Goal: Task Accomplishment & Management: Manage account settings

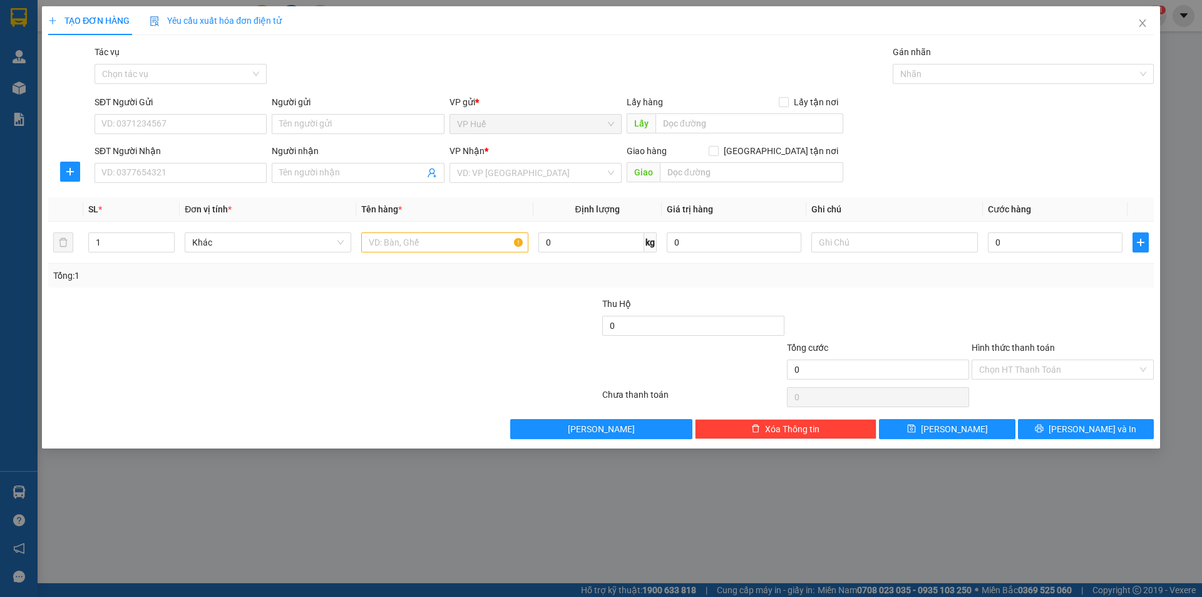
click at [172, 120] on input "SĐT Người Gửi" at bounding box center [181, 124] width 172 height 20
click at [225, 177] on input "SĐT Người Nhận" at bounding box center [181, 173] width 172 height 20
type input "0865298960"
click at [679, 181] on input "text" at bounding box center [751, 172] width 183 height 20
type input "Ngã Tư Sở Sao"
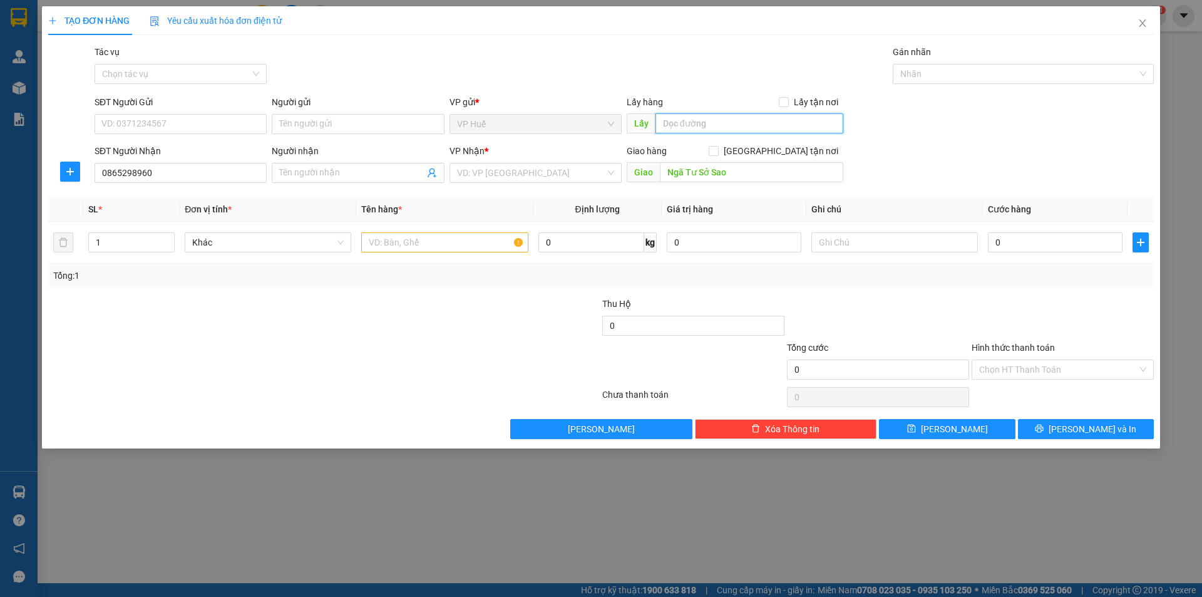
click at [760, 127] on input "text" at bounding box center [749, 123] width 188 height 20
type input "VP HUẾ"
click at [441, 237] on input "text" at bounding box center [444, 242] width 167 height 20
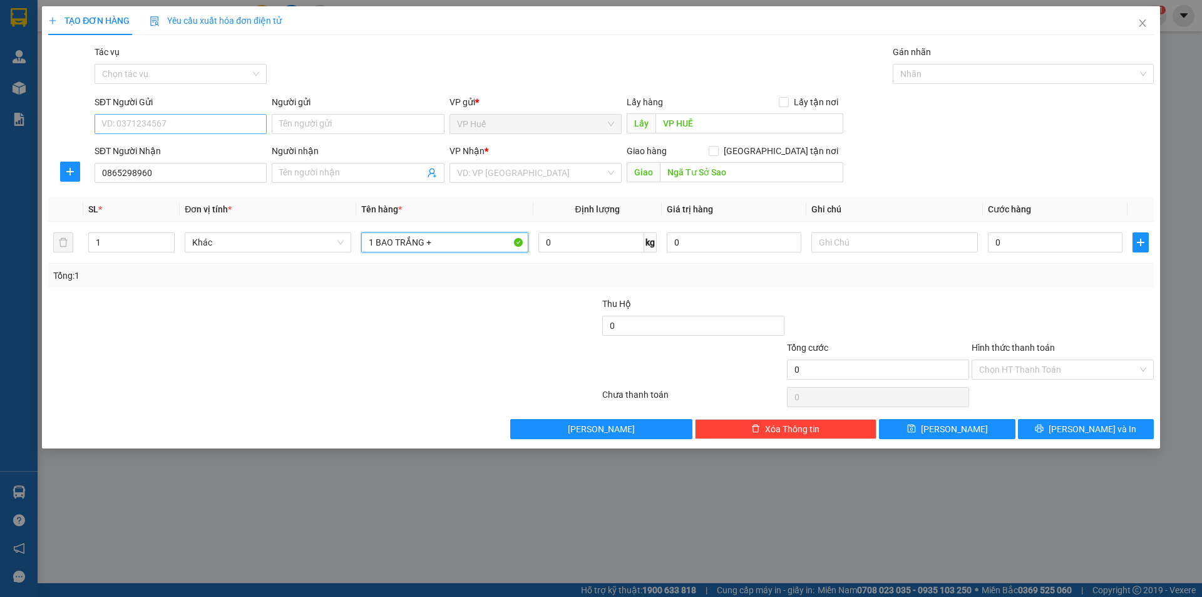
type input "1 BAO TRẮNG +"
click at [184, 121] on input "SĐT Người Gửi" at bounding box center [181, 124] width 172 height 20
click at [1066, 235] on input "0" at bounding box center [1055, 242] width 135 height 20
type input "3"
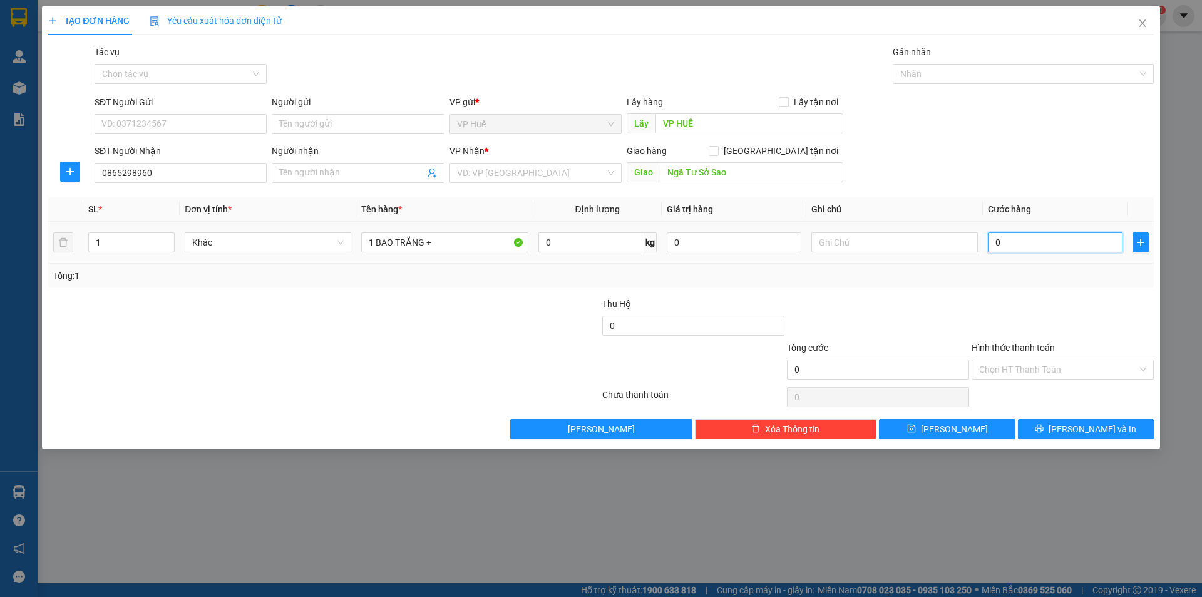
type input "3"
type input "30"
type input "300"
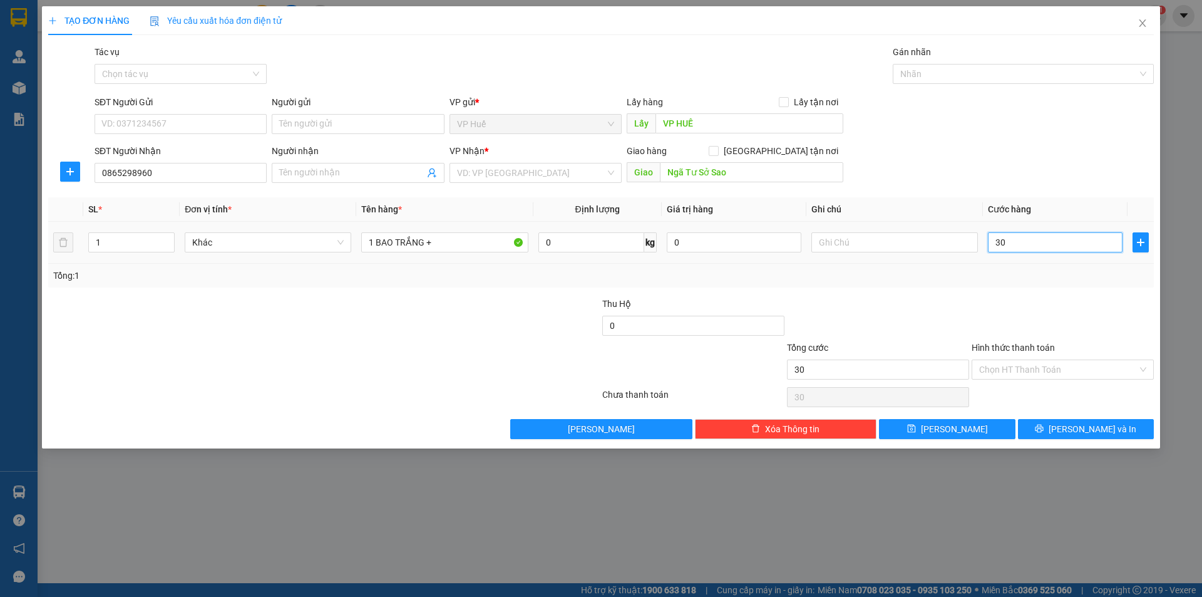
type input "300"
type input "3.000"
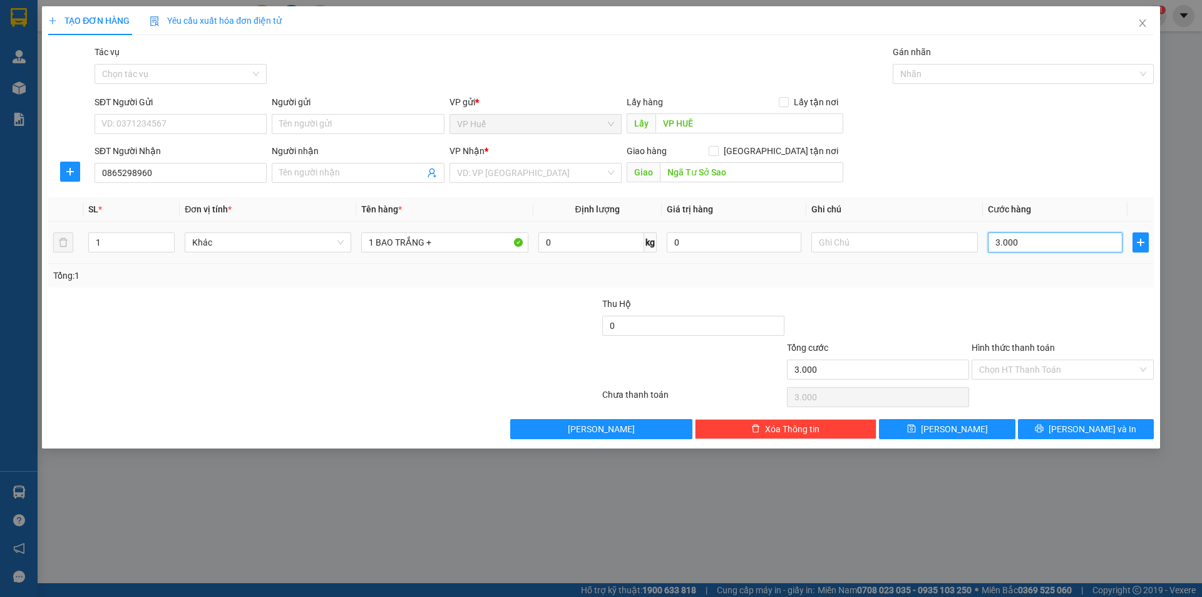
type input "30.000"
type input "300.000"
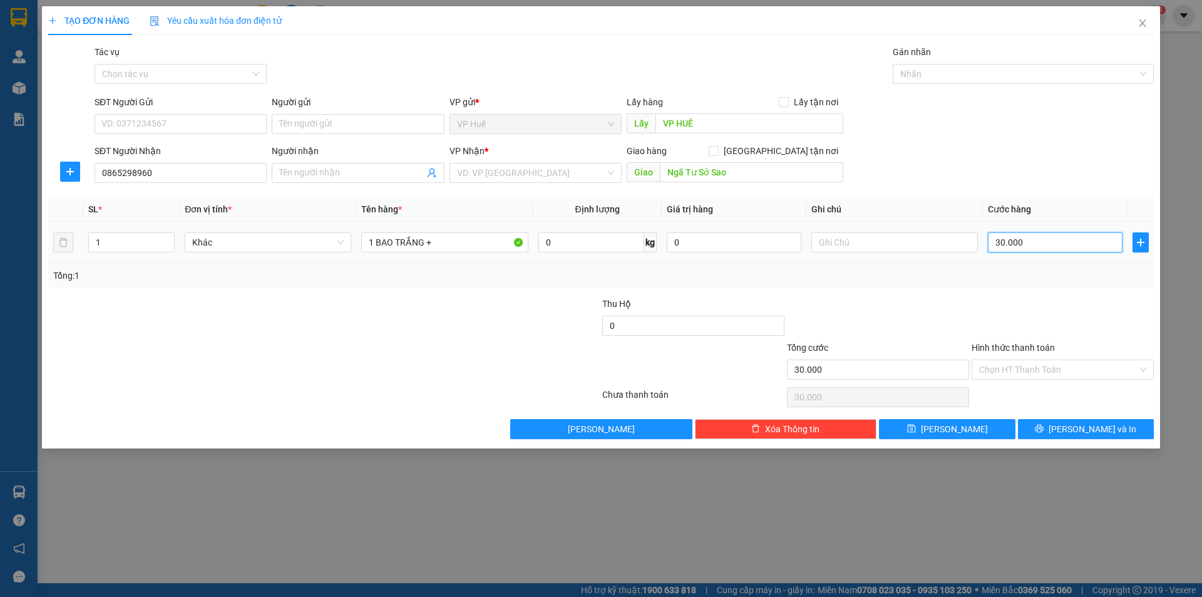
type input "300.000"
click at [486, 246] on input "1 BAO TRẮNG +" at bounding box center [444, 242] width 167 height 20
type input "1 BAO TRẮNG + 1 XỐP VỪA"
click at [552, 173] on input "search" at bounding box center [531, 172] width 148 height 19
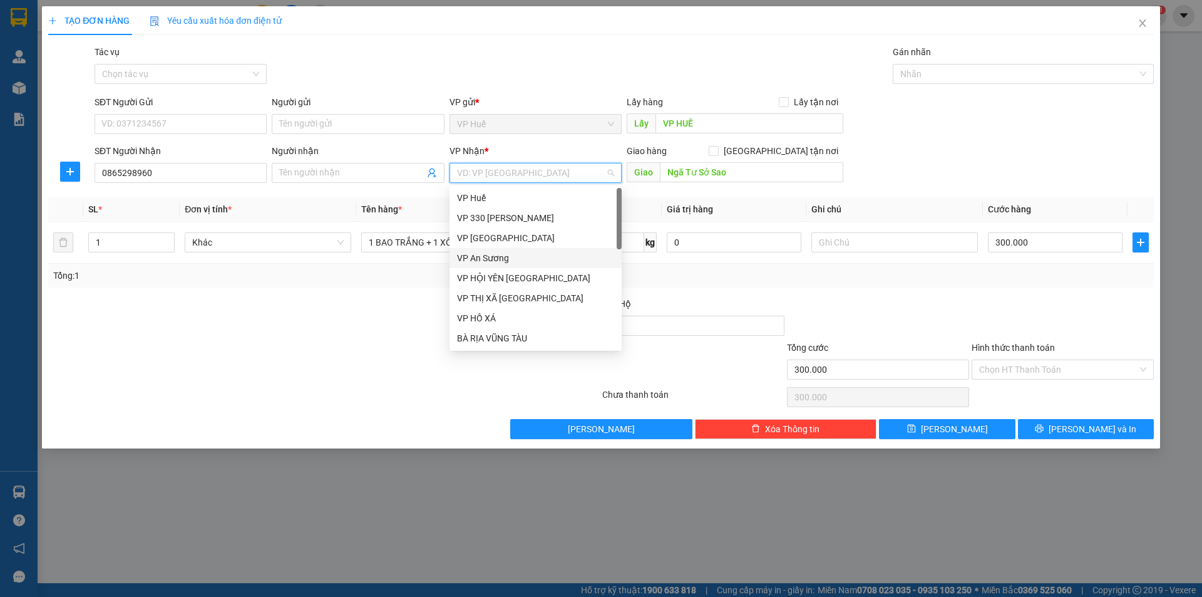
click at [558, 253] on div "VP An Sương" at bounding box center [535, 258] width 157 height 14
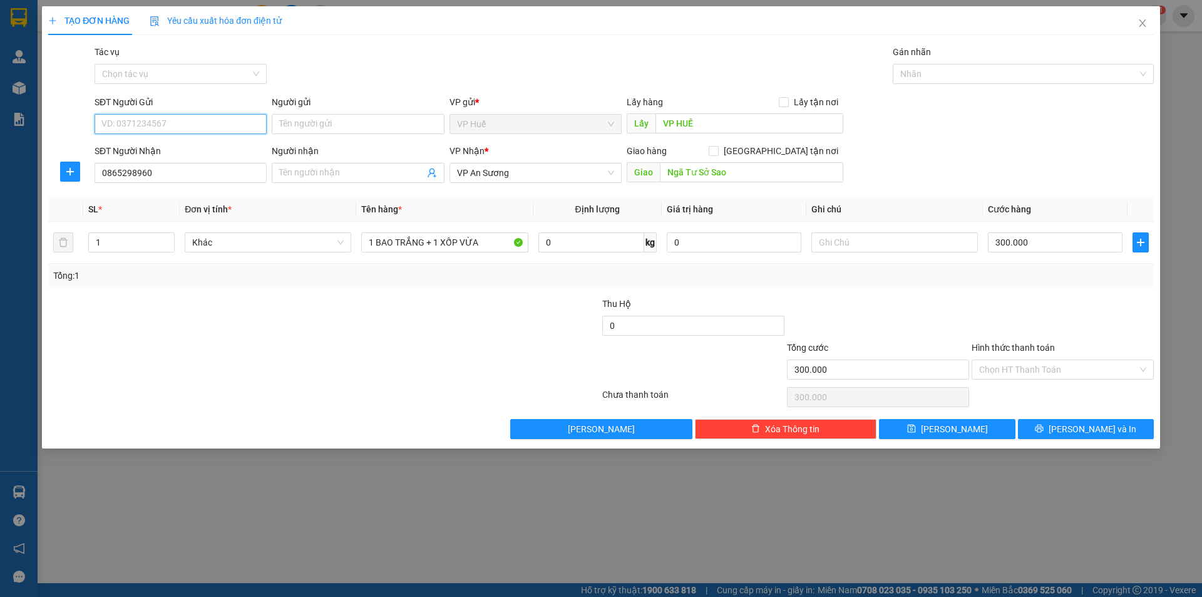
click at [234, 131] on input "SĐT Người Gửi" at bounding box center [181, 124] width 172 height 20
type input "0778842556"
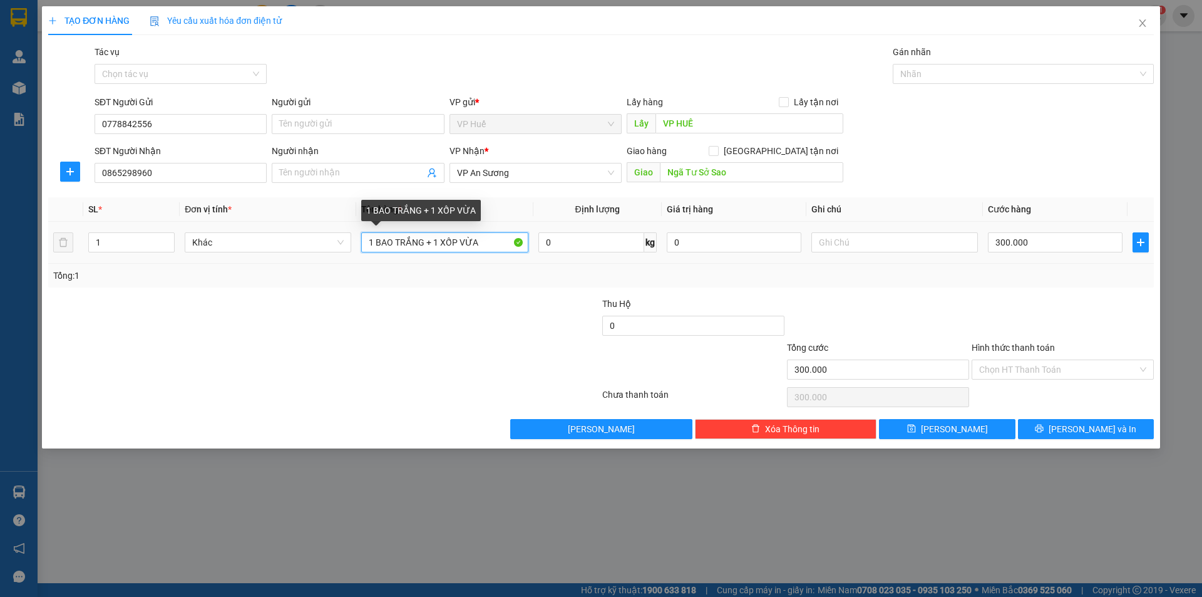
click at [409, 244] on input "1 BAO TRẮNG + 1 XỐP VỪA" at bounding box center [444, 242] width 167 height 20
click at [455, 252] on div "1 BAO TRẮNG + 1 XỐP VỪA" at bounding box center [444, 242] width 167 height 25
click at [486, 245] on input "1 BAO TRẮNG + 1 XỐP VỪA" at bounding box center [444, 242] width 167 height 20
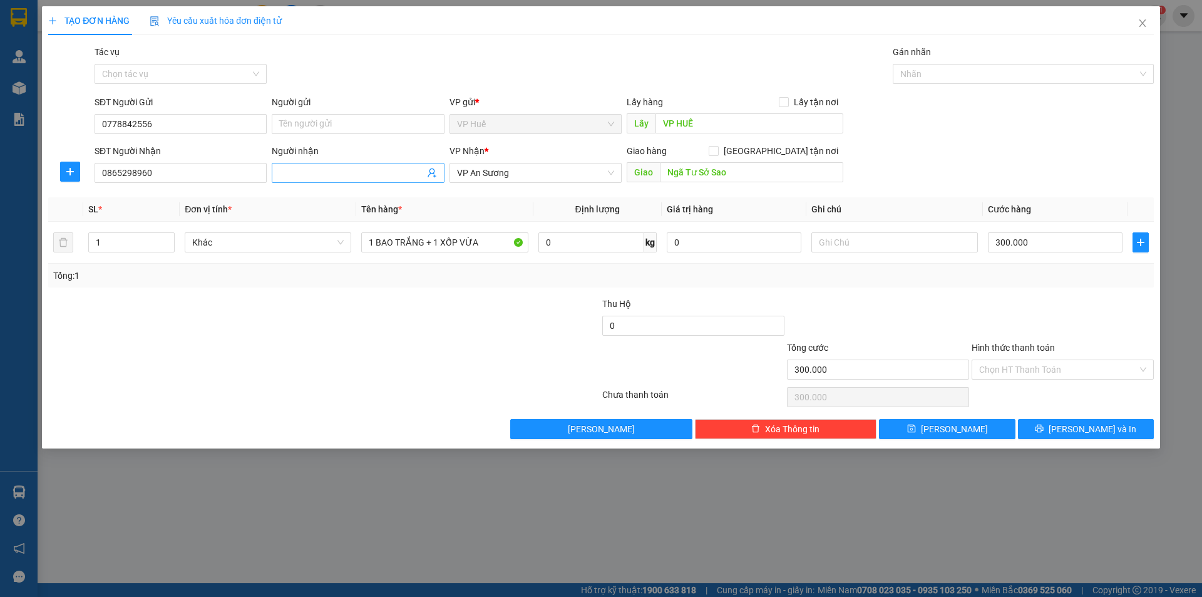
click at [403, 178] on input "Người nhận" at bounding box center [351, 173] width 145 height 14
type input "Em Tài"
click at [1114, 429] on button "[PERSON_NAME] và In" at bounding box center [1086, 429] width 136 height 20
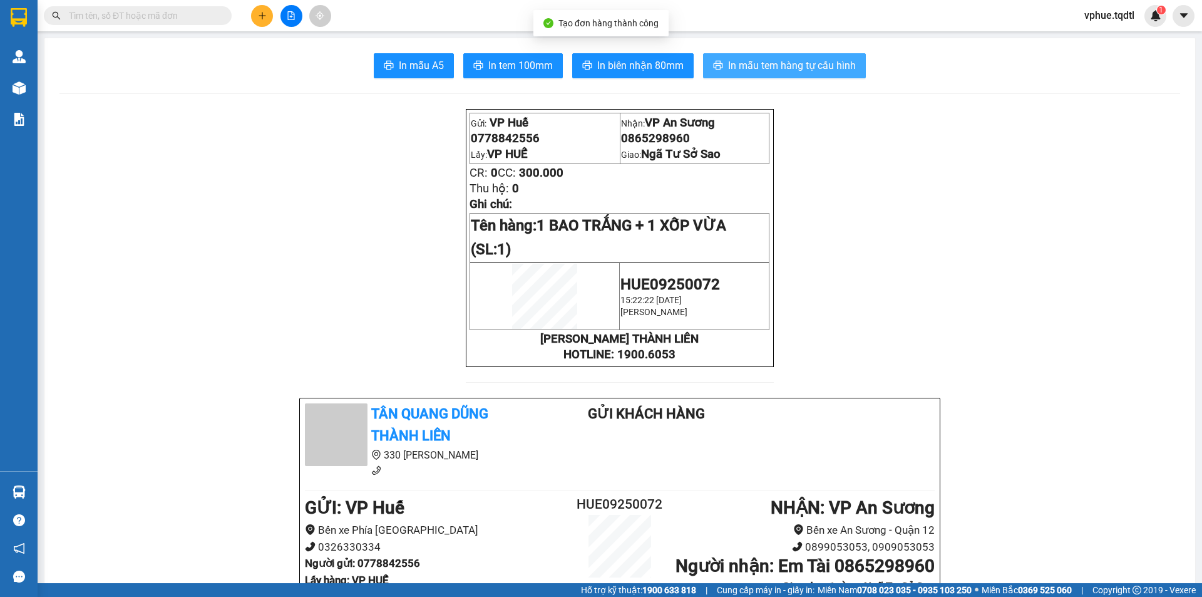
drag, startPoint x: 724, startPoint y: 76, endPoint x: 761, endPoint y: 70, distance: 36.8
click at [727, 76] on button "In mẫu tem hàng tự cấu hình" at bounding box center [784, 65] width 163 height 25
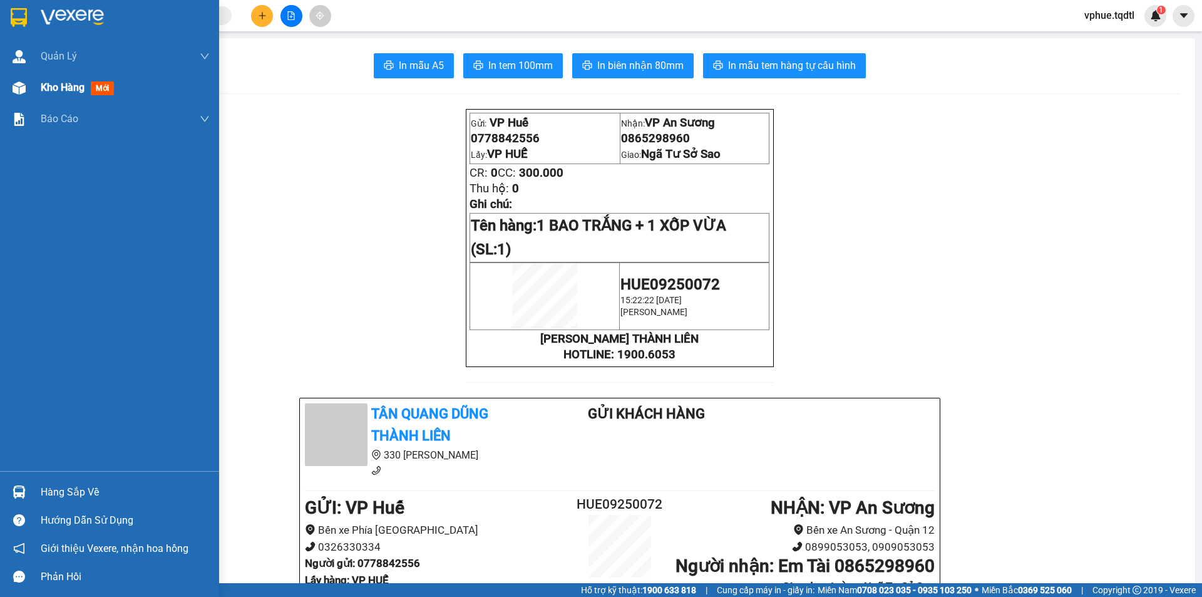
click at [39, 81] on div "Kho hàng mới" at bounding box center [109, 87] width 219 height 31
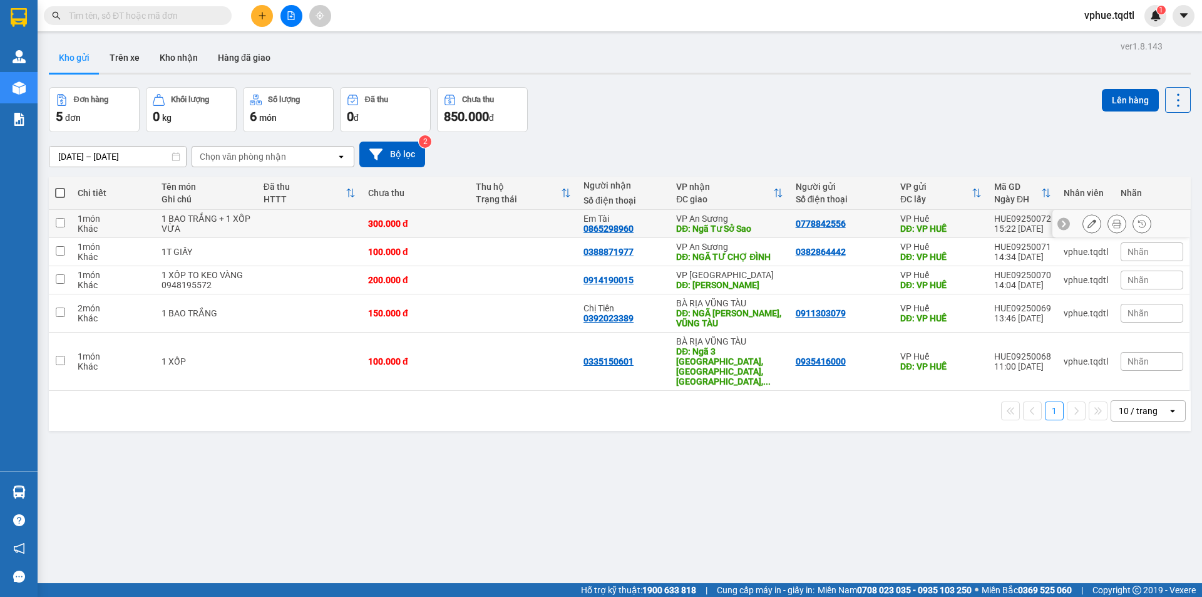
click at [1087, 227] on icon at bounding box center [1091, 223] width 9 height 9
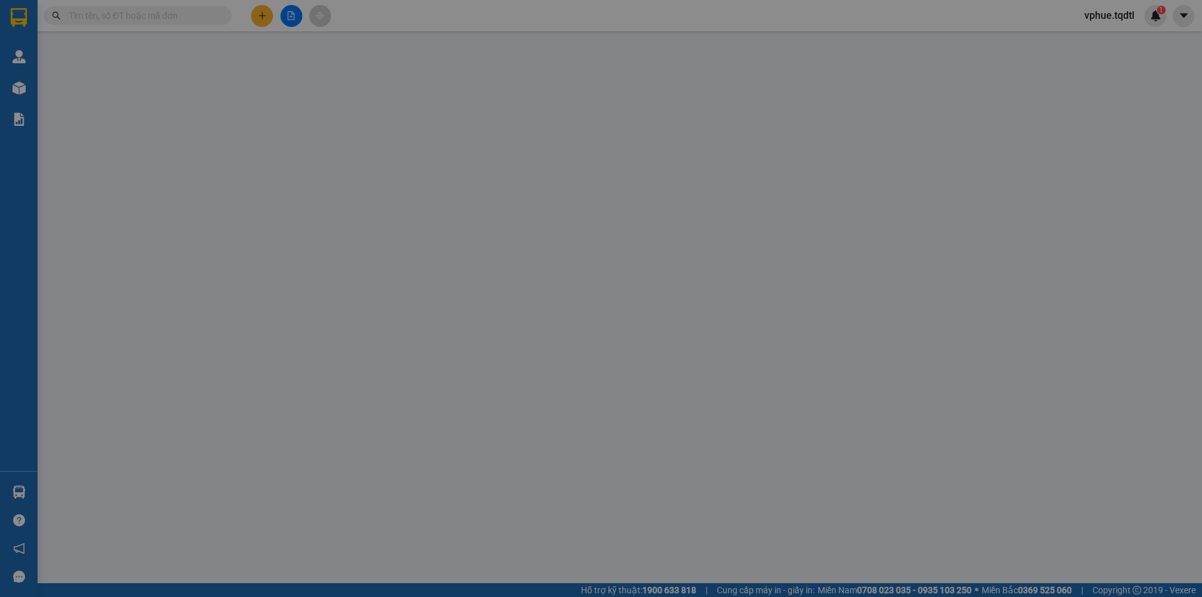
type input "0778842556"
type input "VP HUẾ"
type input "0865298960"
type input "Em Tài"
type input "Ngã Tư Sở Sao"
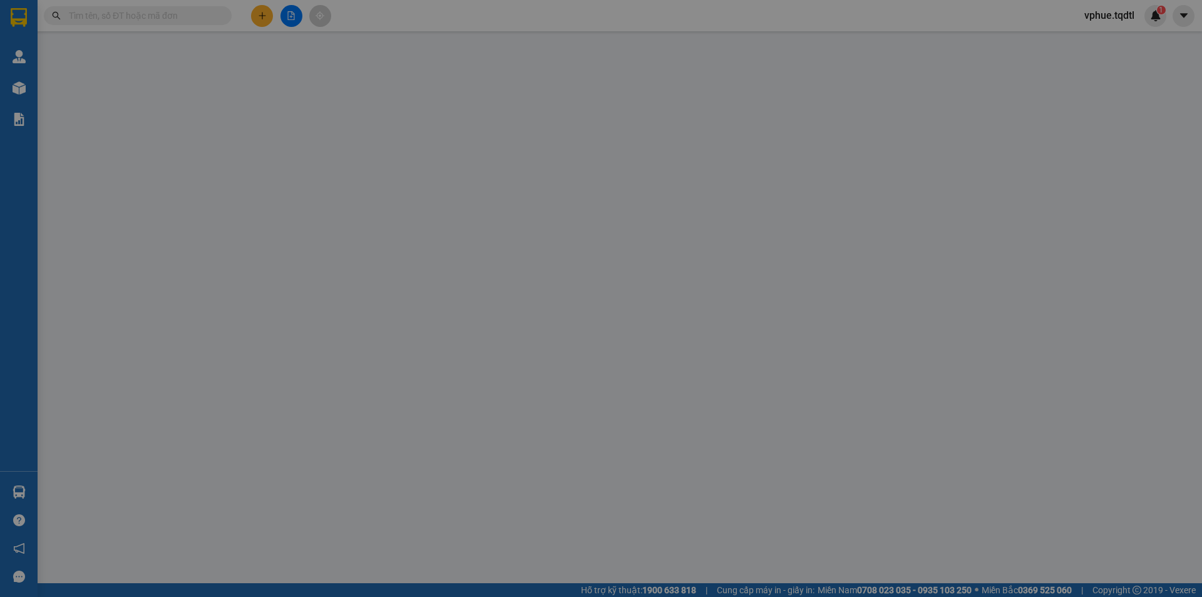
type input "300.000"
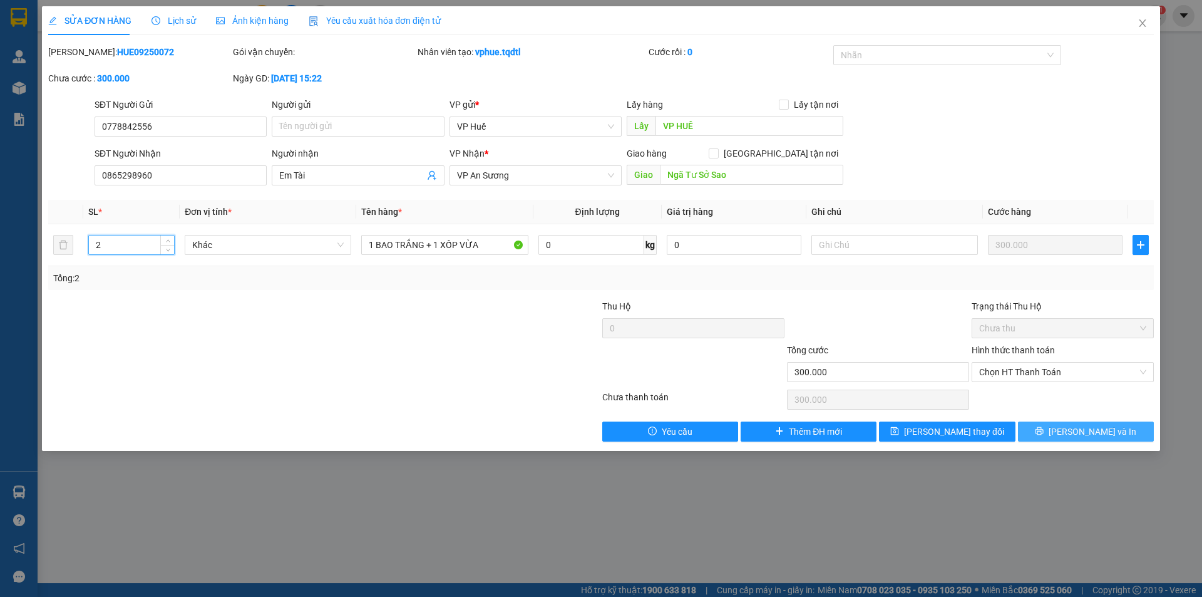
type input "2"
drag, startPoint x: 1070, startPoint y: 431, endPoint x: 870, endPoint y: 341, distance: 219.1
click at [1070, 431] on button "[PERSON_NAME] và In" at bounding box center [1086, 431] width 136 height 20
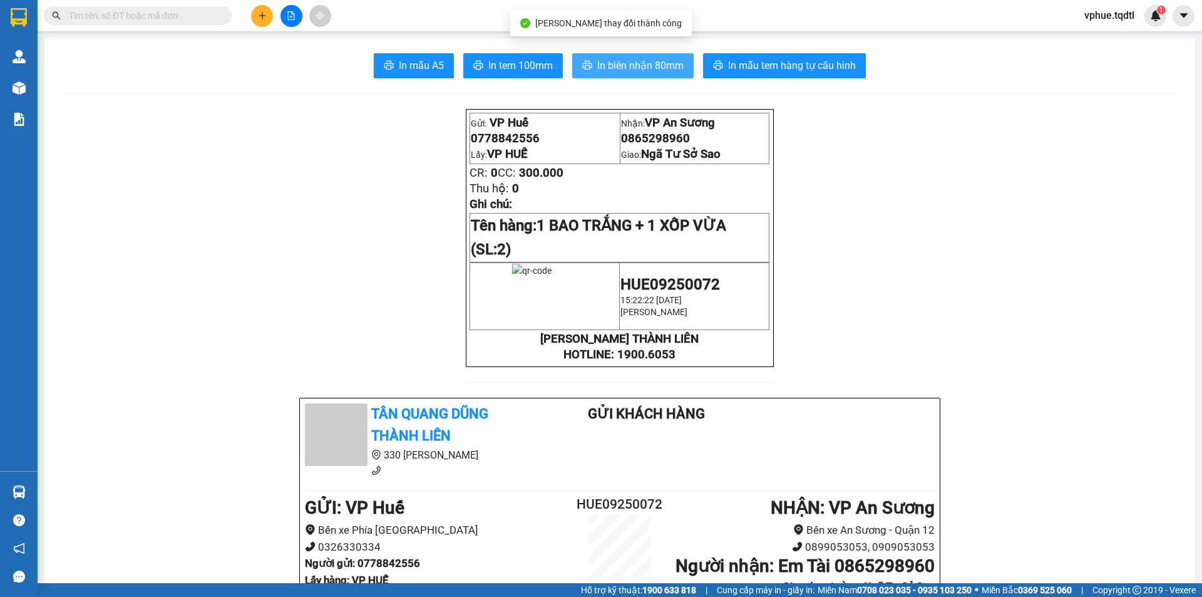
click at [641, 68] on span "In biên nhận 80mm" at bounding box center [640, 66] width 86 height 16
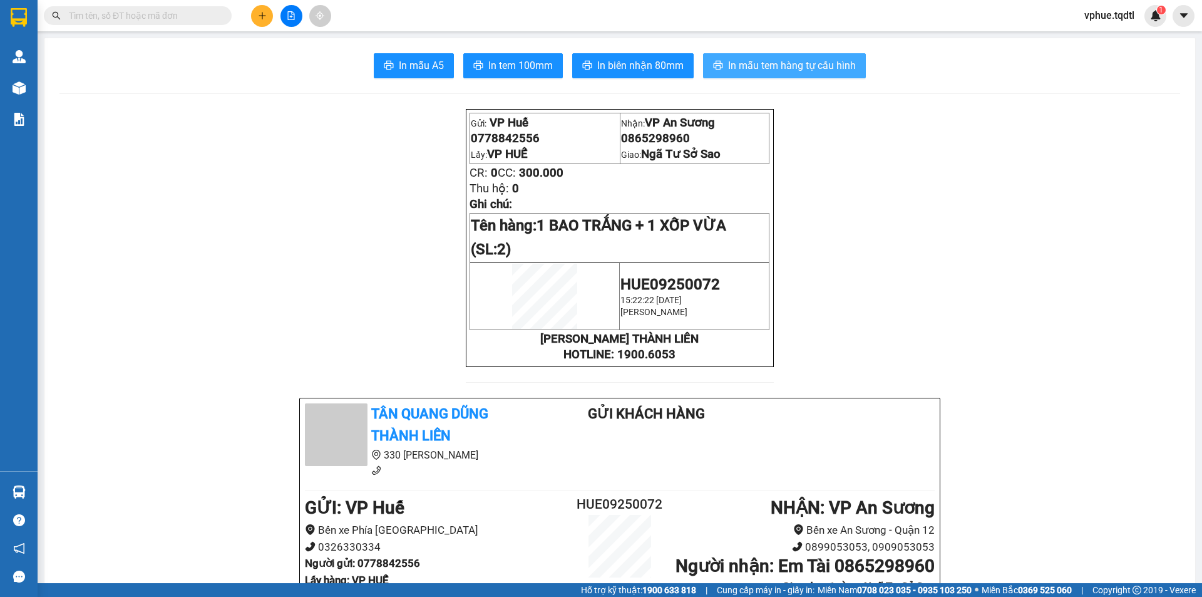
click at [814, 68] on span "In mẫu tem hàng tự cấu hình" at bounding box center [792, 66] width 128 height 16
click at [652, 161] on span "Ngã Tư Sở Sao" at bounding box center [681, 154] width 80 height 14
click at [657, 140] on span "0865298960" at bounding box center [655, 138] width 69 height 14
copy span "0865298960"
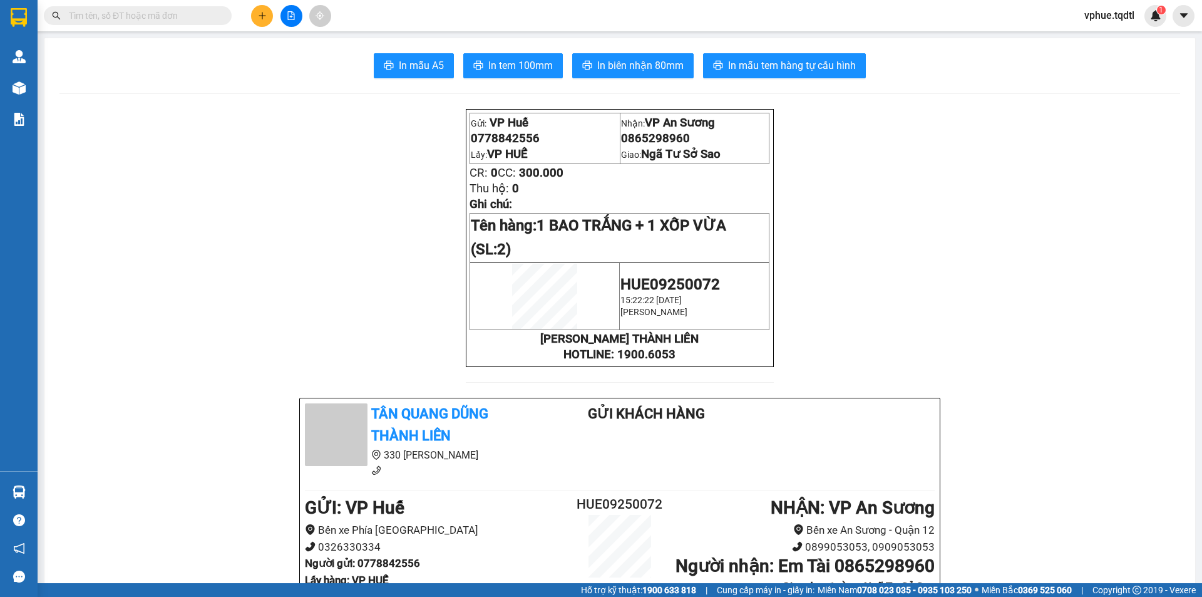
drag, startPoint x: 545, startPoint y: 158, endPoint x: 475, endPoint y: 174, distance: 72.0
click at [545, 158] on p "Lấy: VP HUẾ" at bounding box center [545, 154] width 148 height 14
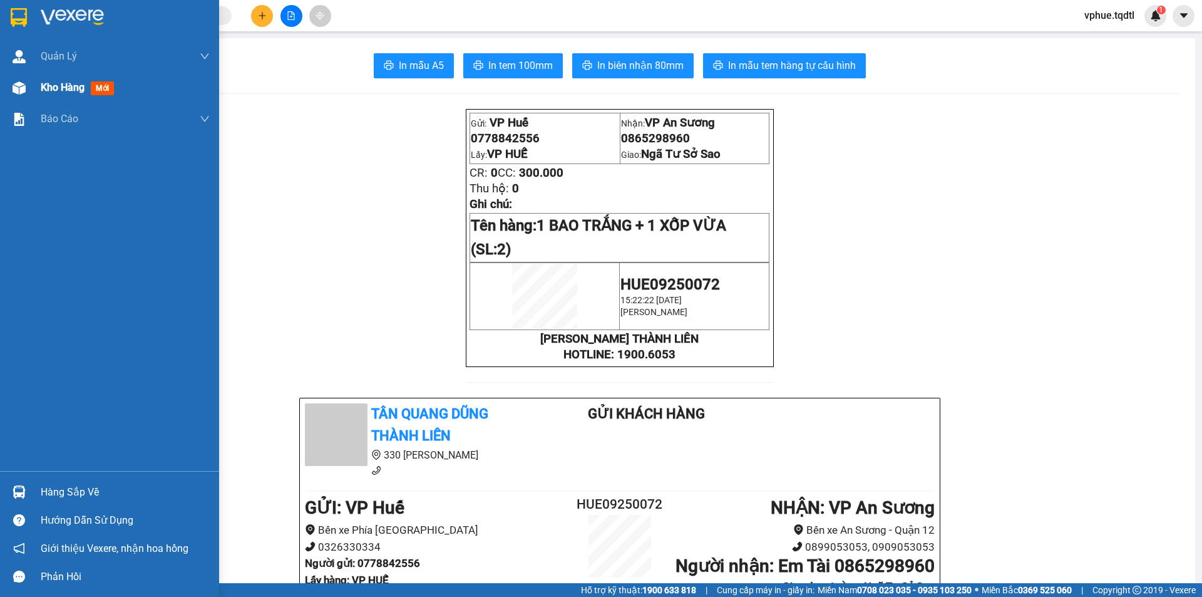
click at [78, 97] on div "Kho hàng mới" at bounding box center [125, 87] width 169 height 31
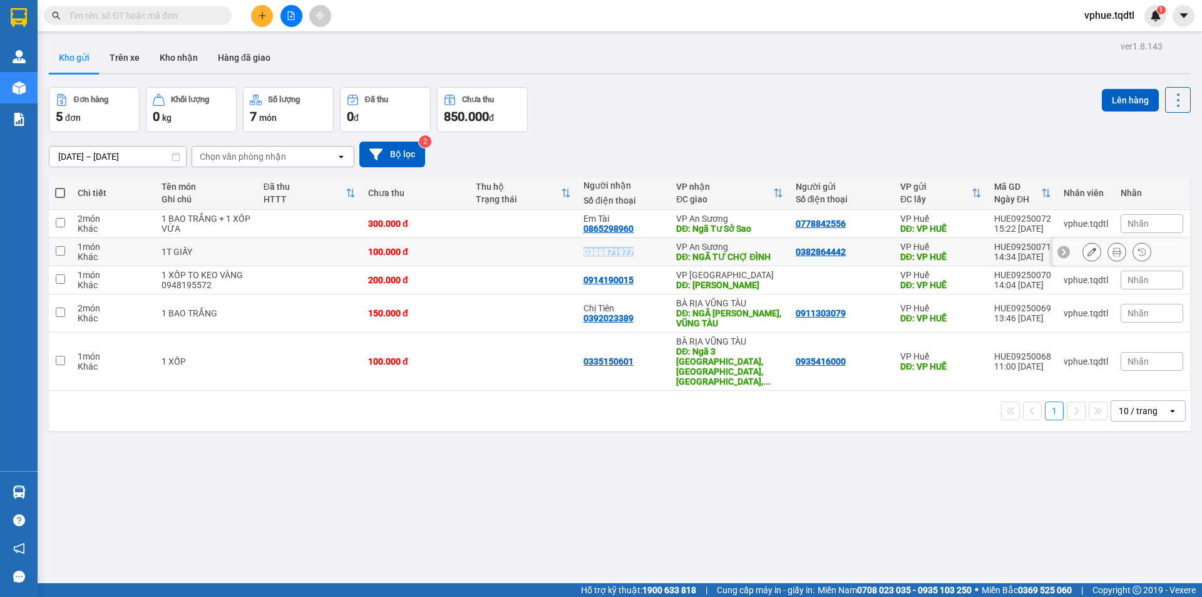
drag, startPoint x: 581, startPoint y: 249, endPoint x: 628, endPoint y: 255, distance: 47.4
click at [628, 255] on div "0388871977" at bounding box center [608, 252] width 50 height 10
copy div "0388871977"
click at [662, 247] on td "0388871977" at bounding box center [623, 252] width 93 height 28
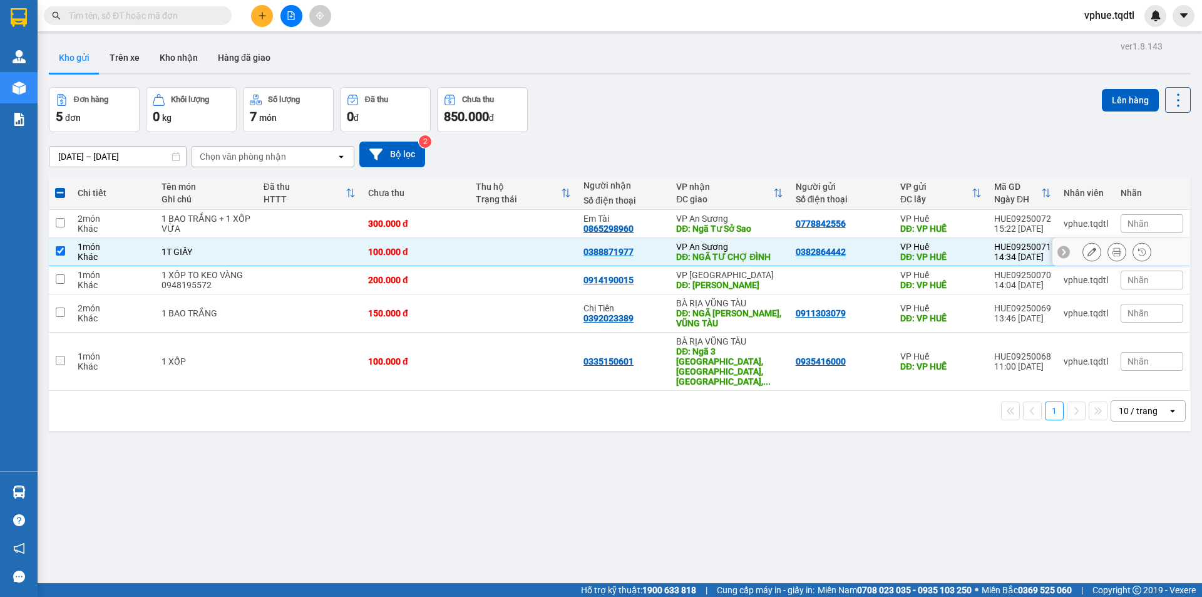
click at [715, 262] on div "DĐ: NGÃ TƯ CHỢ ĐÌNH" at bounding box center [729, 257] width 107 height 10
checkbox input "false"
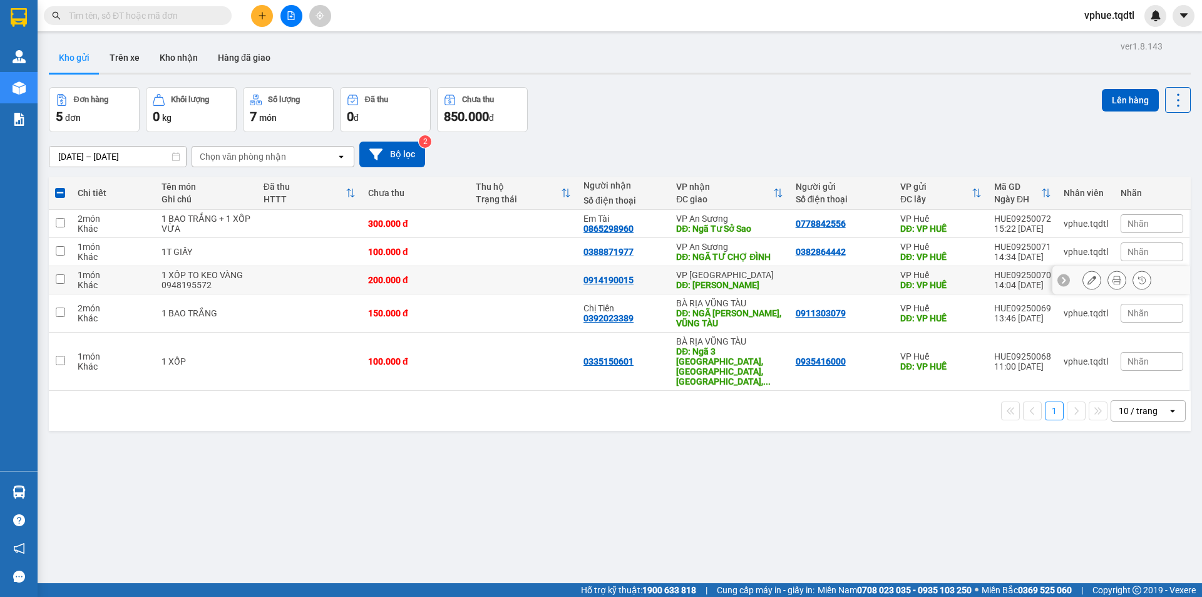
click at [729, 289] on div "DĐ: ĐỨC TRỌNG" at bounding box center [729, 285] width 107 height 10
checkbox input "true"
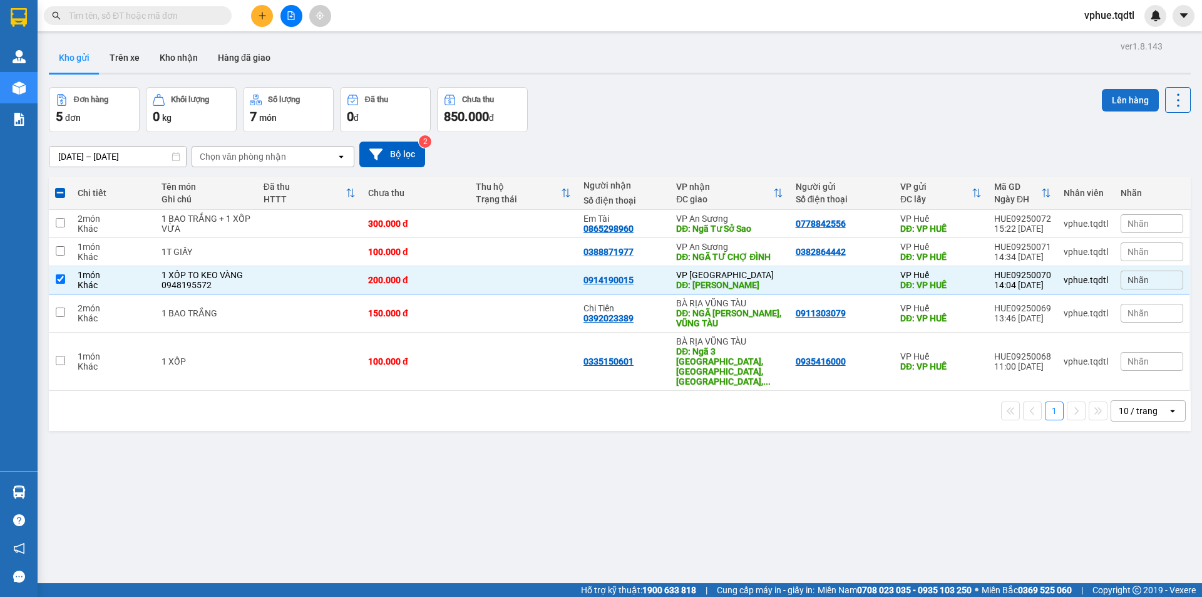
click at [1110, 98] on button "Lên hàng" at bounding box center [1130, 100] width 57 height 23
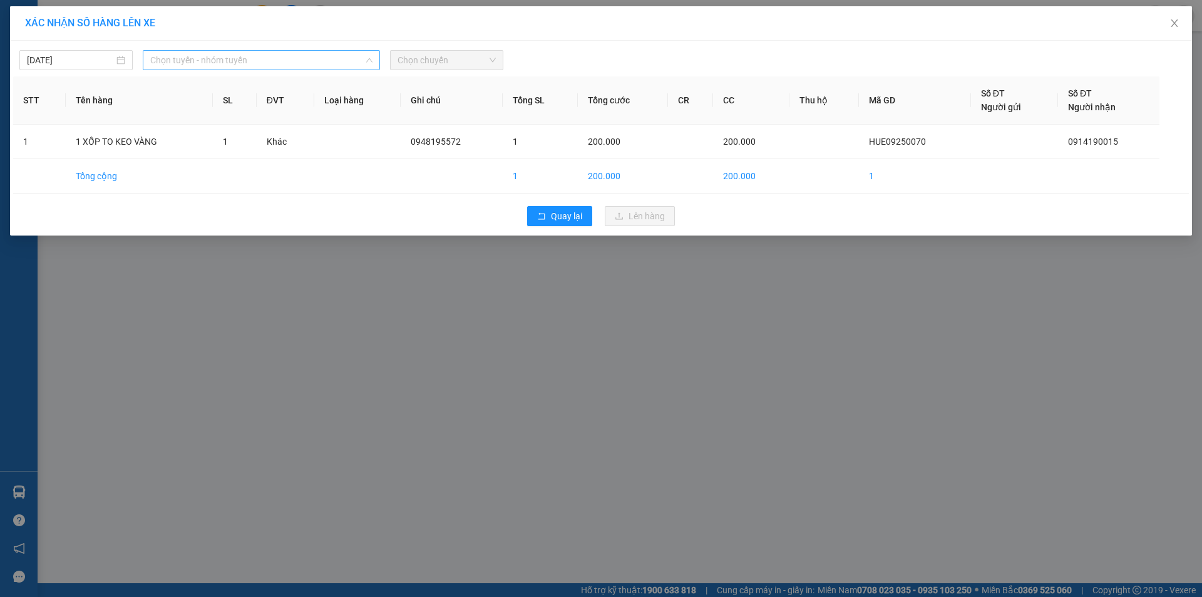
click at [330, 69] on div "Chọn tuyến - nhóm tuyến" at bounding box center [261, 60] width 237 height 20
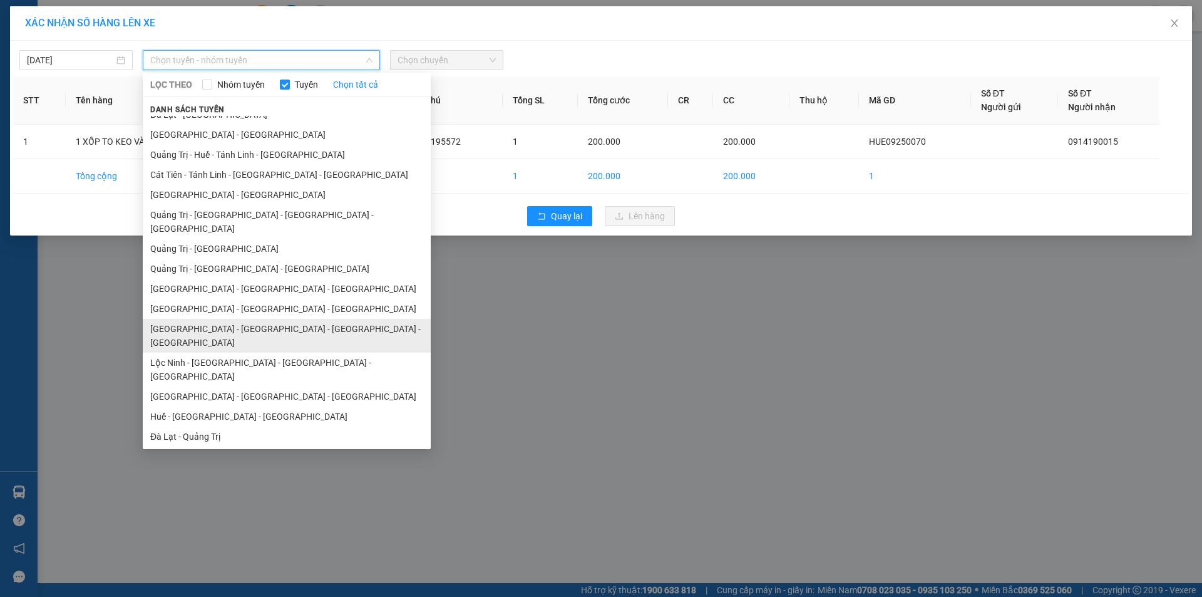
scroll to position [73, 0]
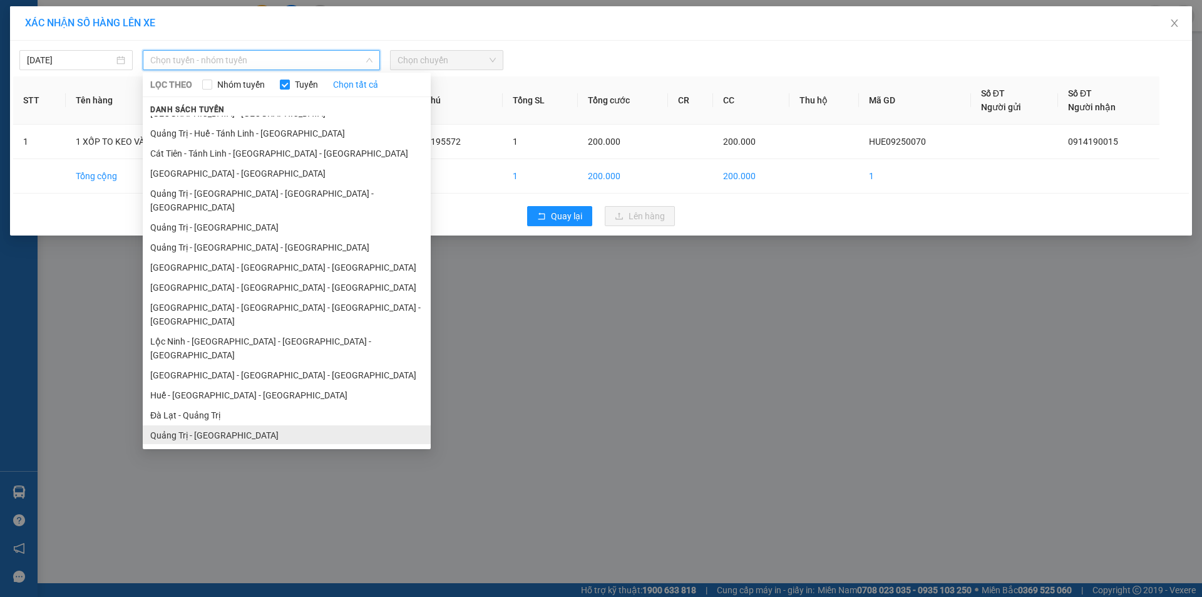
click at [315, 425] on li "Quảng Trị - Đà Lạt" at bounding box center [287, 435] width 288 height 20
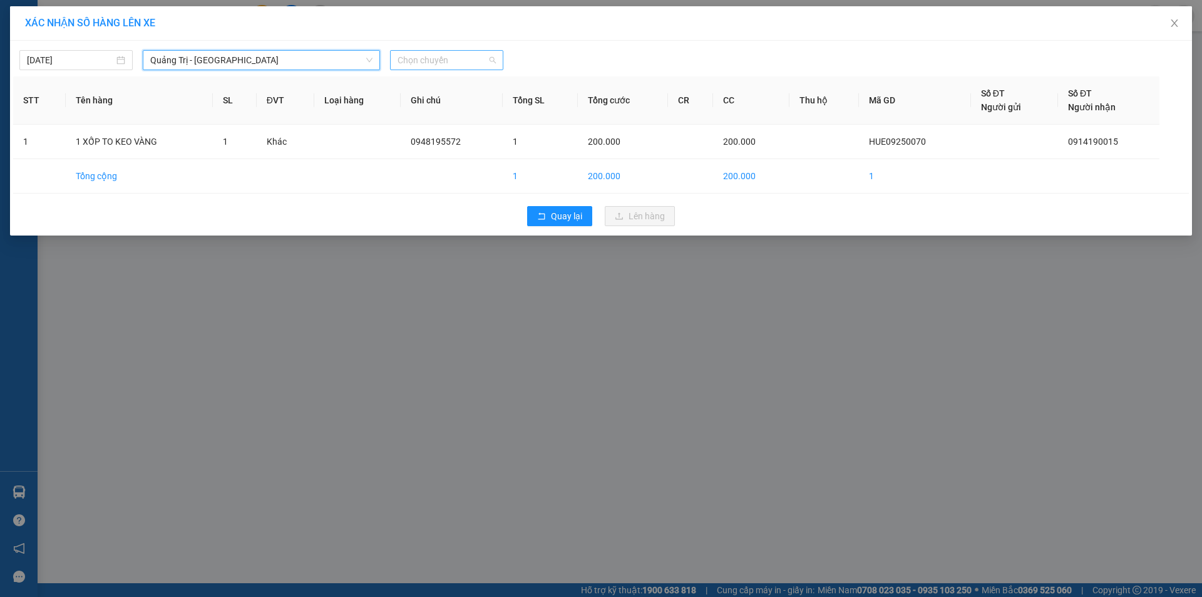
click at [453, 64] on span "Chọn chuyến" at bounding box center [447, 60] width 98 height 19
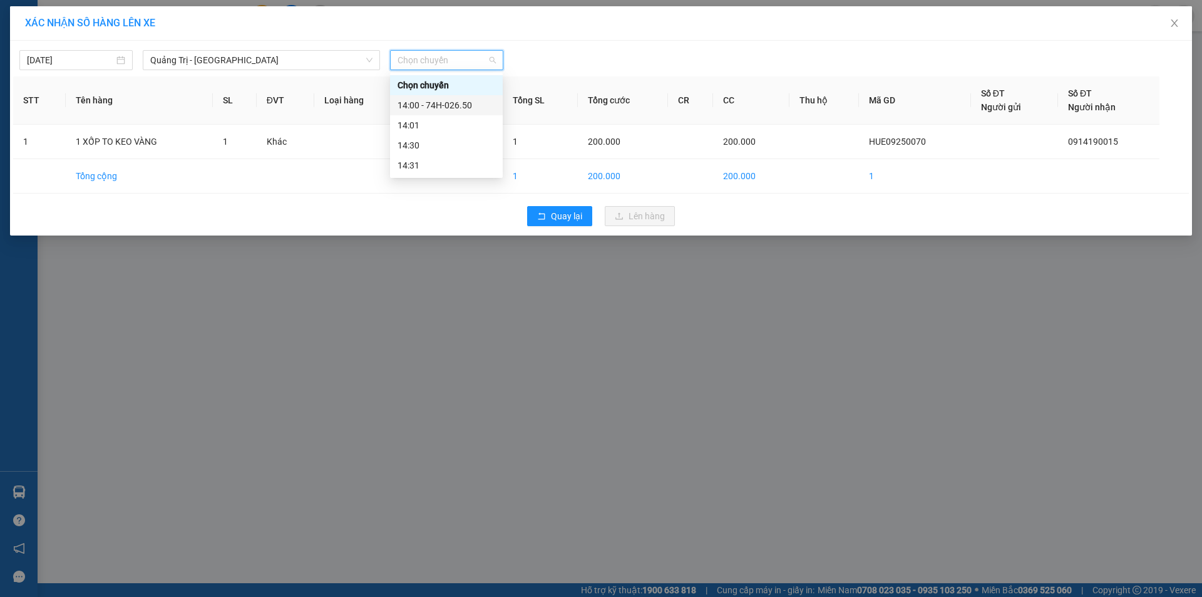
click at [470, 105] on div "14:00 - 74H-026.50" at bounding box center [447, 105] width 98 height 14
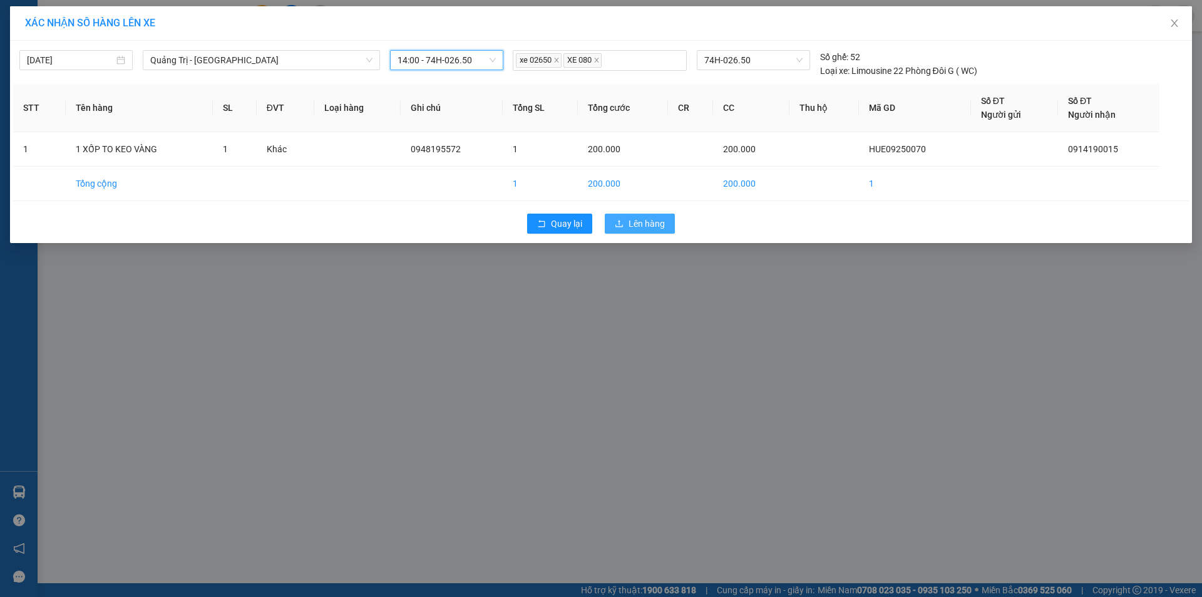
click at [634, 223] on span "Lên hàng" at bounding box center [647, 224] width 36 height 14
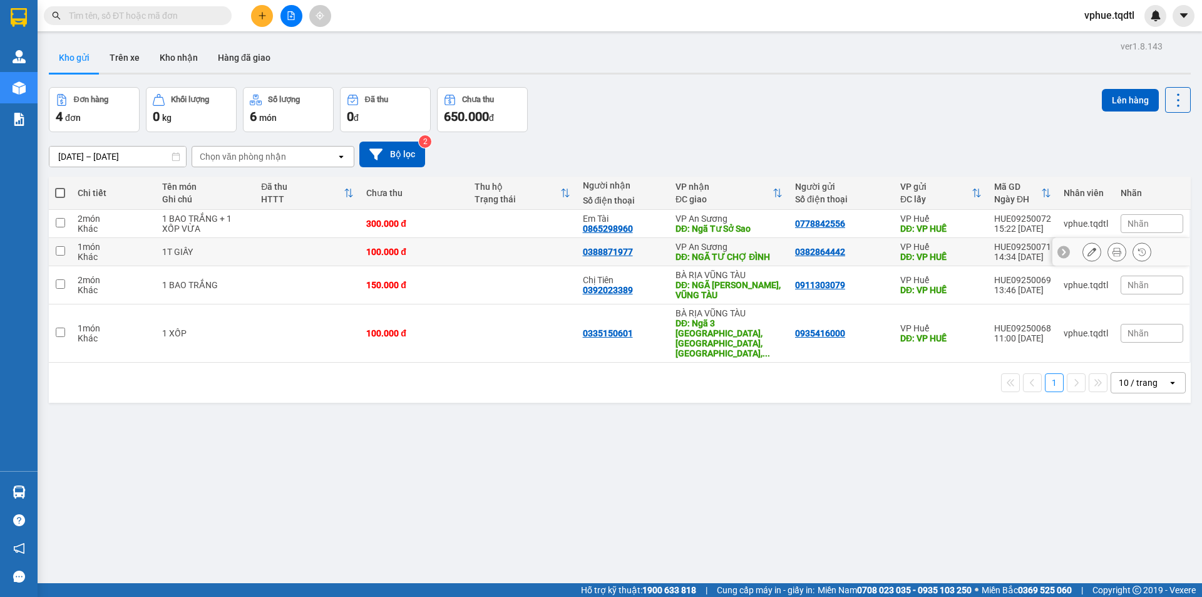
click at [738, 253] on div "DĐ: NGÃ TƯ CHỢ ĐÌNH" at bounding box center [728, 257] width 107 height 10
checkbox input "true"
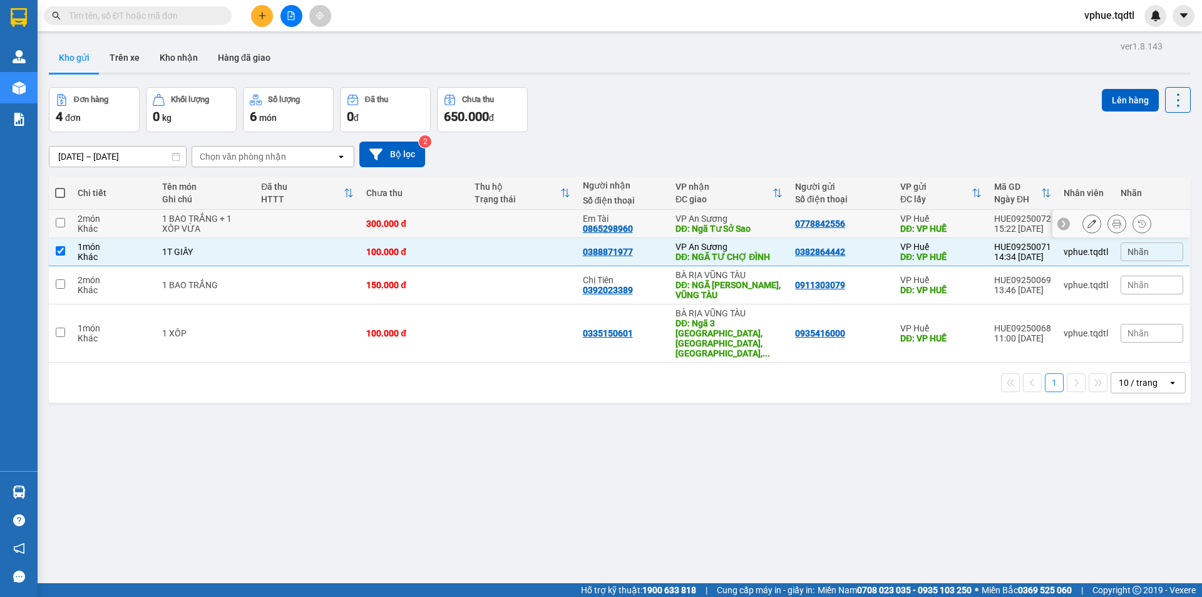
click at [746, 226] on div "DĐ: Ngã Tư Sở Sao" at bounding box center [728, 228] width 107 height 10
checkbox input "true"
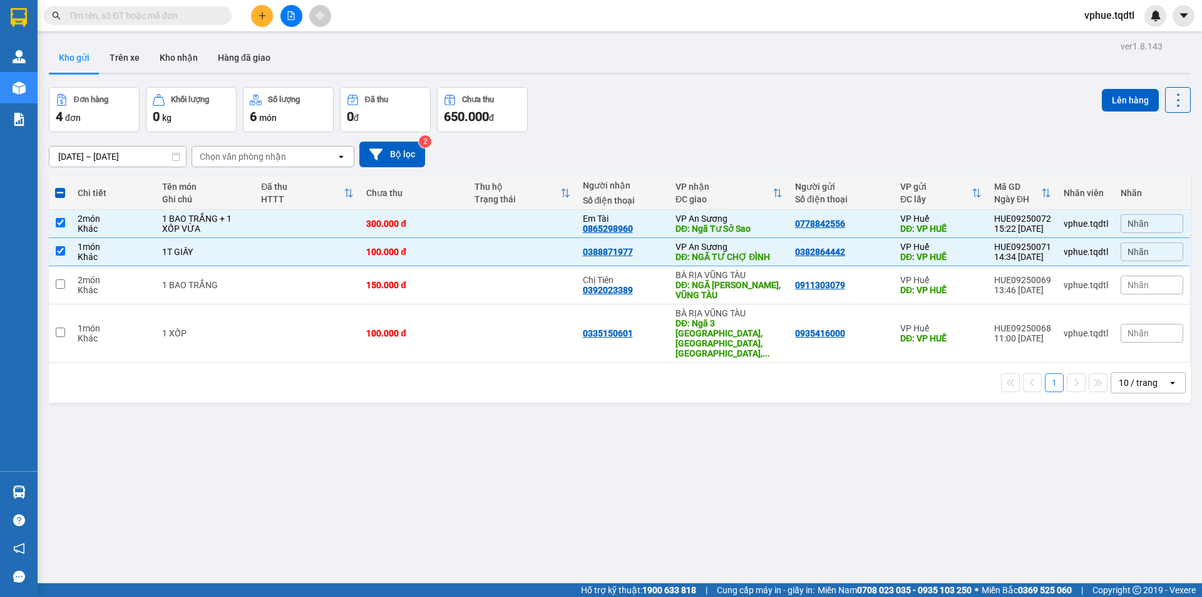
click at [1102, 114] on div "Lên hàng" at bounding box center [1146, 109] width 89 height 45
click at [1102, 109] on button "Lên hàng" at bounding box center [1130, 100] width 57 height 23
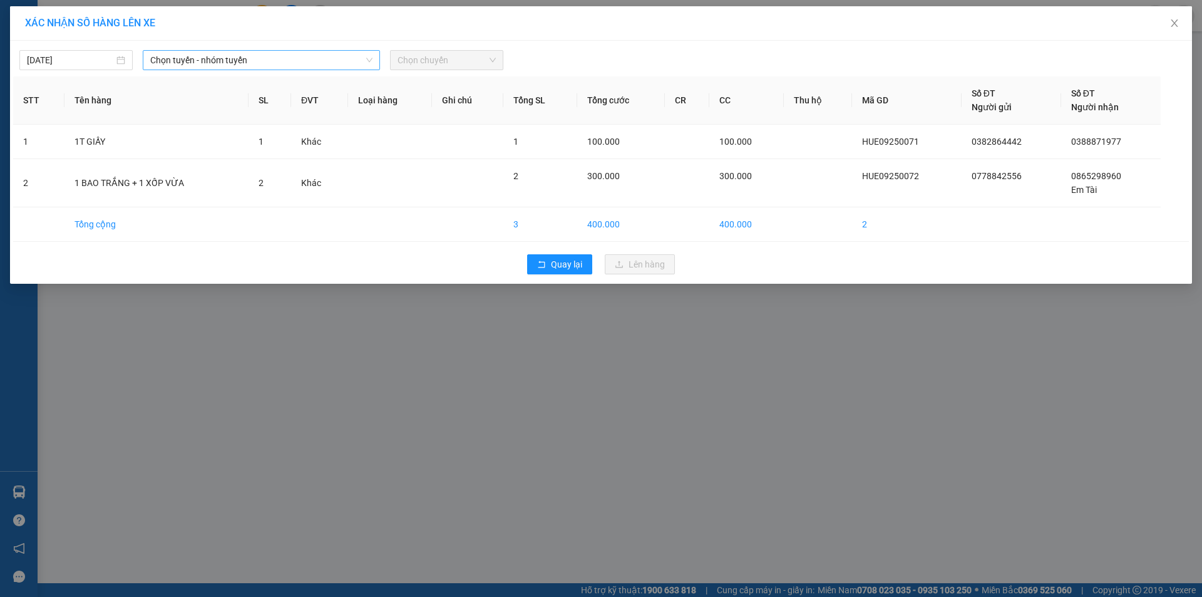
click at [280, 64] on span "Chọn tuyến - nhóm tuyến" at bounding box center [261, 60] width 222 height 19
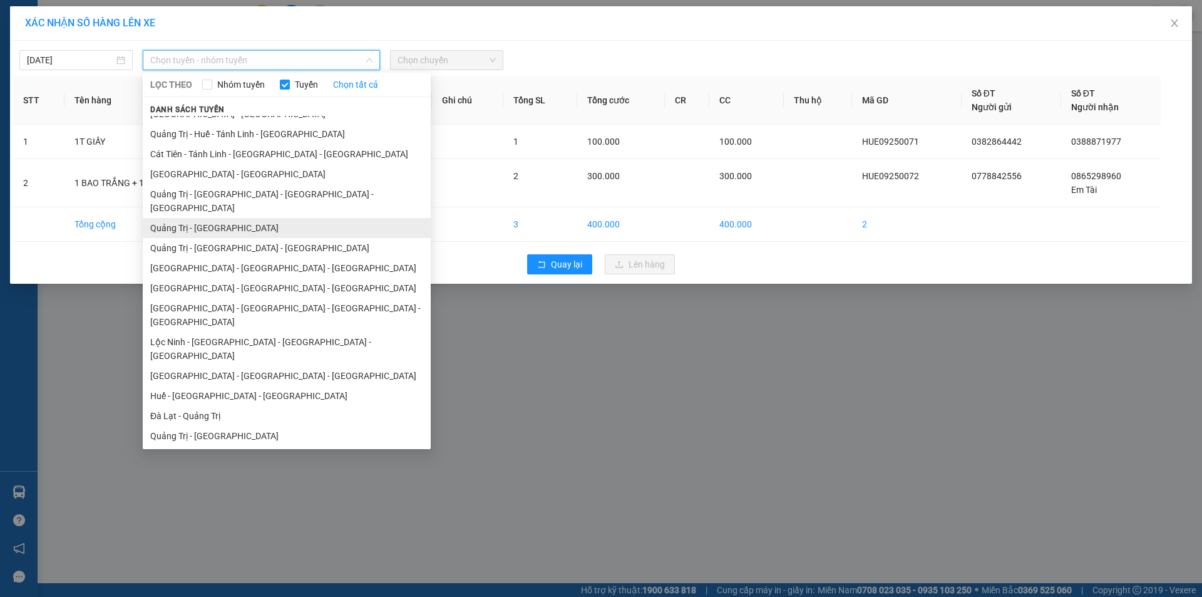
scroll to position [73, 0]
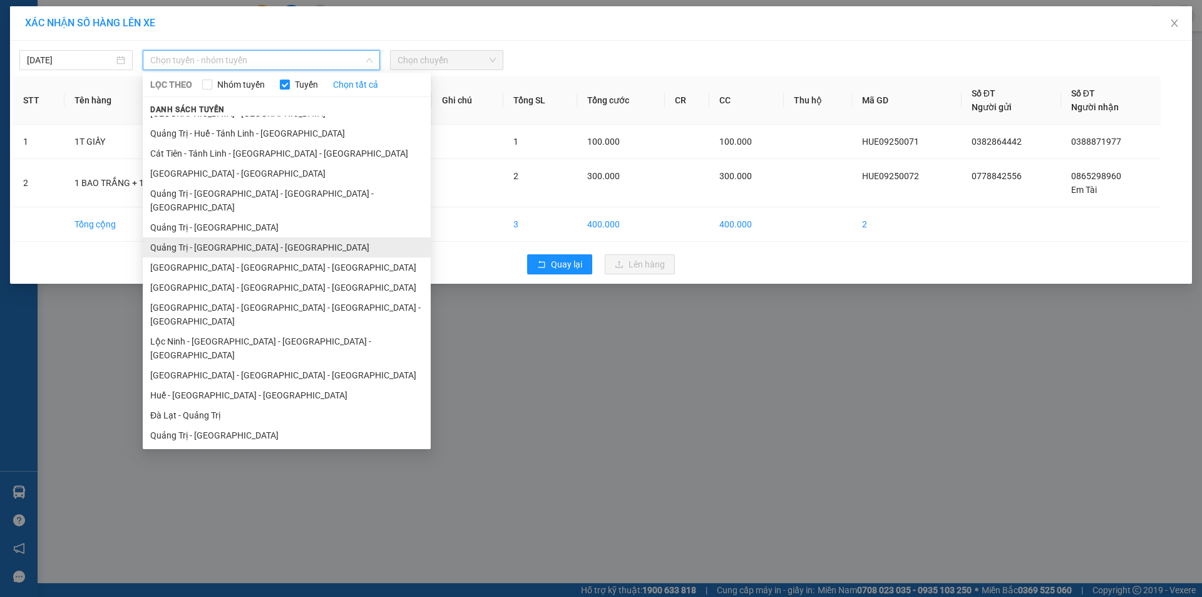
click at [290, 237] on li "Quảng Trị - [GEOGRAPHIC_DATA] - [GEOGRAPHIC_DATA]" at bounding box center [287, 247] width 288 height 20
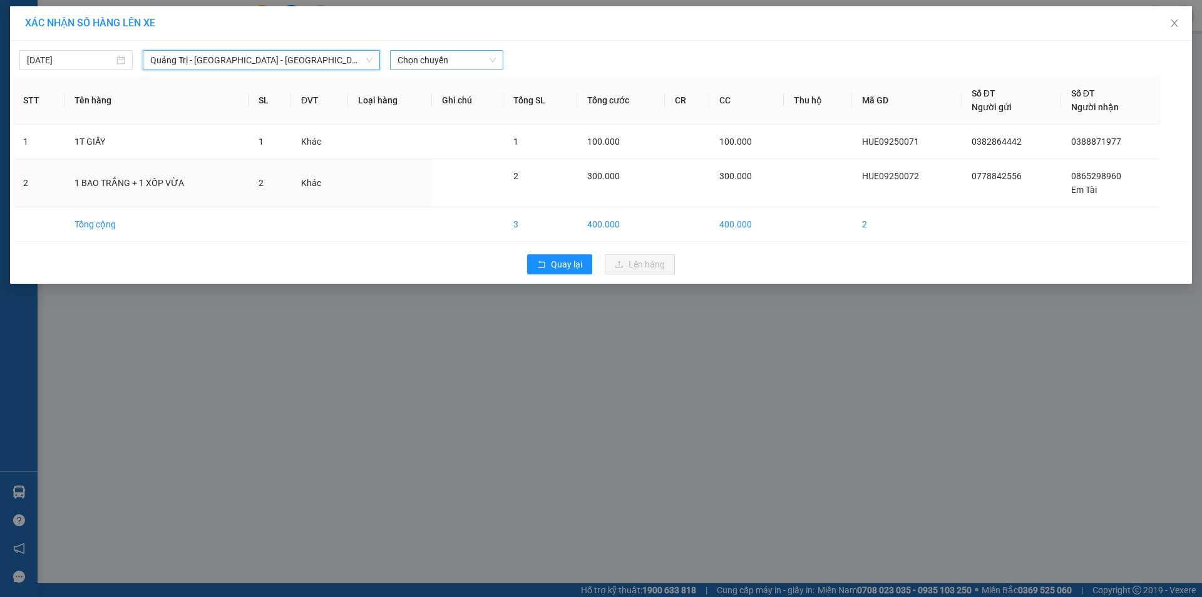
click at [460, 53] on span "Chọn chuyến" at bounding box center [447, 60] width 98 height 19
click at [377, 347] on div "XÁC NHẬN SỐ HÀNG LÊN XE 14/09/2025 Quảng Trị - Bình Dương - Bình Phước LỌC THEO…" at bounding box center [601, 298] width 1202 height 597
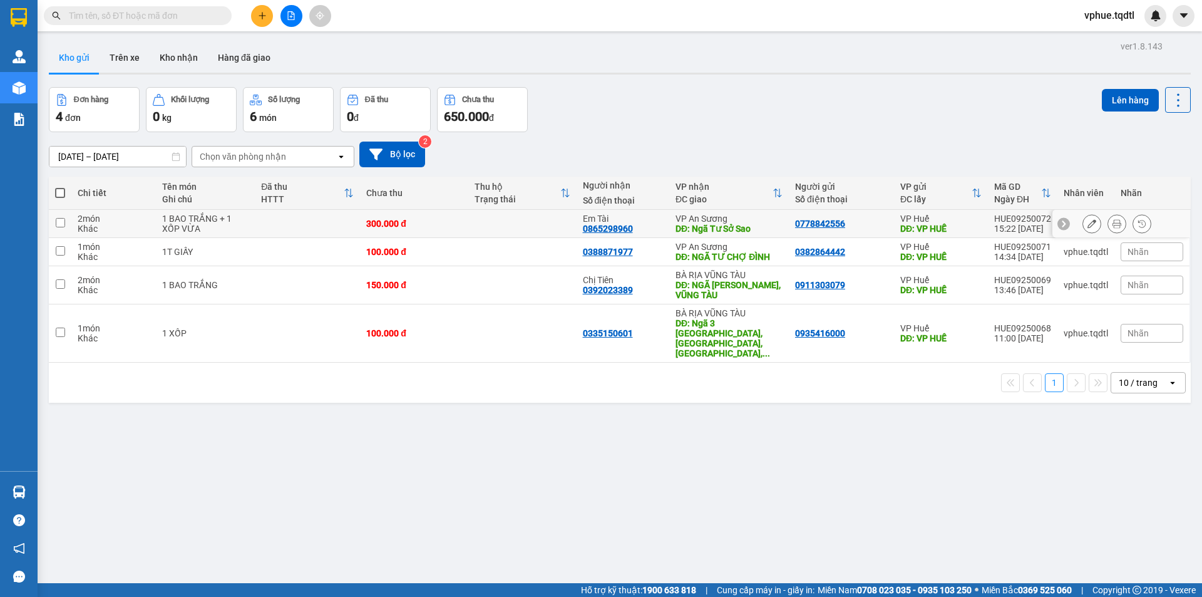
click at [739, 221] on div "VP An Sương" at bounding box center [728, 218] width 107 height 10
checkbox input "true"
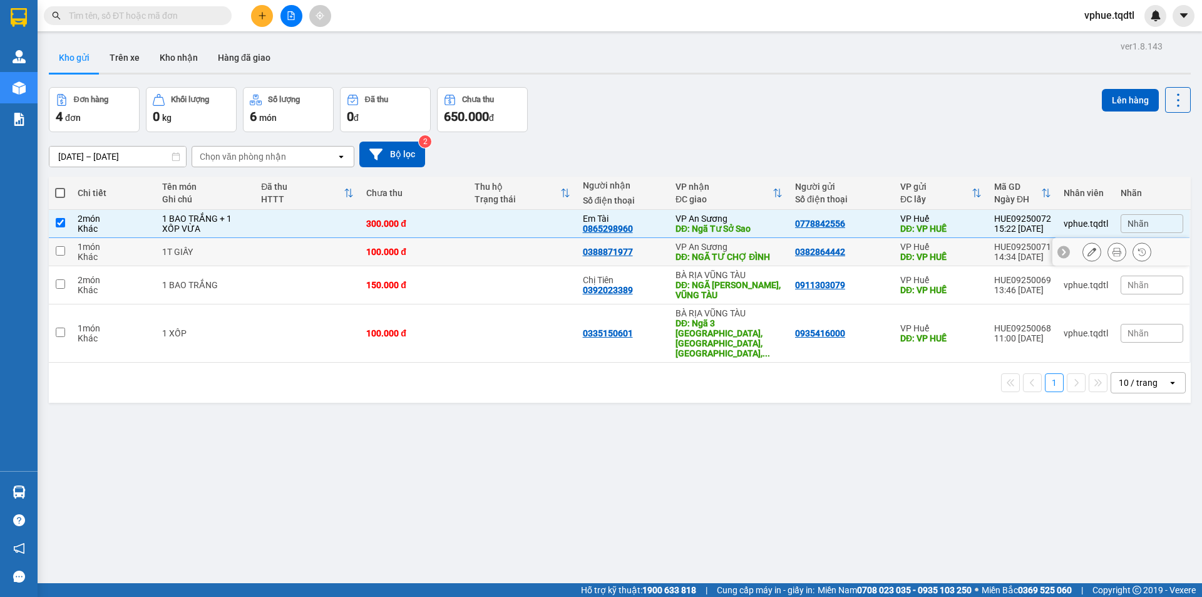
click at [732, 254] on div "DĐ: NGÃ TƯ CHỢ ĐÌNH" at bounding box center [728, 257] width 107 height 10
checkbox input "true"
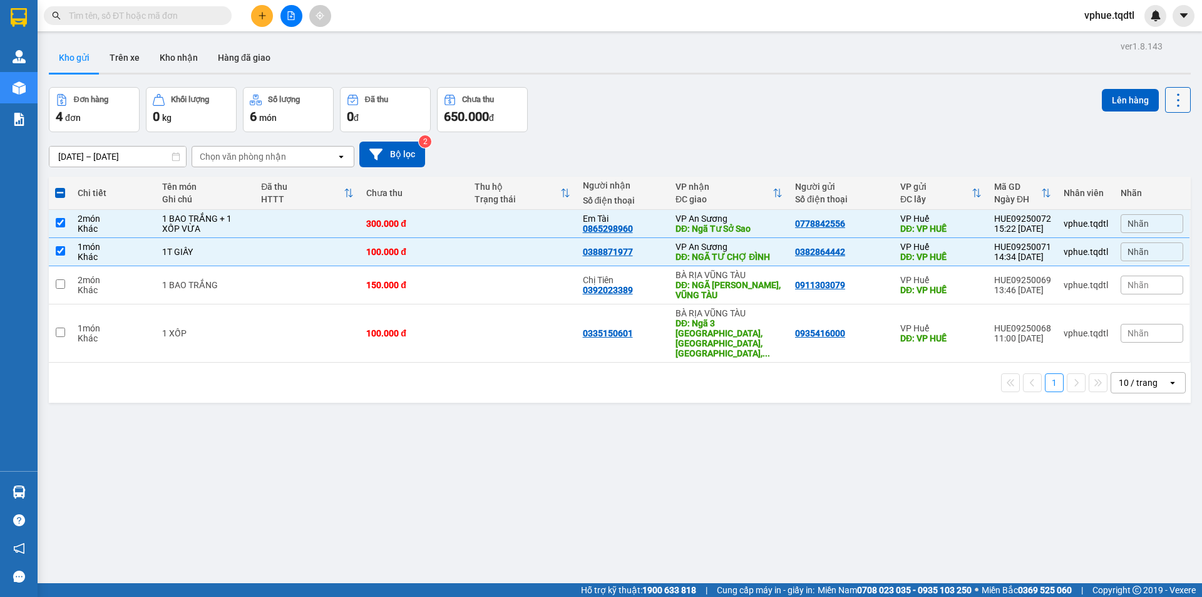
click at [1165, 87] on button at bounding box center [1178, 100] width 26 height 26
click at [1123, 99] on button "Lên hàng" at bounding box center [1130, 100] width 57 height 23
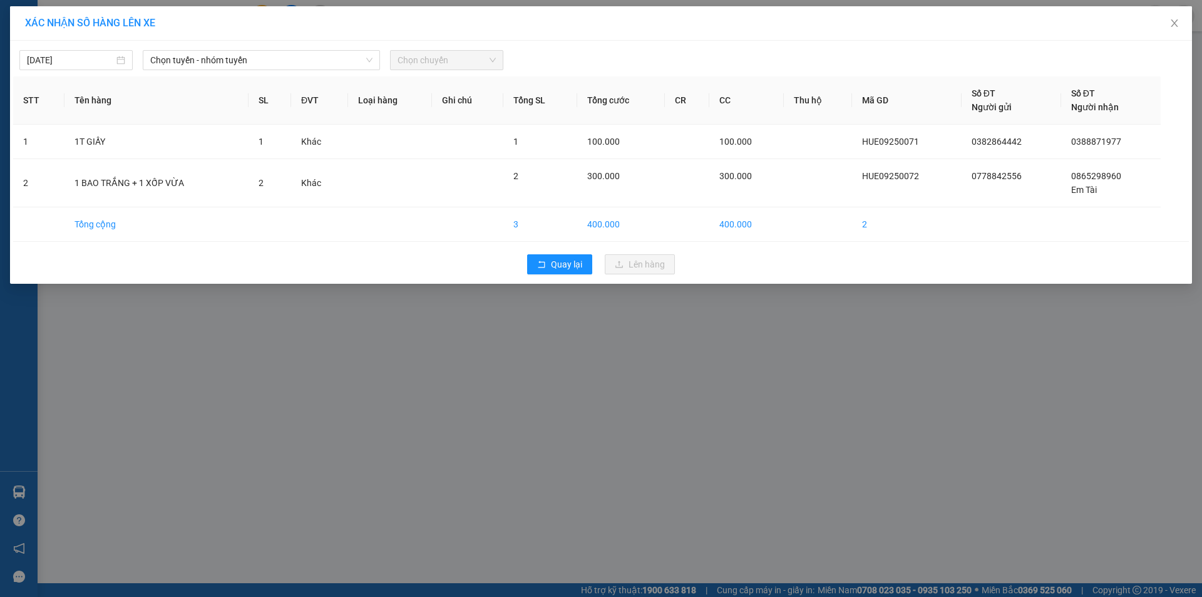
click at [362, 42] on div "14/09/2025 Chọn tuyến - nhóm tuyến Chọn chuyến STT Tên hàng SL ĐVT Loại hàng Gh…" at bounding box center [601, 162] width 1182 height 243
click at [355, 53] on span "Chọn tuyến - nhóm tuyến" at bounding box center [261, 60] width 222 height 19
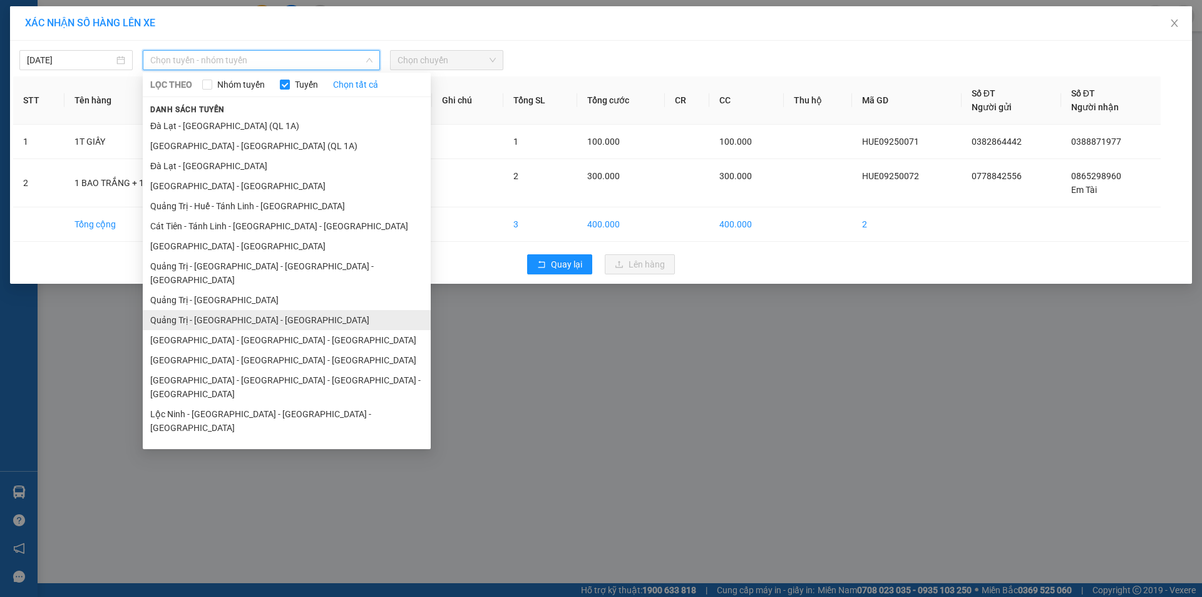
click at [334, 310] on li "Quảng Trị - [GEOGRAPHIC_DATA] - [GEOGRAPHIC_DATA]" at bounding box center [287, 320] width 288 height 20
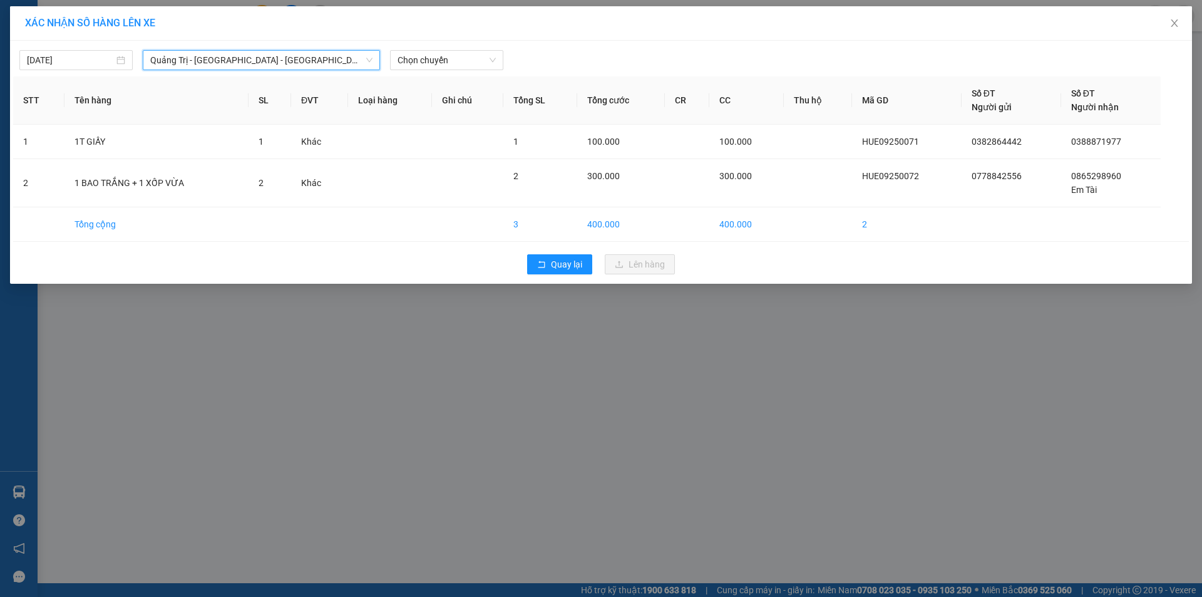
click at [466, 48] on div "14/09/2025 Quảng Trị - Bình Dương - Bình Phước Quảng Trị - Bình Dương - Bình Ph…" at bounding box center [601, 57] width 1176 height 26
click at [468, 59] on span "Chọn chuyến" at bounding box center [447, 60] width 98 height 19
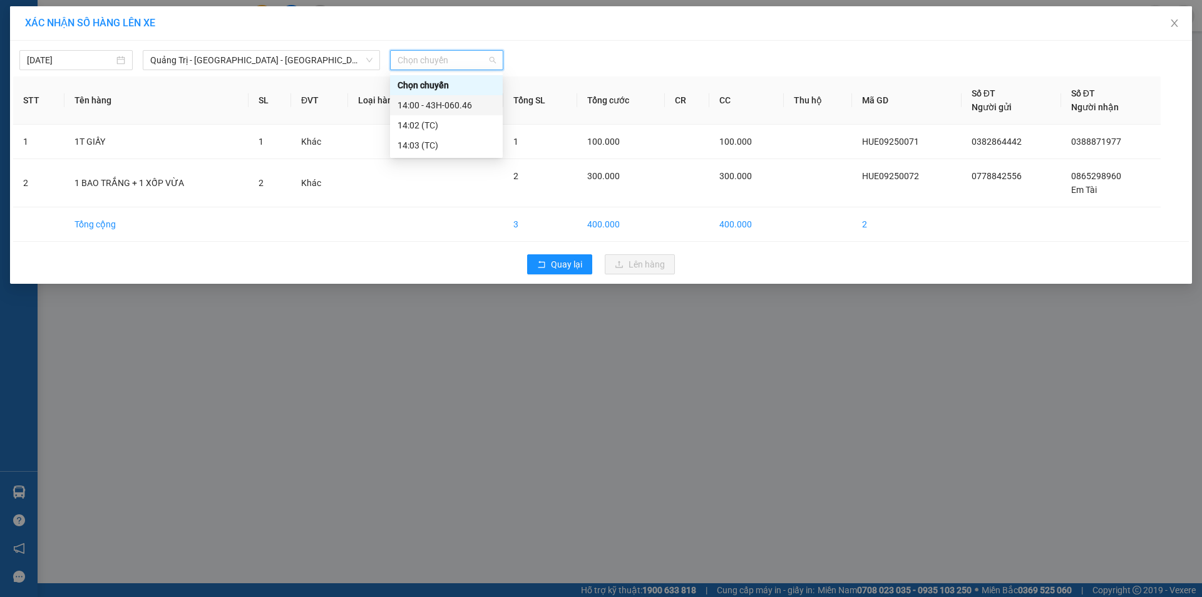
click at [491, 114] on div "14:00 - 43H-060.46" at bounding box center [446, 105] width 113 height 20
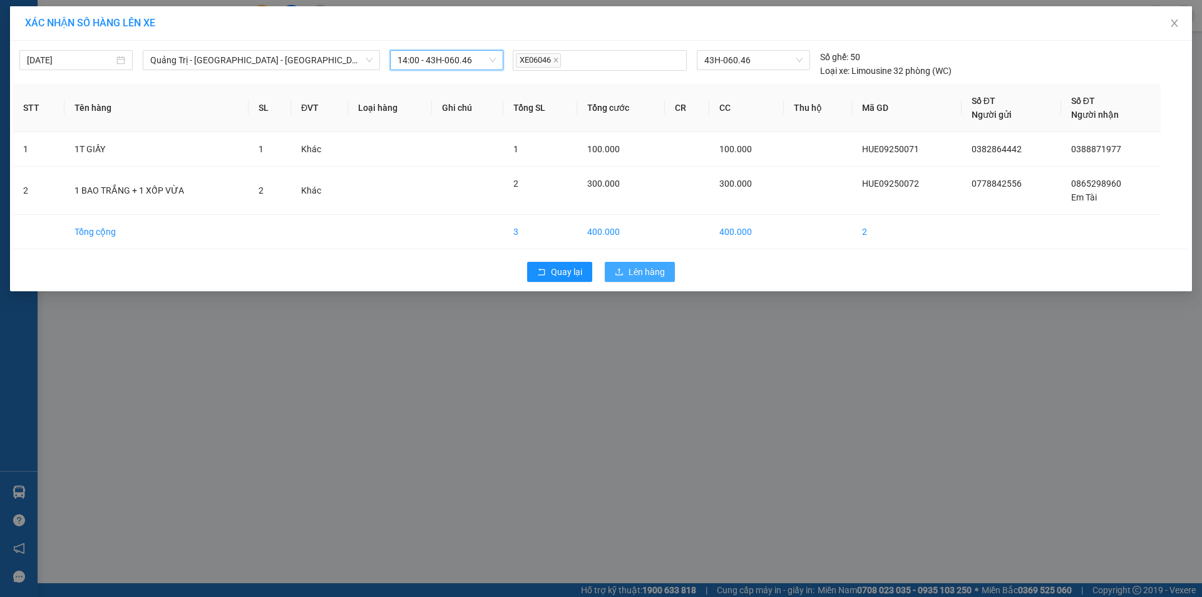
click at [662, 278] on span "Lên hàng" at bounding box center [647, 272] width 36 height 14
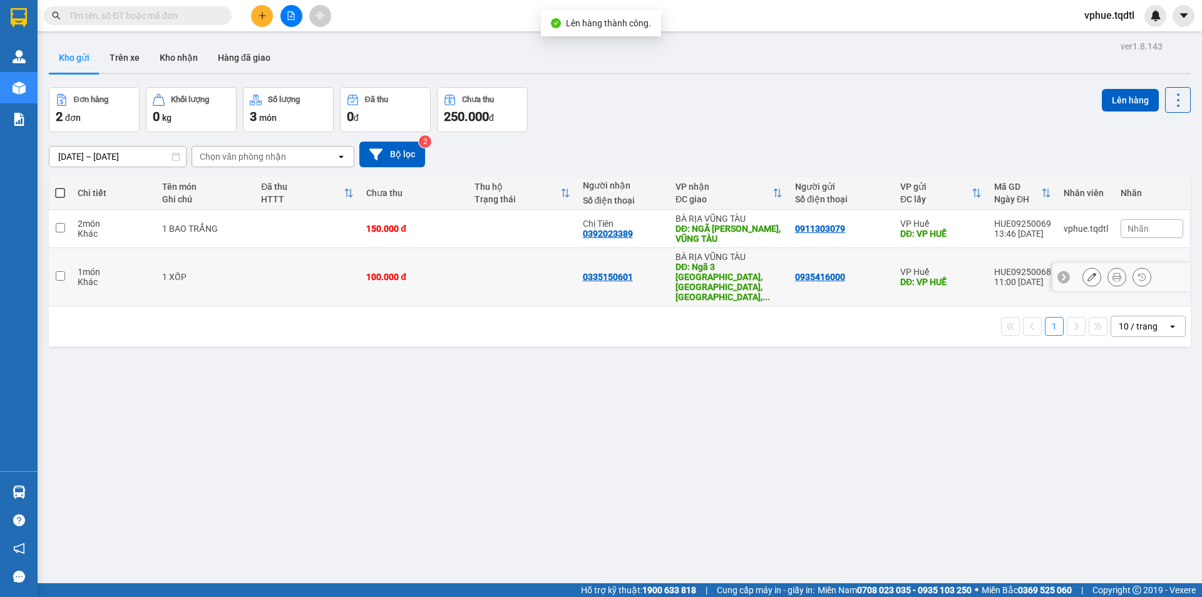
click at [702, 265] on div "DĐ: Ngã 3 cầu Bình Phú, Xuân Cảnh, Sông Cầu, ..." at bounding box center [728, 282] width 107 height 40
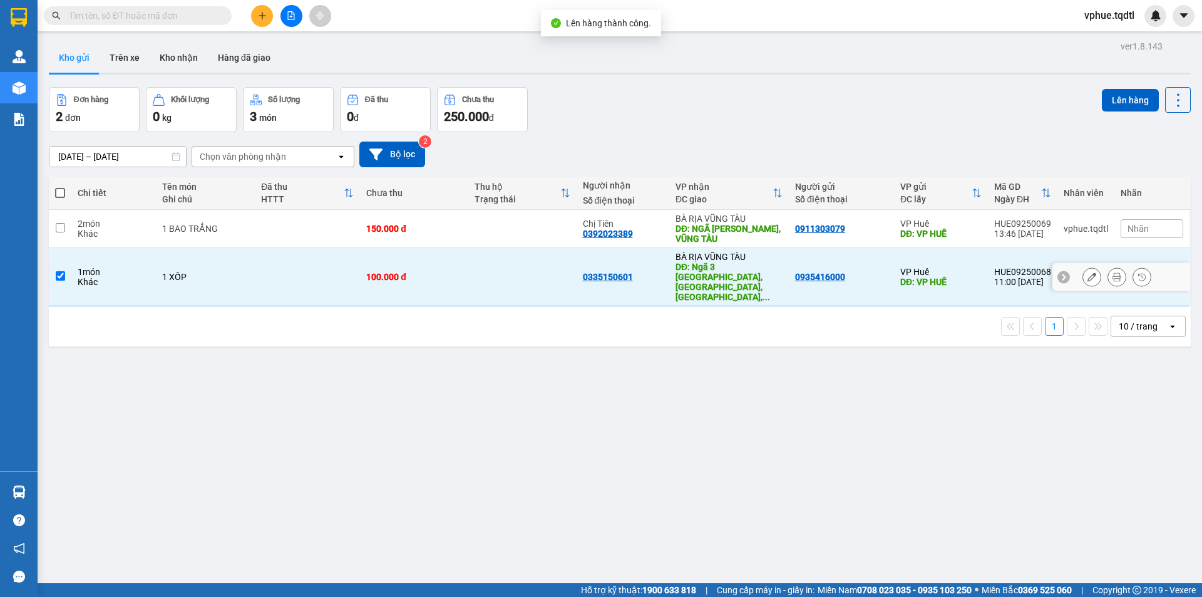
checkbox input "true"
click at [711, 223] on div "DĐ: NGÃ TƯ CHÍ LINH, VŨNG TÀU" at bounding box center [728, 233] width 107 height 20
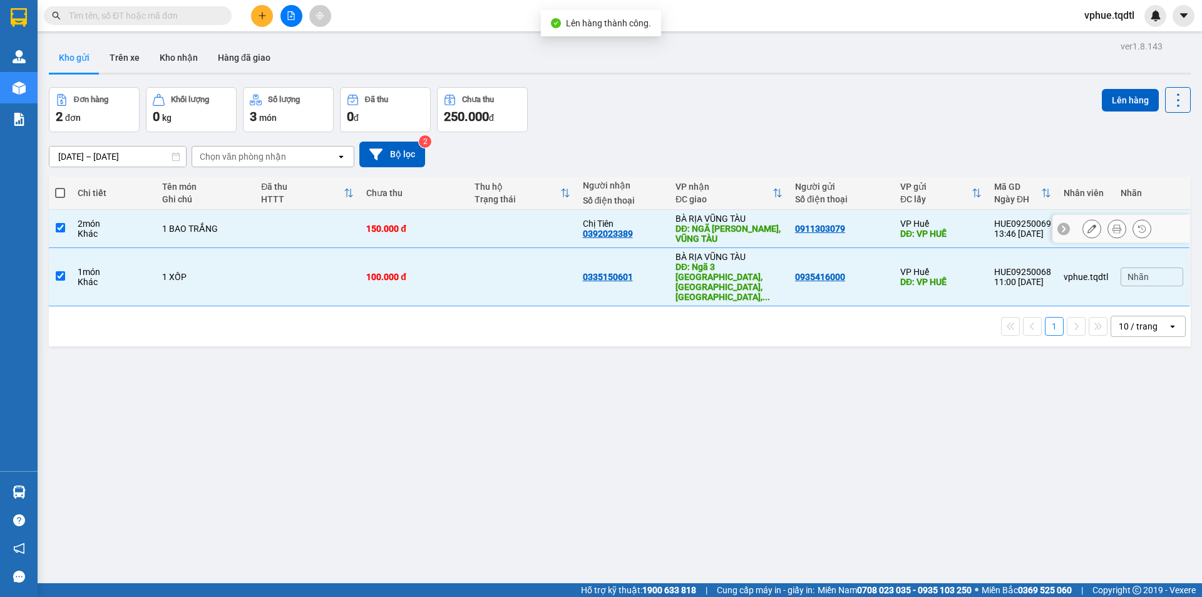
checkbox input "true"
click at [1102, 108] on button "Lên hàng" at bounding box center [1130, 100] width 57 height 23
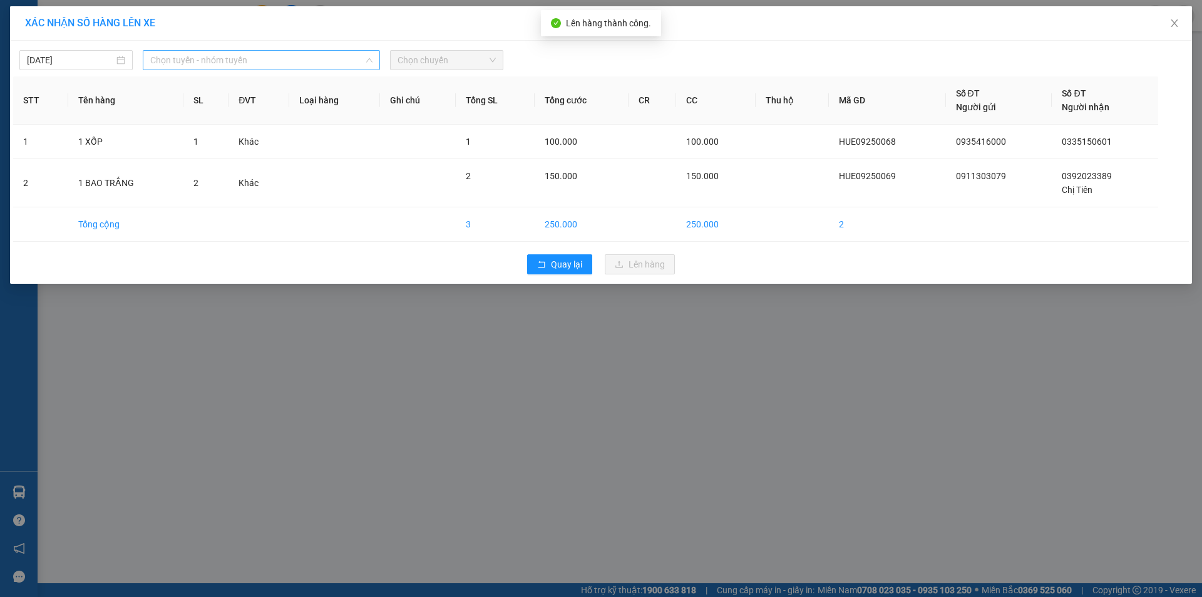
click at [275, 58] on span "Chọn tuyến - nhóm tuyến" at bounding box center [261, 60] width 222 height 19
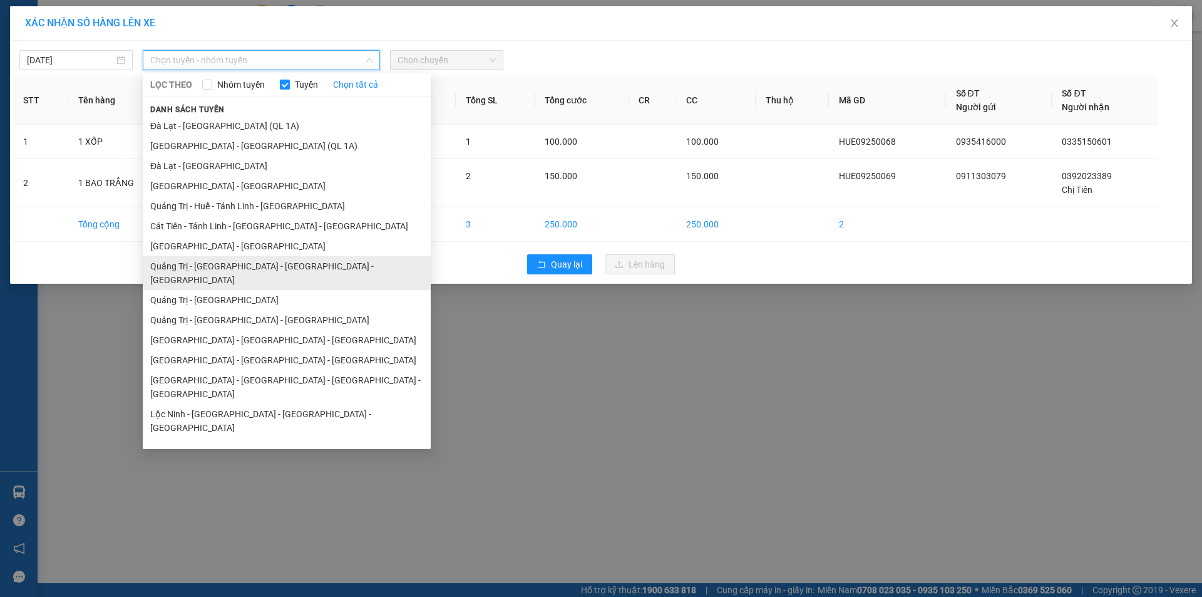
click at [290, 262] on li "Quảng Trị - [GEOGRAPHIC_DATA] - [GEOGRAPHIC_DATA] - [GEOGRAPHIC_DATA]" at bounding box center [287, 273] width 288 height 34
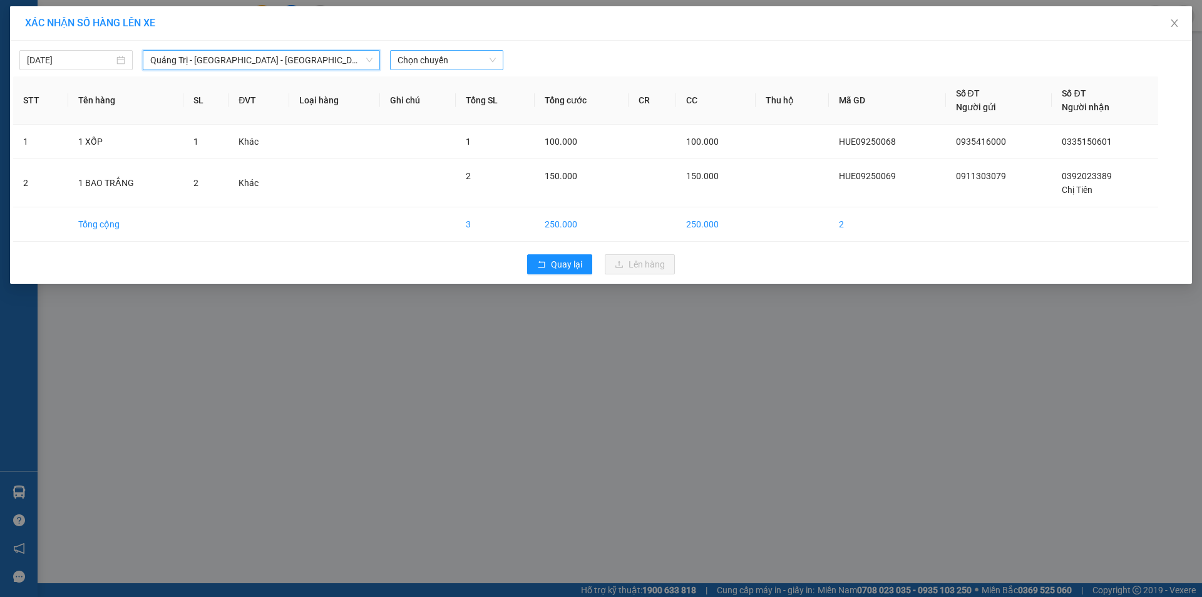
click at [450, 56] on span "Chọn chuyến" at bounding box center [447, 60] width 98 height 19
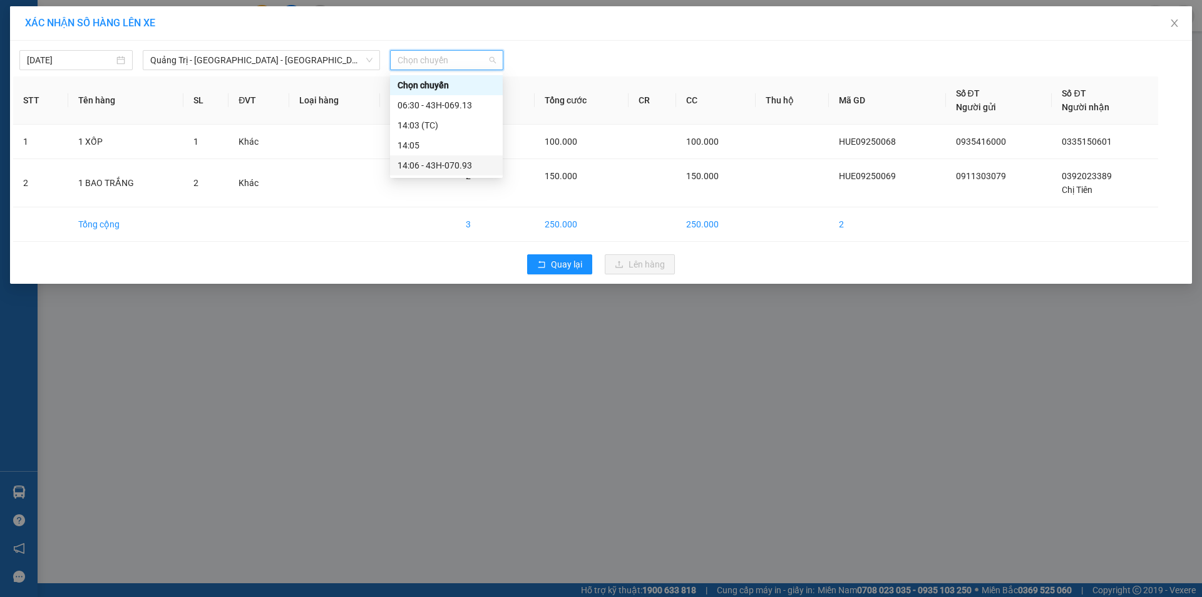
click at [444, 174] on div "14:06 - 43H-070.93" at bounding box center [446, 165] width 113 height 20
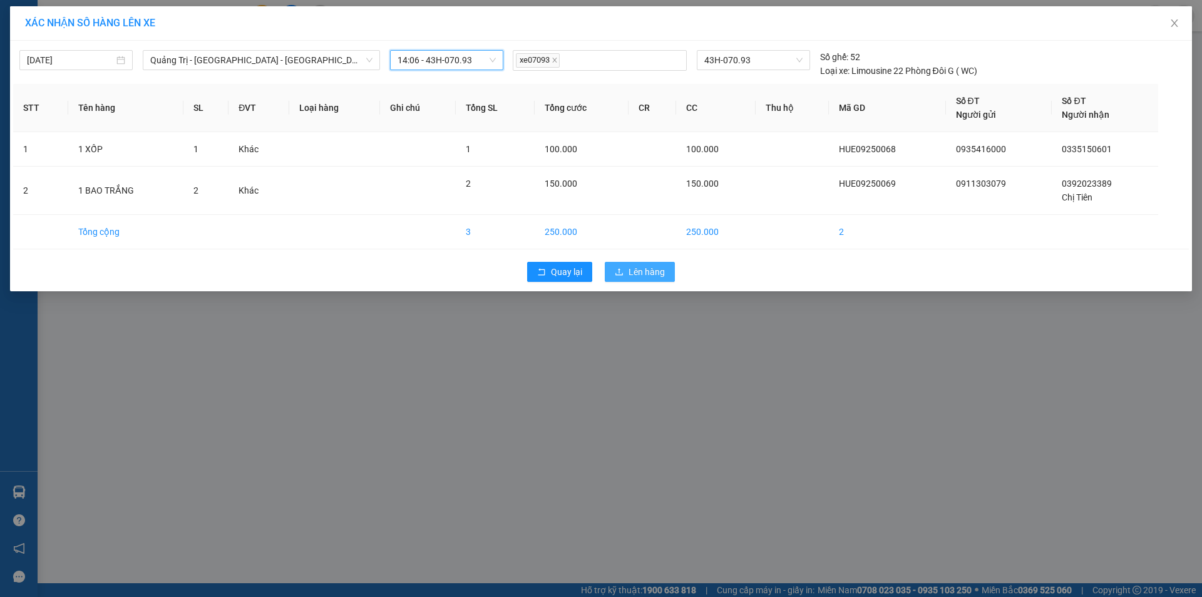
click at [650, 265] on span "Lên hàng" at bounding box center [647, 272] width 36 height 14
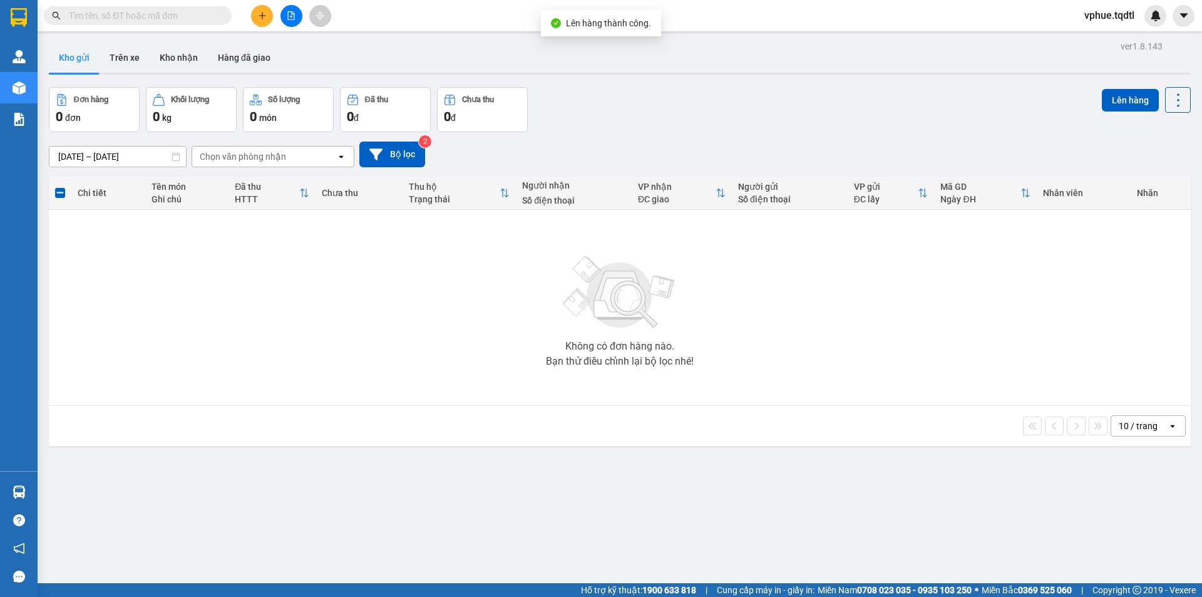
click at [284, 9] on button at bounding box center [291, 16] width 22 height 22
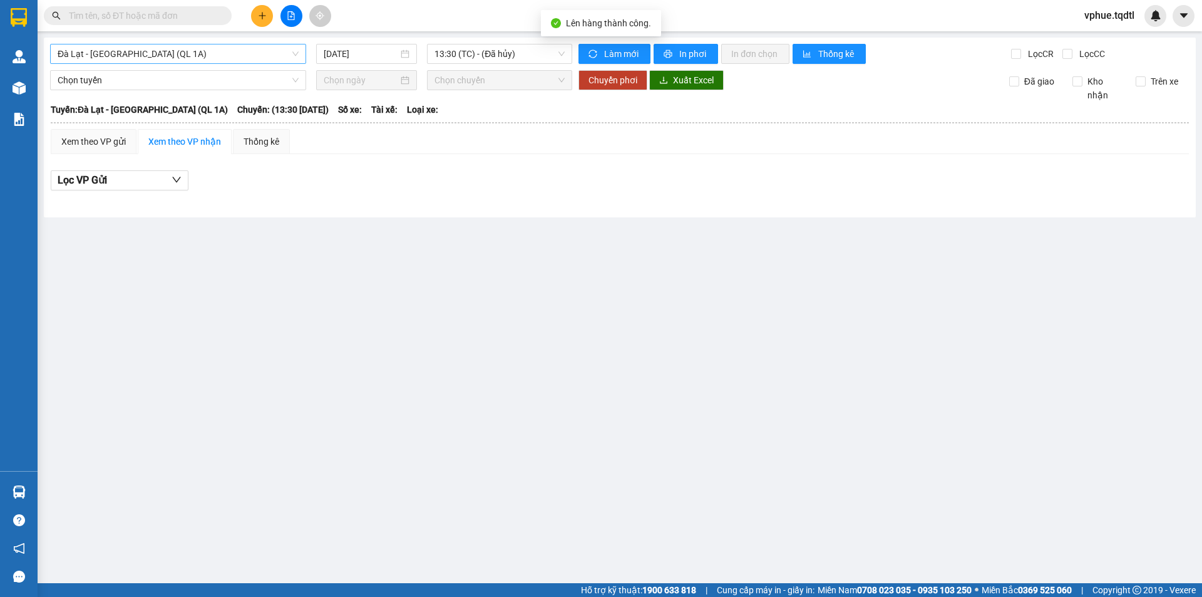
click at [146, 54] on span "Đà Lạt - [GEOGRAPHIC_DATA] (QL 1A)" at bounding box center [178, 53] width 241 height 19
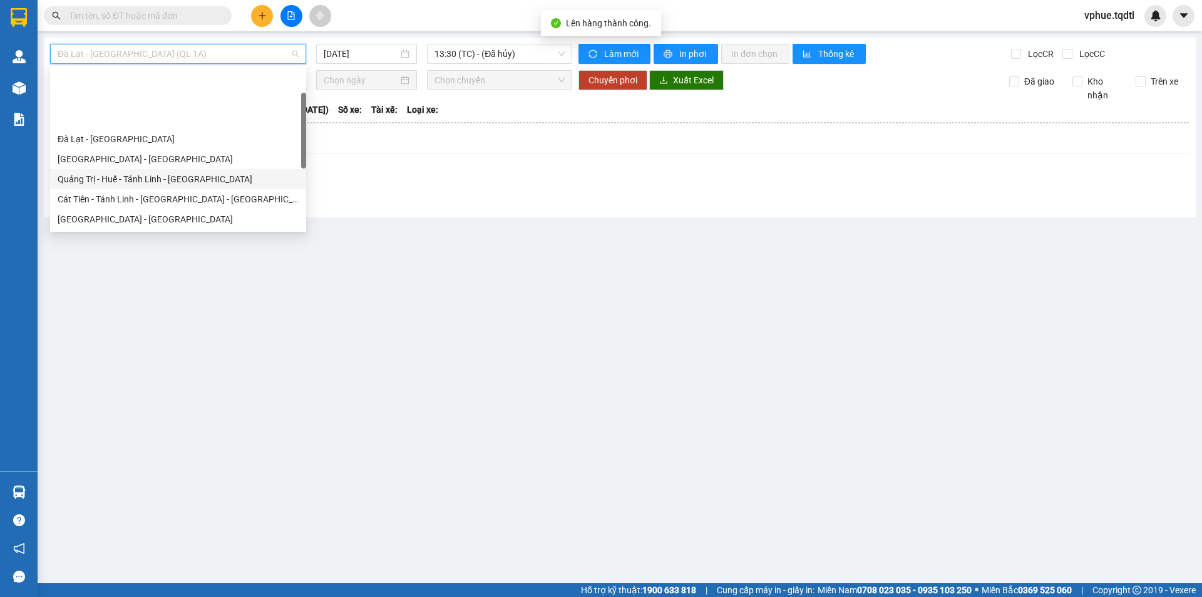
scroll to position [125, 0]
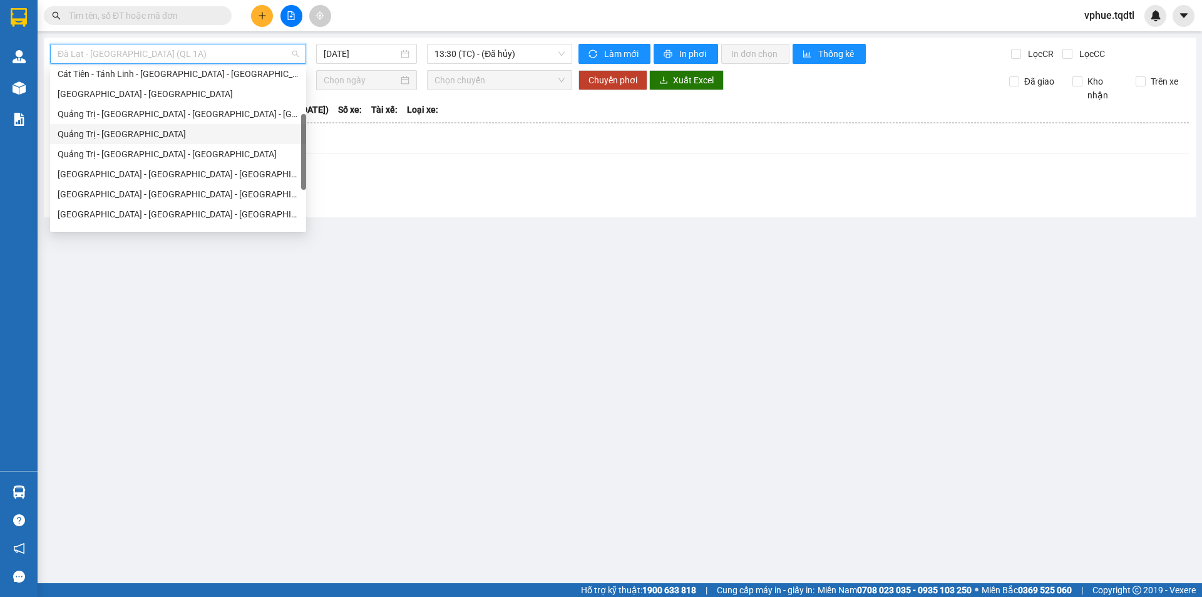
click at [228, 107] on div "Quảng Trị - [GEOGRAPHIC_DATA] - [GEOGRAPHIC_DATA] - [GEOGRAPHIC_DATA]" at bounding box center [178, 114] width 241 height 14
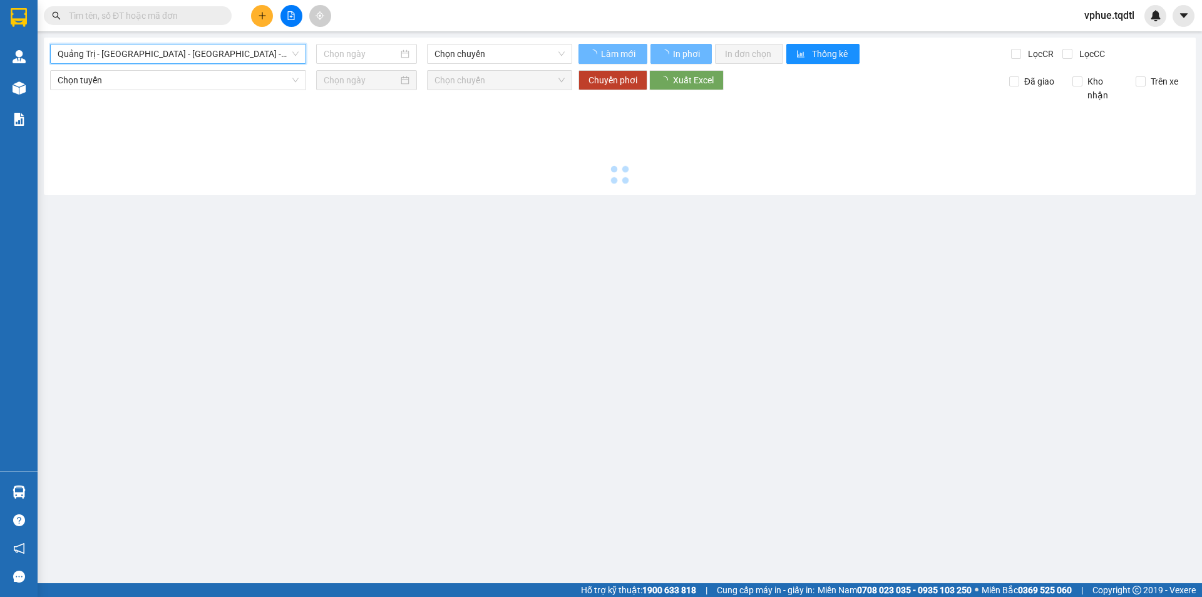
type input "[DATE]"
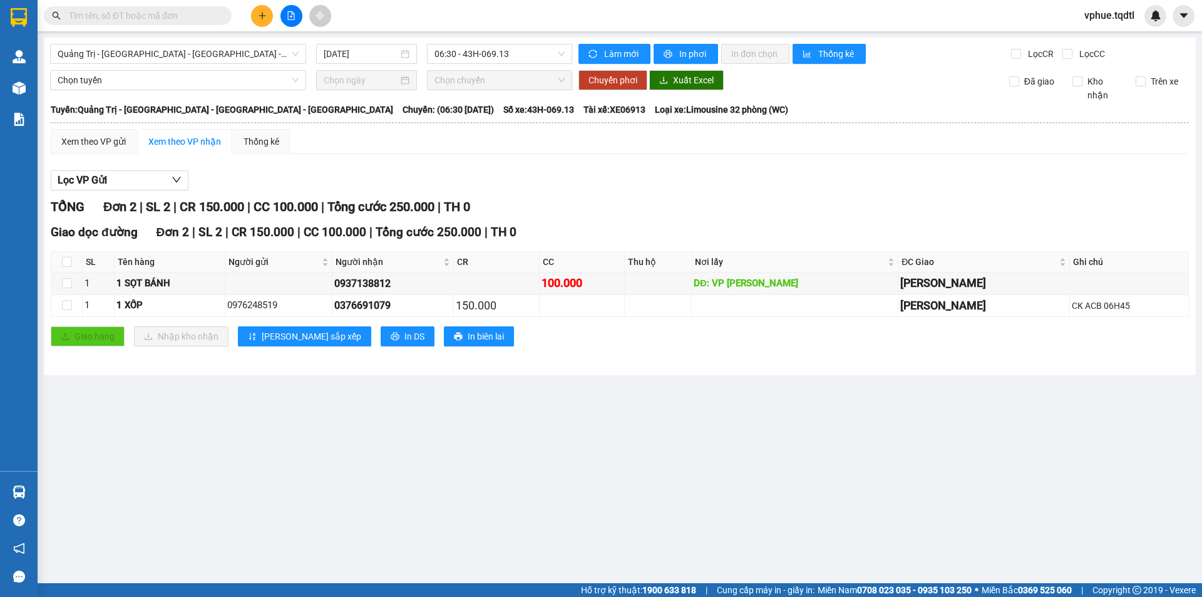
click at [105, 122] on hr at bounding box center [620, 122] width 1138 height 1
click at [105, 127] on th at bounding box center [619, 122] width 1139 height 11
click at [105, 130] on div "Xem theo VP gửi" at bounding box center [94, 141] width 86 height 25
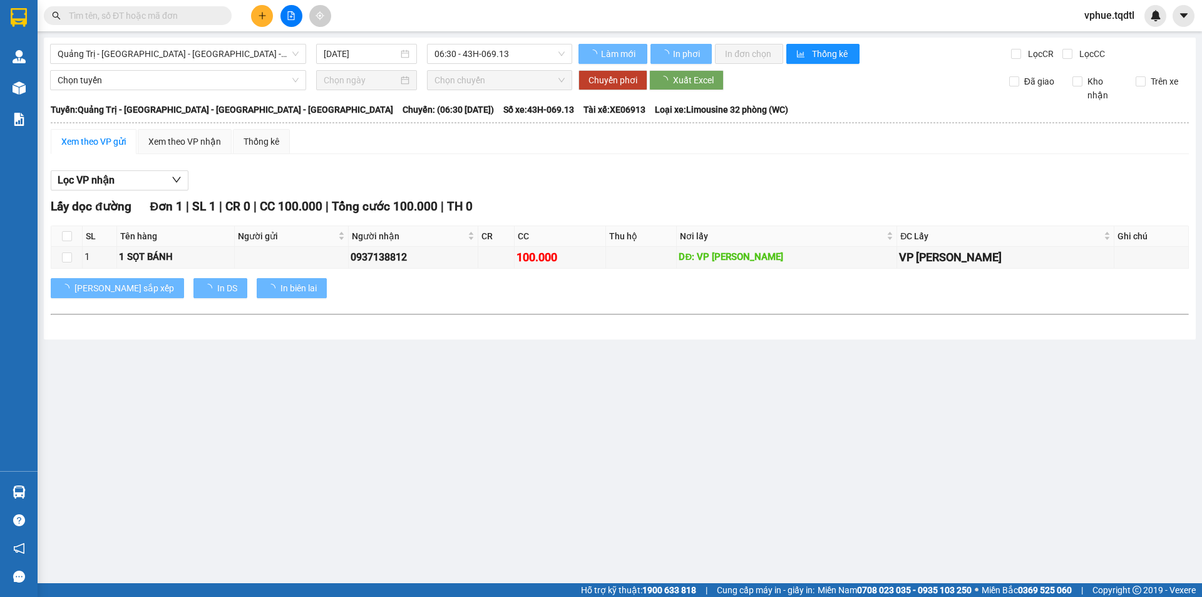
click at [107, 135] on div "Xem theo VP gửi" at bounding box center [93, 142] width 64 height 14
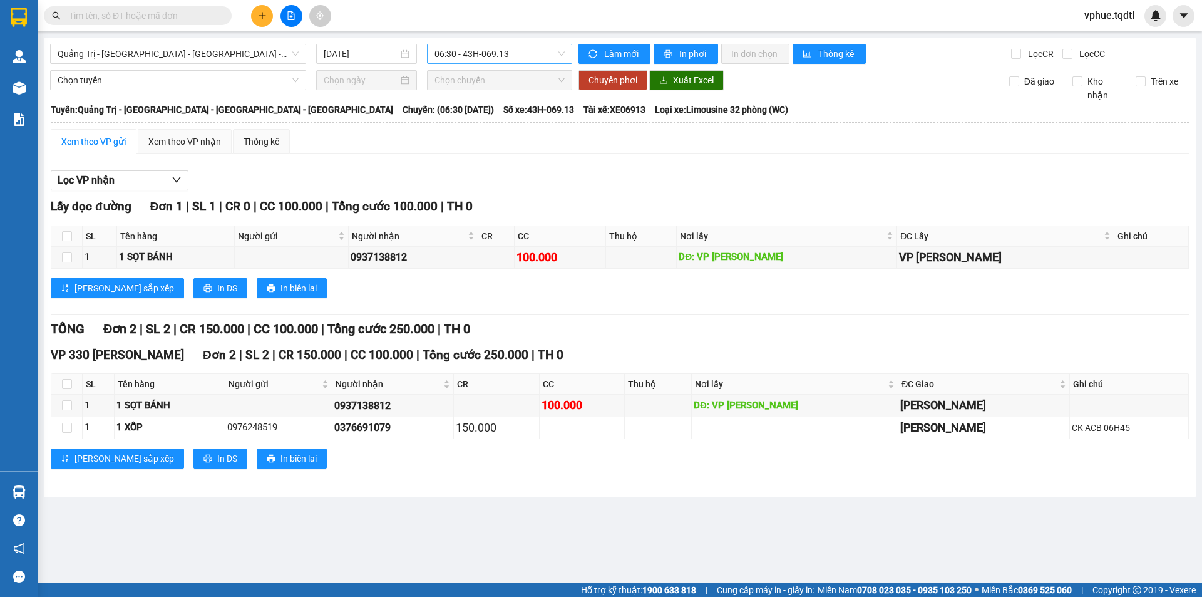
click at [470, 54] on span "06:30 - 43H-069.13" at bounding box center [499, 53] width 130 height 19
click at [470, 158] on div "14:06 - 43H-070.93" at bounding box center [483, 159] width 98 height 14
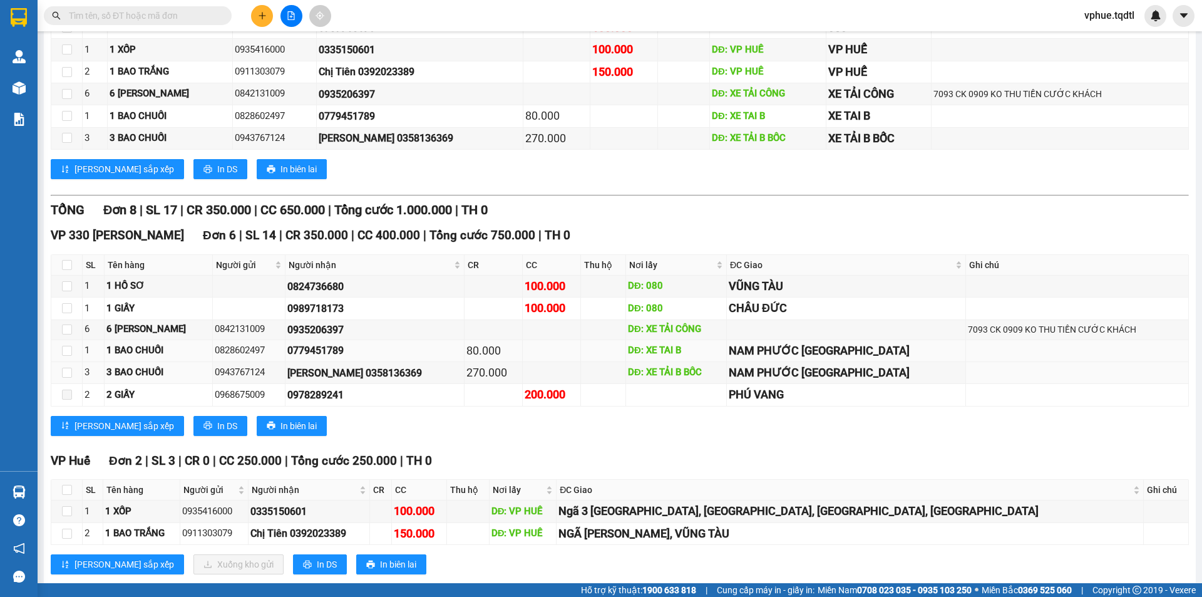
scroll to position [278, 0]
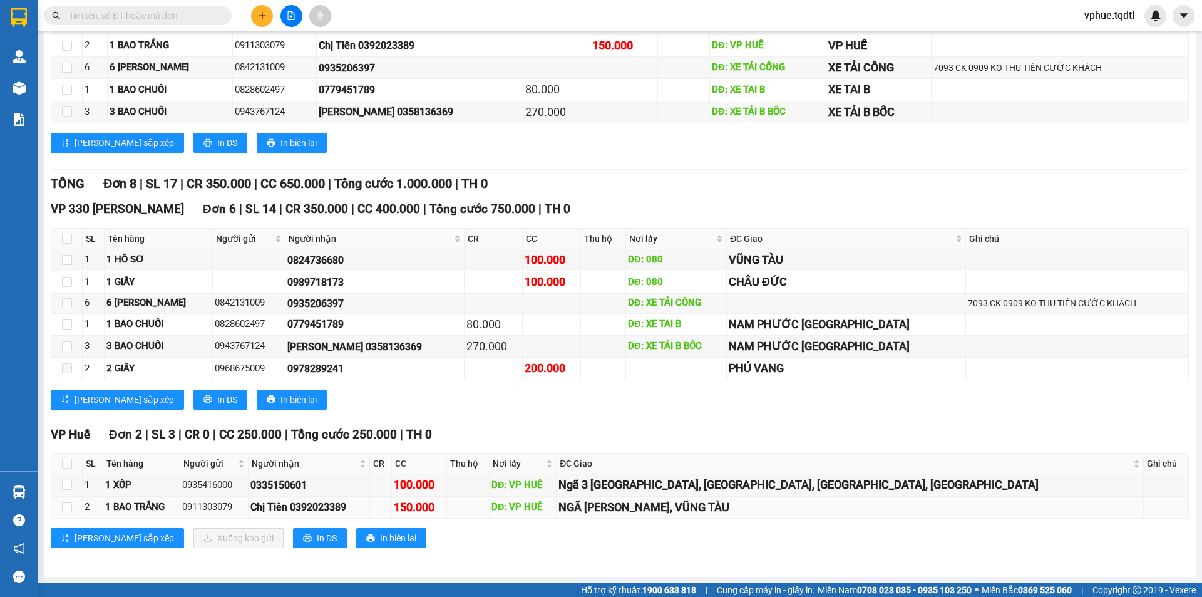
click at [711, 507] on div "NGÃ [PERSON_NAME], VŨNG TÀU" at bounding box center [849, 507] width 583 height 18
drag, startPoint x: 711, startPoint y: 507, endPoint x: 772, endPoint y: 505, distance: 61.4
click at [772, 505] on div "NGÃ [PERSON_NAME], VŨNG TÀU" at bounding box center [849, 507] width 583 height 18
click at [773, 505] on div "NGÃ [PERSON_NAME], VŨNG TÀU" at bounding box center [849, 507] width 583 height 18
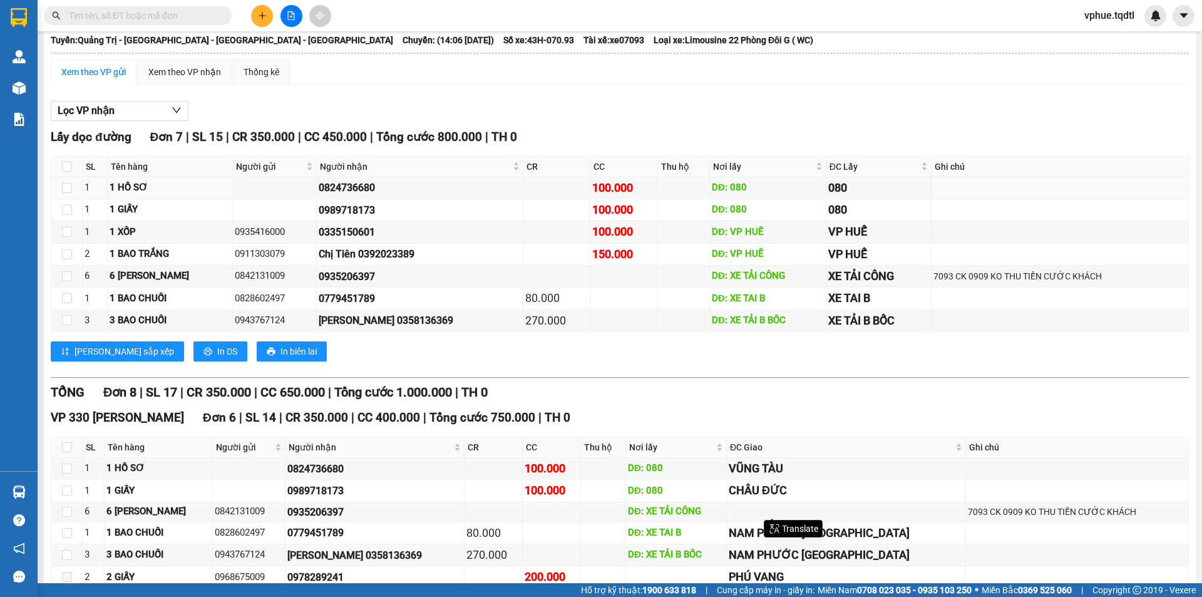
scroll to position [0, 0]
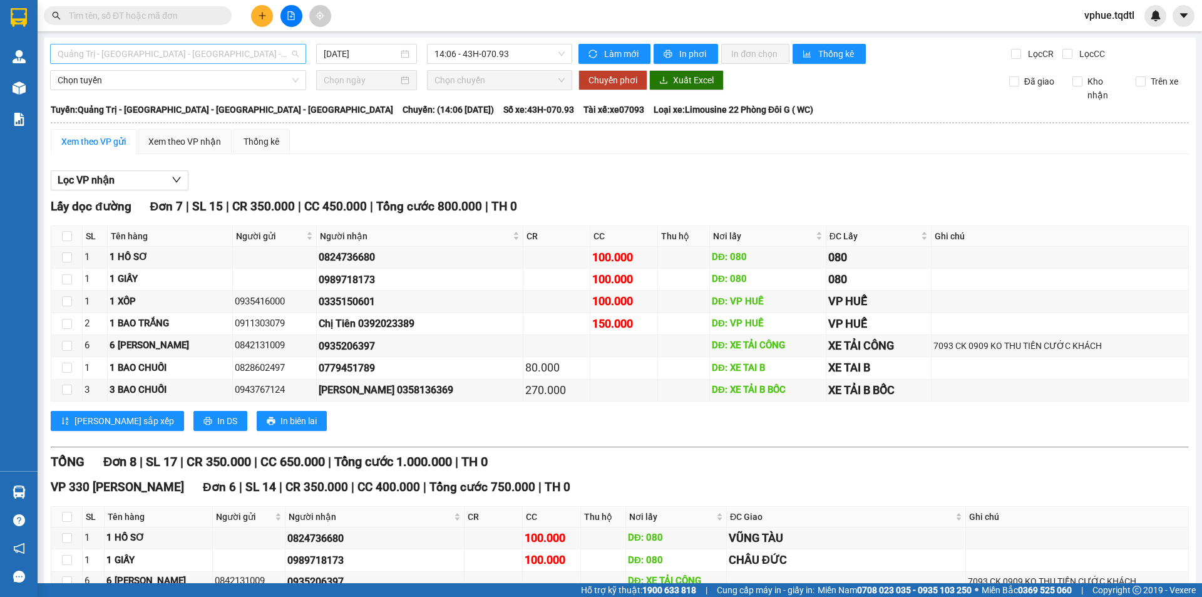
click at [183, 55] on span "Quảng Trị - [GEOGRAPHIC_DATA] - [GEOGRAPHIC_DATA] - [GEOGRAPHIC_DATA]" at bounding box center [178, 53] width 241 height 19
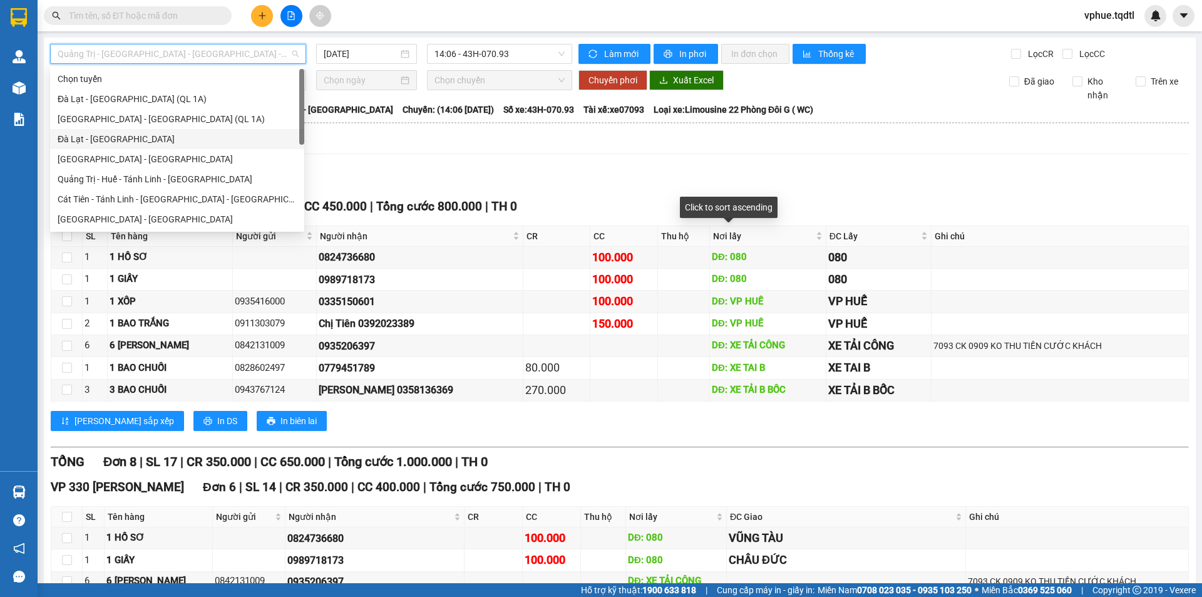
click at [759, 175] on div "Lọc VP nhận" at bounding box center [620, 180] width 1138 height 21
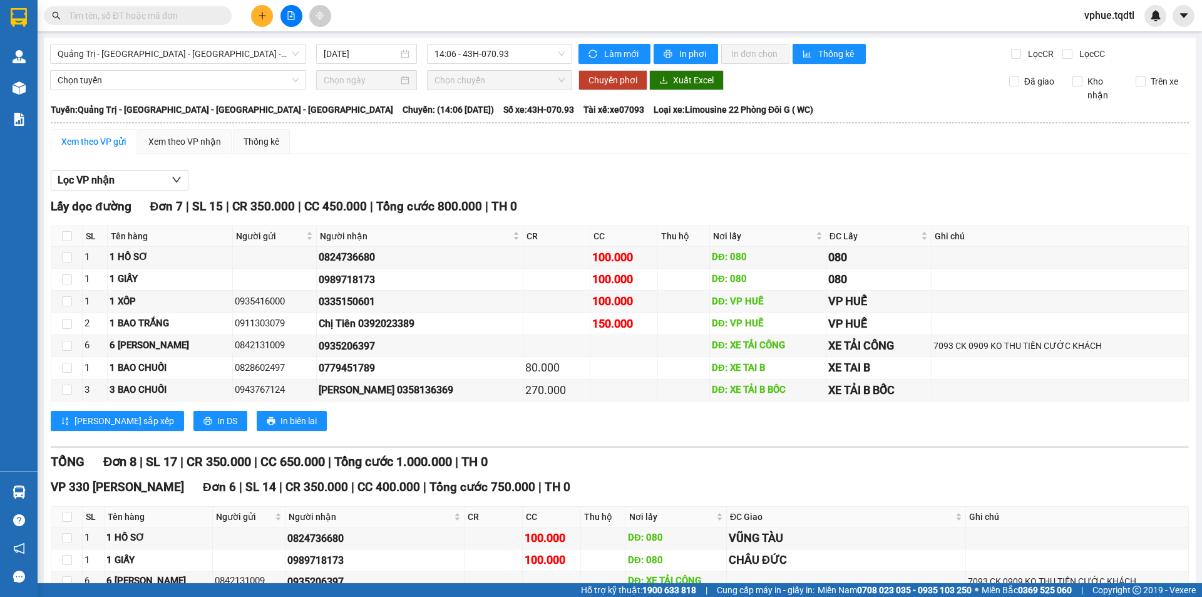
click at [260, 28] on div "Kết quả tìm kiếm ( 0 ) Bộ lọc No Data vphue.tqdtl" at bounding box center [601, 15] width 1202 height 31
click at [266, 17] on icon "plus" at bounding box center [262, 15] width 9 height 9
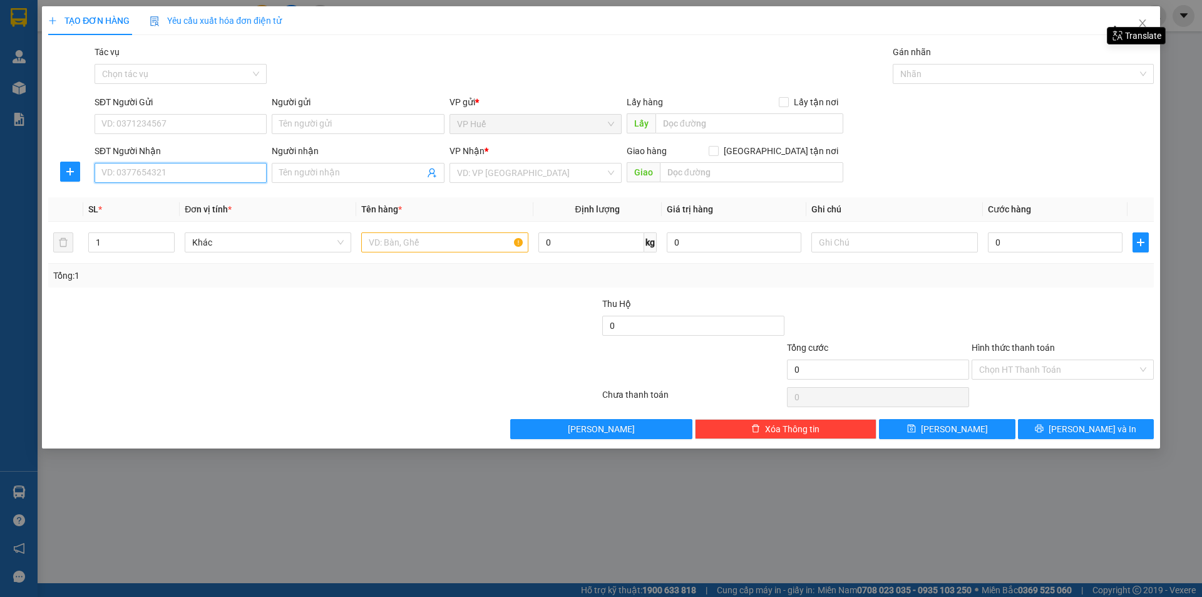
click at [187, 173] on input "SĐT Người Nhận" at bounding box center [181, 173] width 172 height 20
type input "0372378939"
click at [328, 173] on input "Người nhận" at bounding box center [351, 173] width 145 height 14
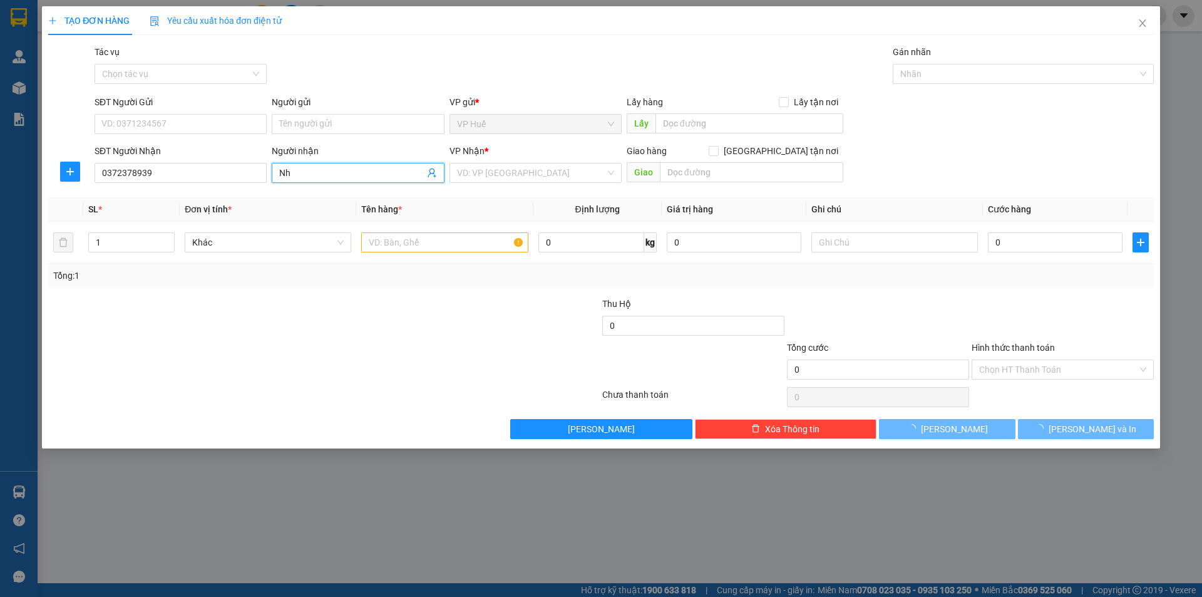
type input "N"
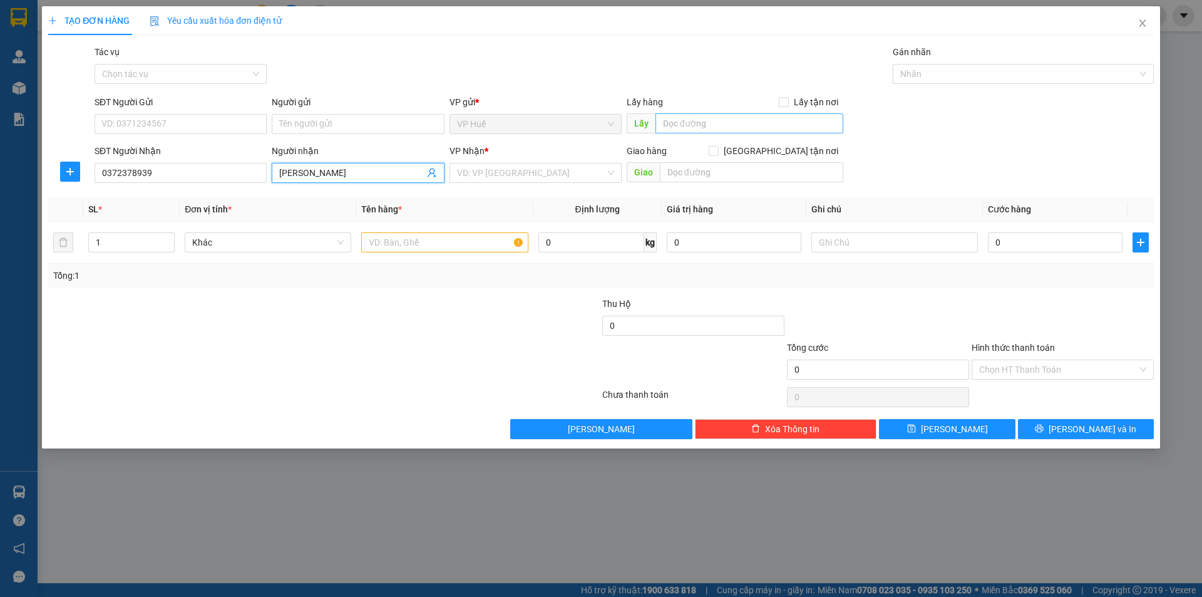
type input "Tường Vy"
click at [791, 120] on input "text" at bounding box center [749, 123] width 188 height 20
type input "VP HUẾ"
click at [756, 182] on input "text" at bounding box center [751, 172] width 183 height 20
type input "NHÀ THỜ ĐỒNG KHO, TÁNH LINH"
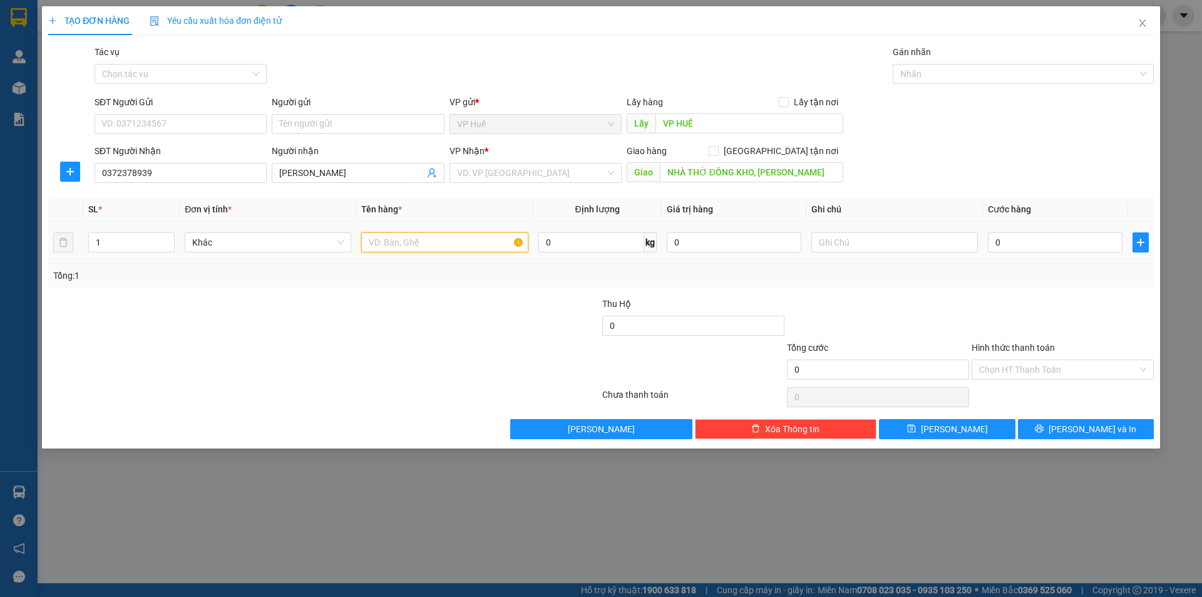
click at [384, 242] on input "text" at bounding box center [444, 242] width 167 height 20
type input "1T GIẤY"
click at [993, 232] on input "0" at bounding box center [1055, 242] width 135 height 20
type input "1"
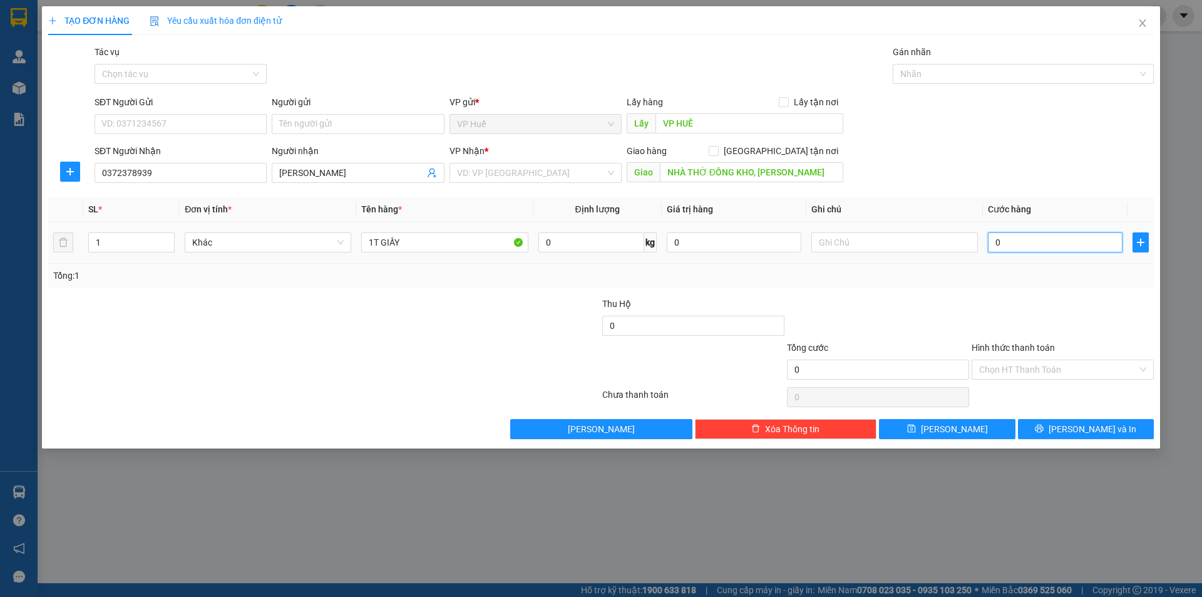
type input "1"
type input "15"
type input "150"
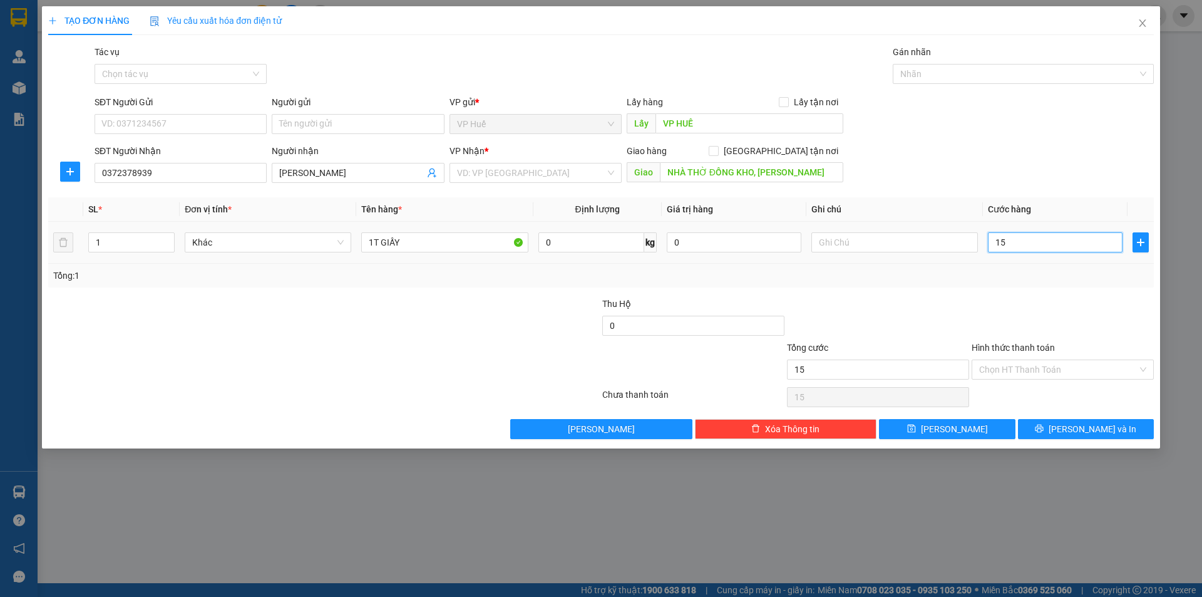
type input "150"
type input "1.500"
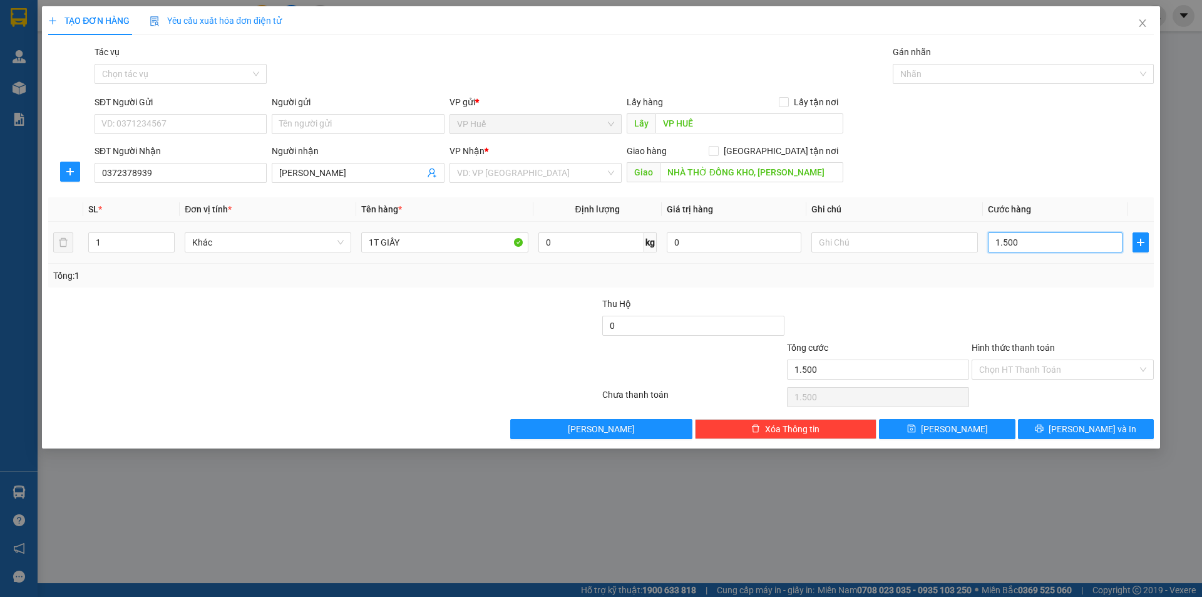
type input "15.000"
type input "150.000"
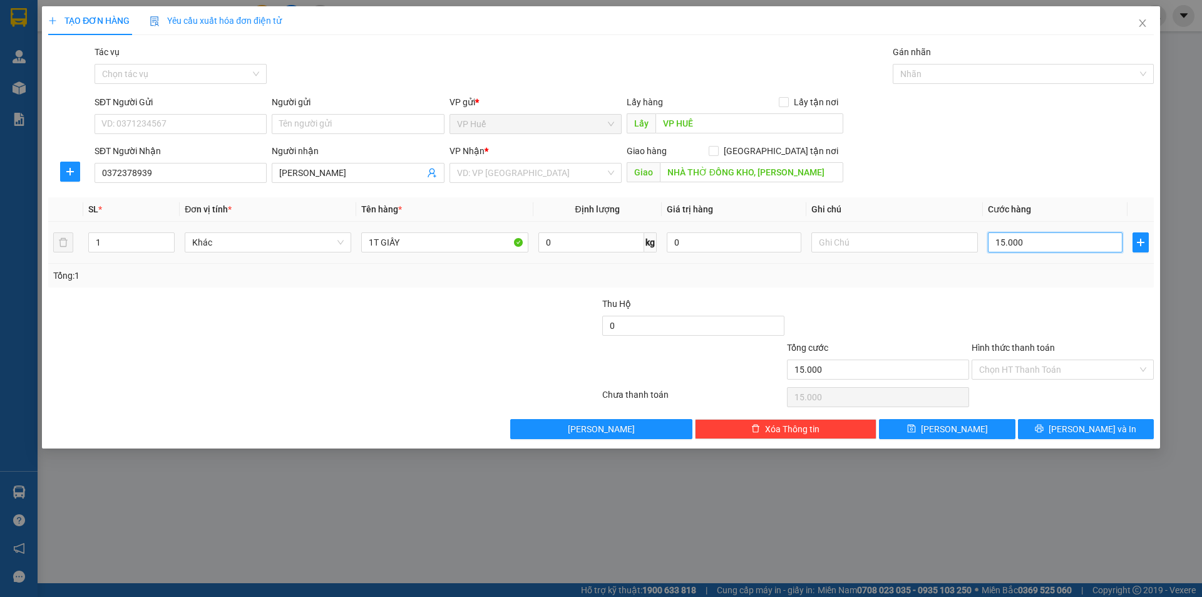
type input "150.000"
click at [565, 175] on input "search" at bounding box center [531, 172] width 148 height 19
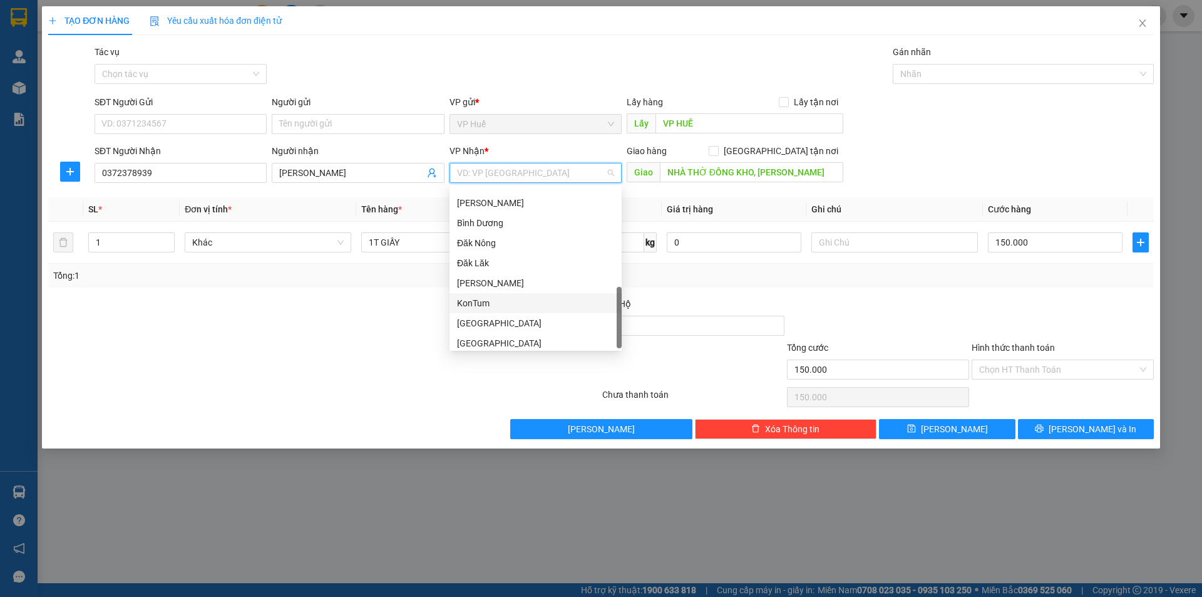
scroll to position [361, 0]
type input "B"
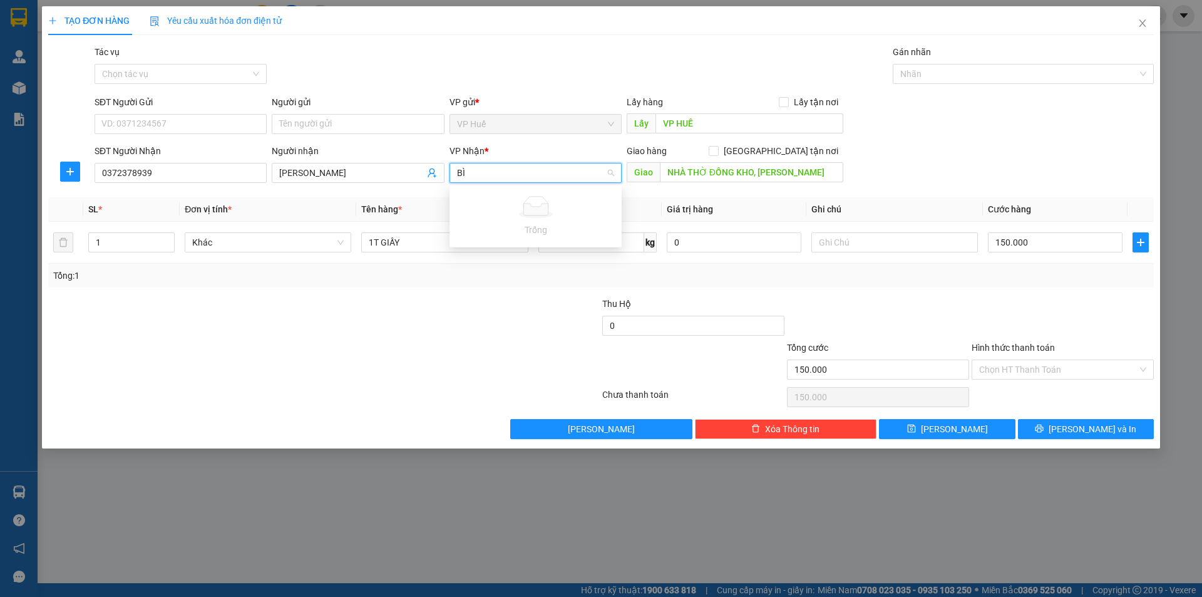
type input "B"
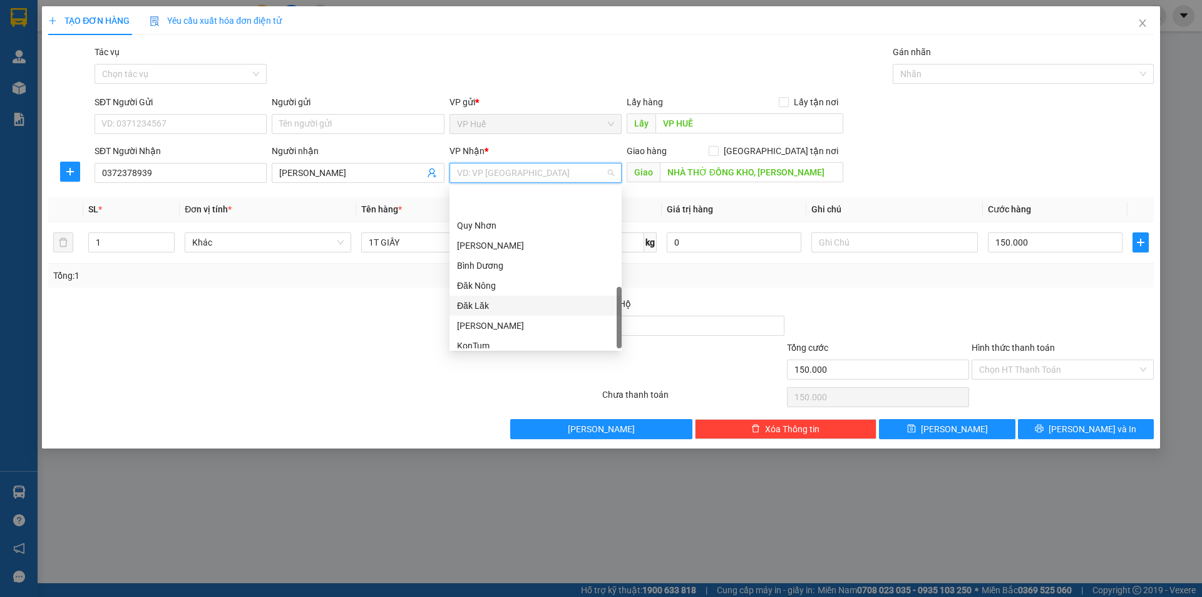
scroll to position [361, 0]
click at [513, 168] on input "search" at bounding box center [531, 172] width 148 height 19
click at [598, 145] on div "VP Nhận *" at bounding box center [535, 151] width 172 height 14
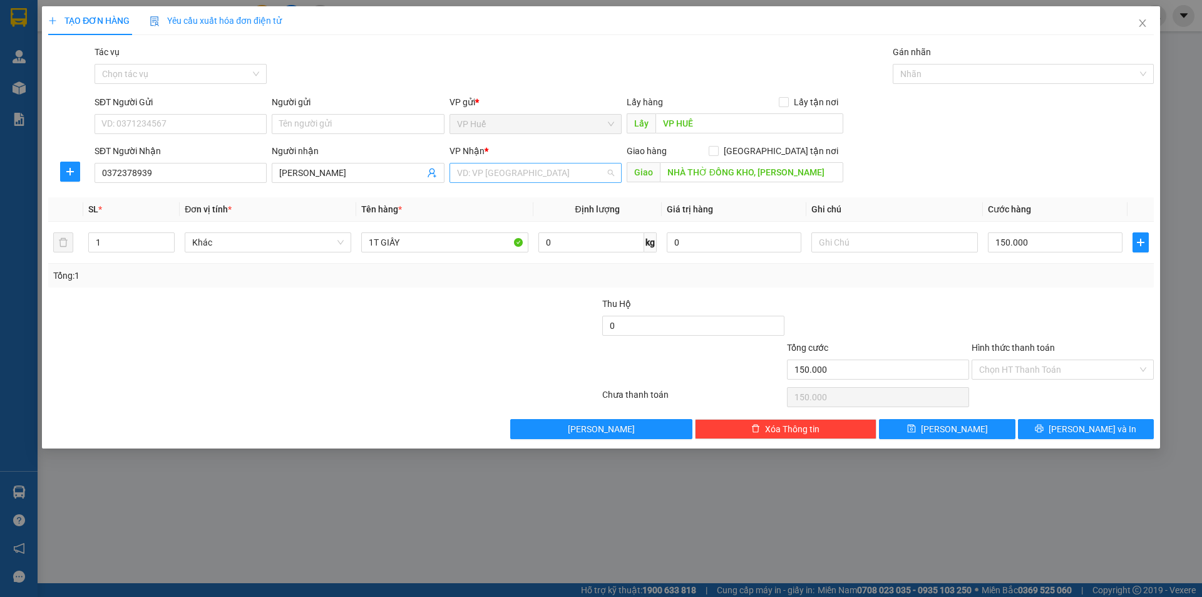
click at [595, 169] on input "search" at bounding box center [531, 172] width 148 height 19
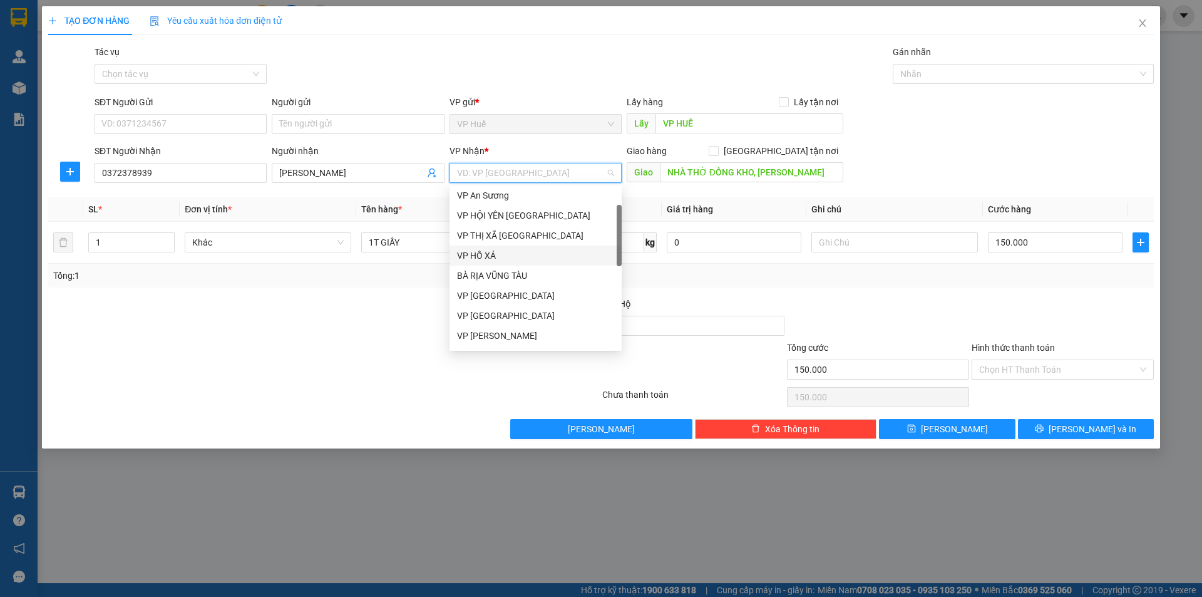
scroll to position [0, 0]
drag, startPoint x: 535, startPoint y: 197, endPoint x: 554, endPoint y: 202, distance: 20.0
click at [535, 197] on div "VP Huế" at bounding box center [535, 198] width 157 height 14
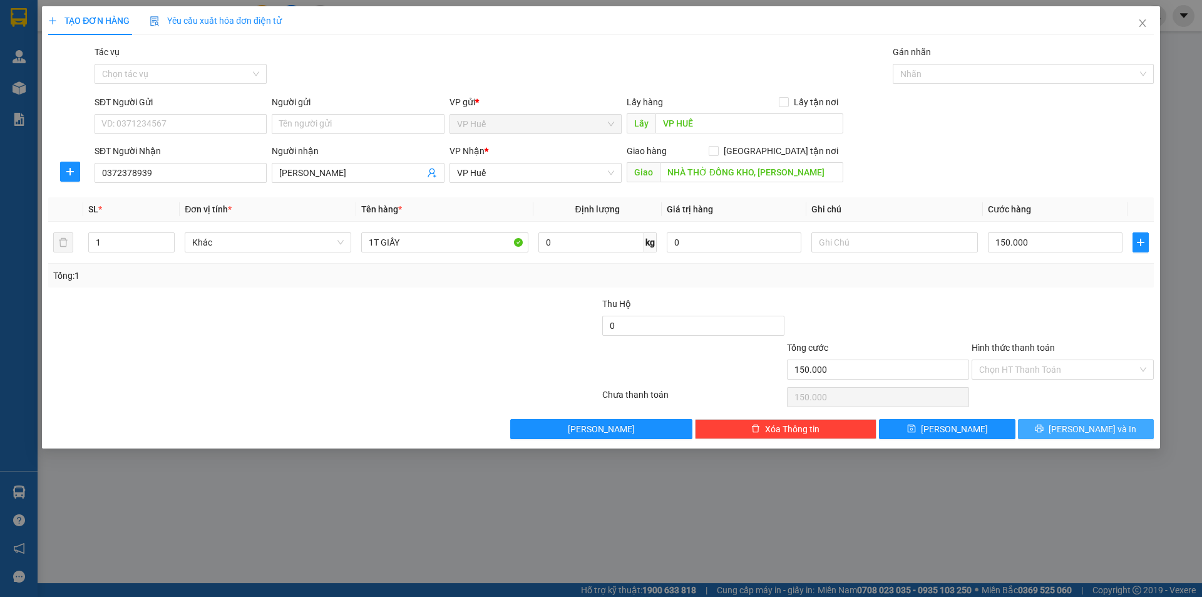
click at [1132, 424] on button "[PERSON_NAME] và In" at bounding box center [1086, 429] width 136 height 20
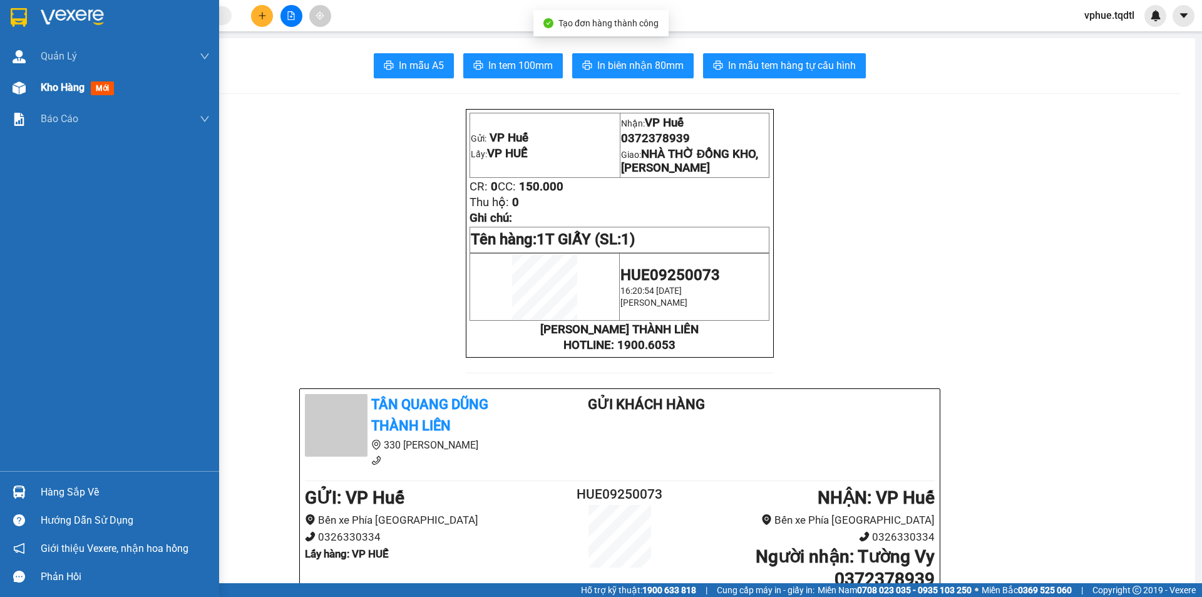
click at [26, 86] on div at bounding box center [19, 88] width 22 height 22
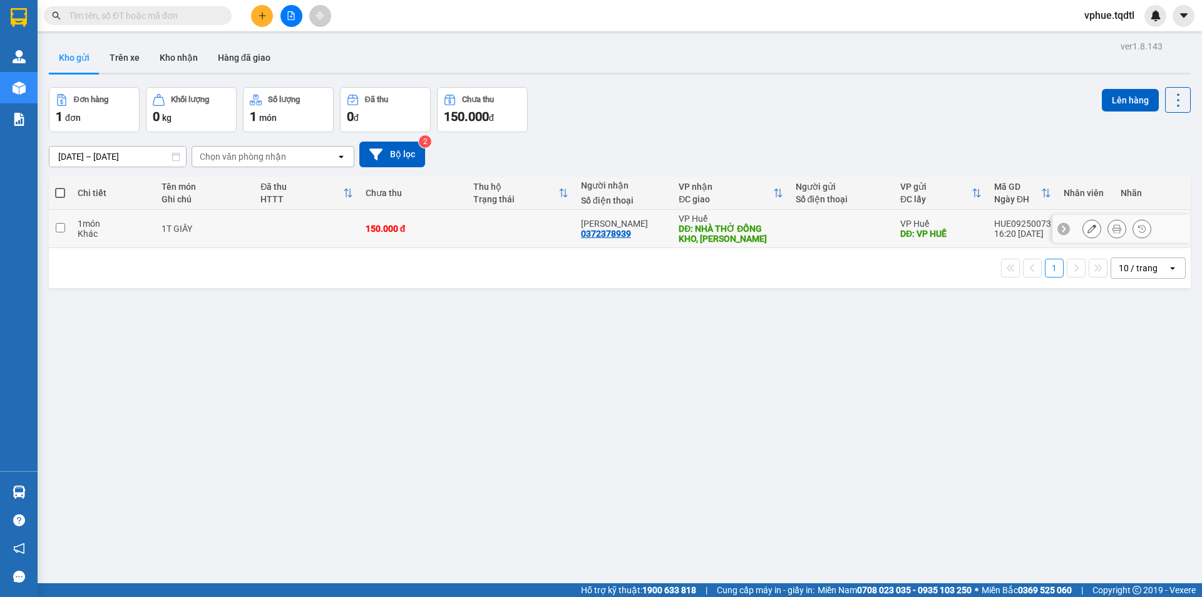
click at [796, 249] on div "1 10 / trang open" at bounding box center [620, 268] width 1142 height 40
click at [795, 230] on td at bounding box center [841, 229] width 105 height 38
checkbox input "true"
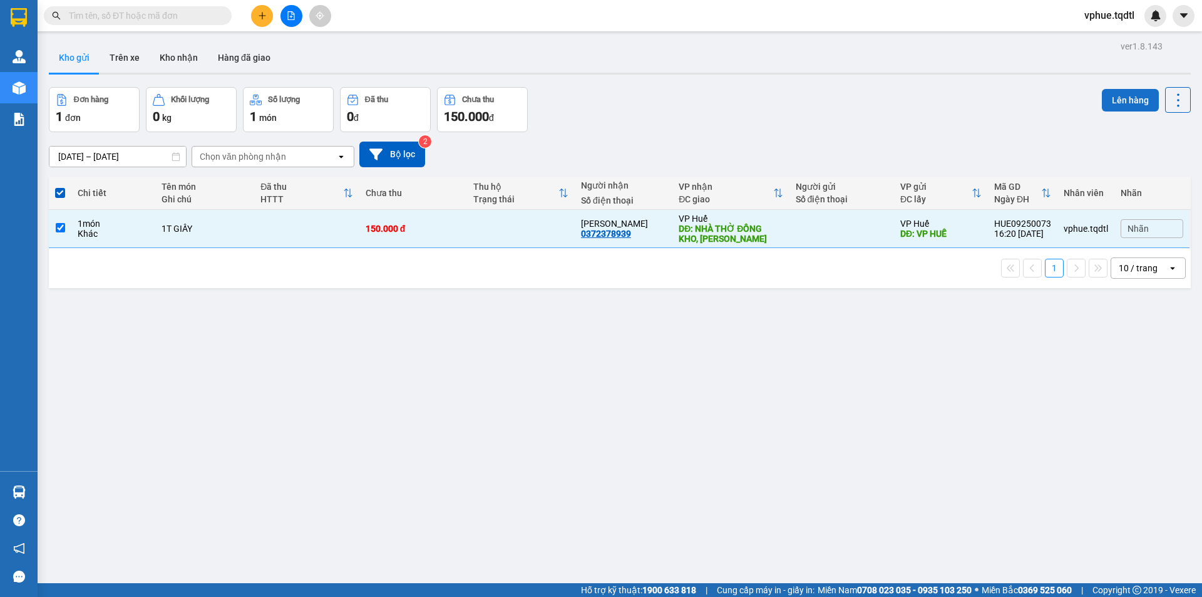
click at [1122, 94] on button "Lên hàng" at bounding box center [1130, 100] width 57 height 23
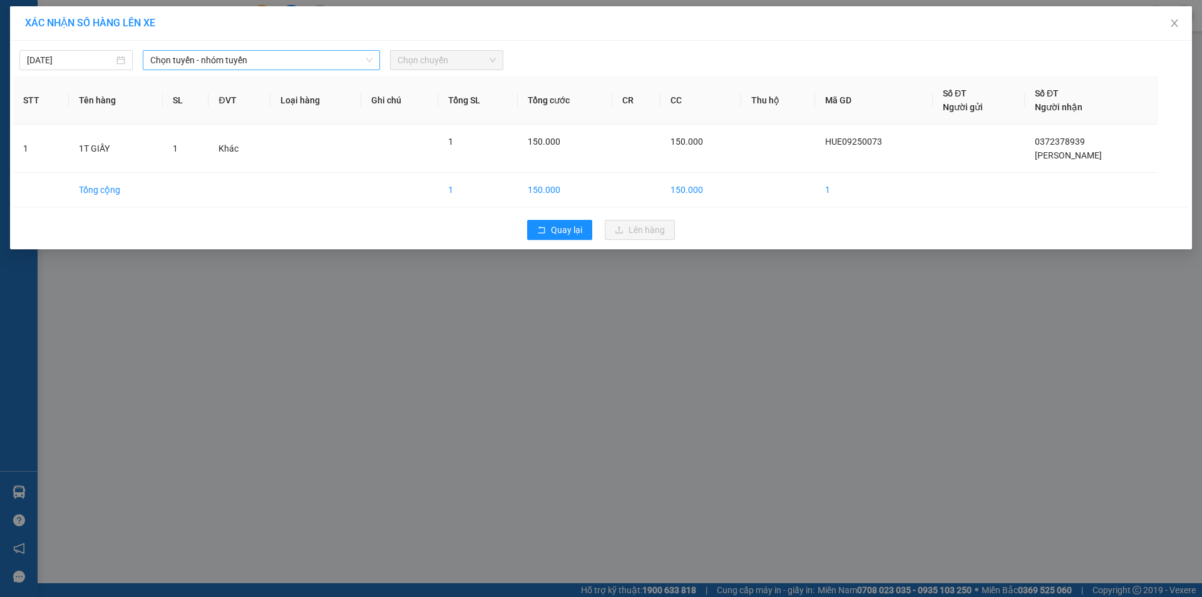
click at [281, 63] on span "Chọn tuyến - nhóm tuyến" at bounding box center [261, 60] width 222 height 19
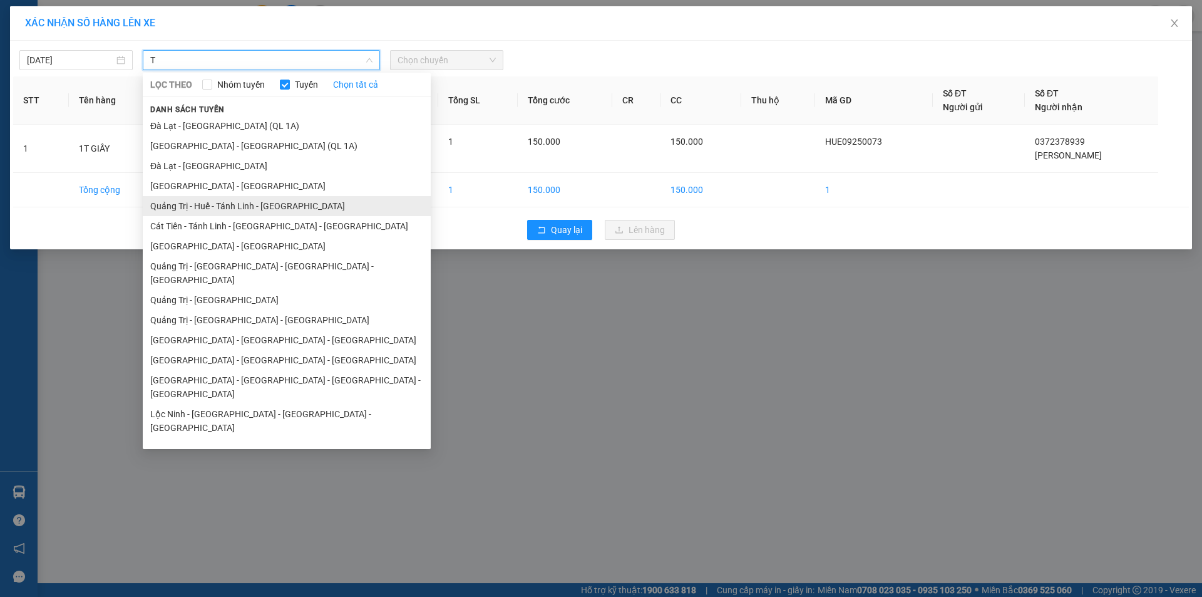
type input "T"
click at [290, 202] on li "Quảng Trị - Huế - Tánh Linh - [GEOGRAPHIC_DATA]" at bounding box center [287, 206] width 288 height 20
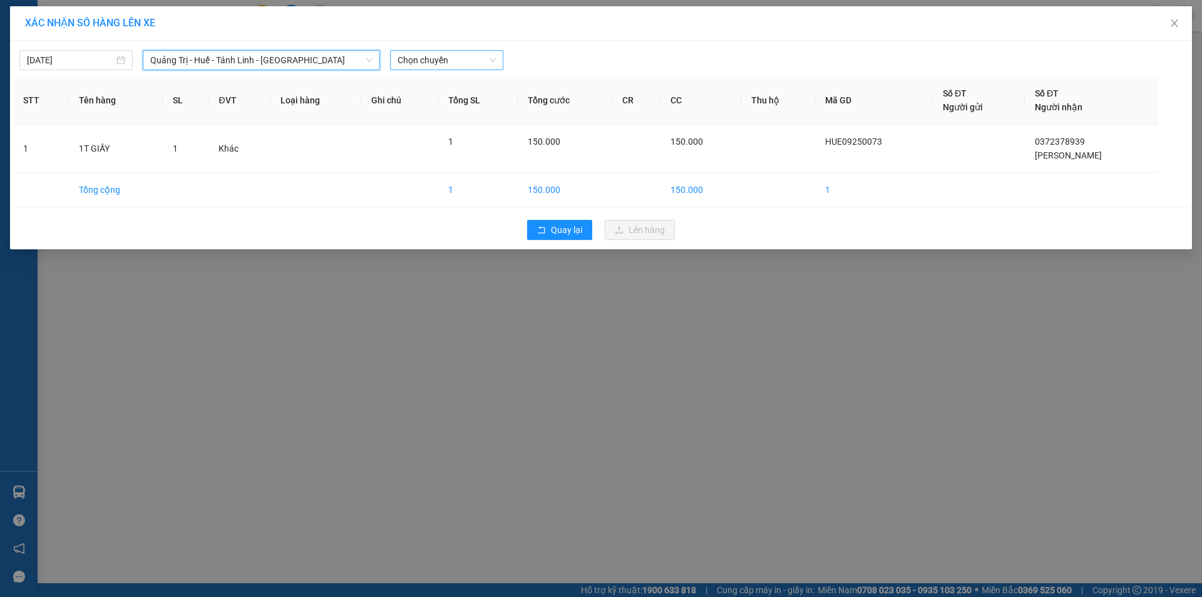
click at [478, 60] on span "Chọn chuyến" at bounding box center [447, 60] width 98 height 19
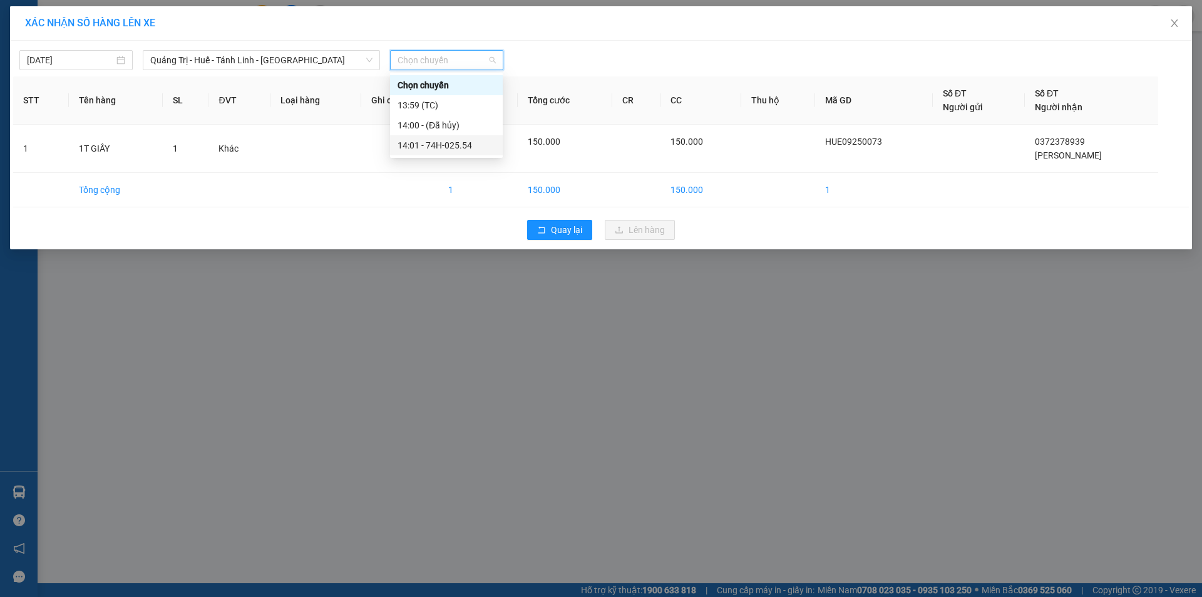
click at [488, 146] on div "14:01 - 74H-025.54" at bounding box center [447, 145] width 98 height 14
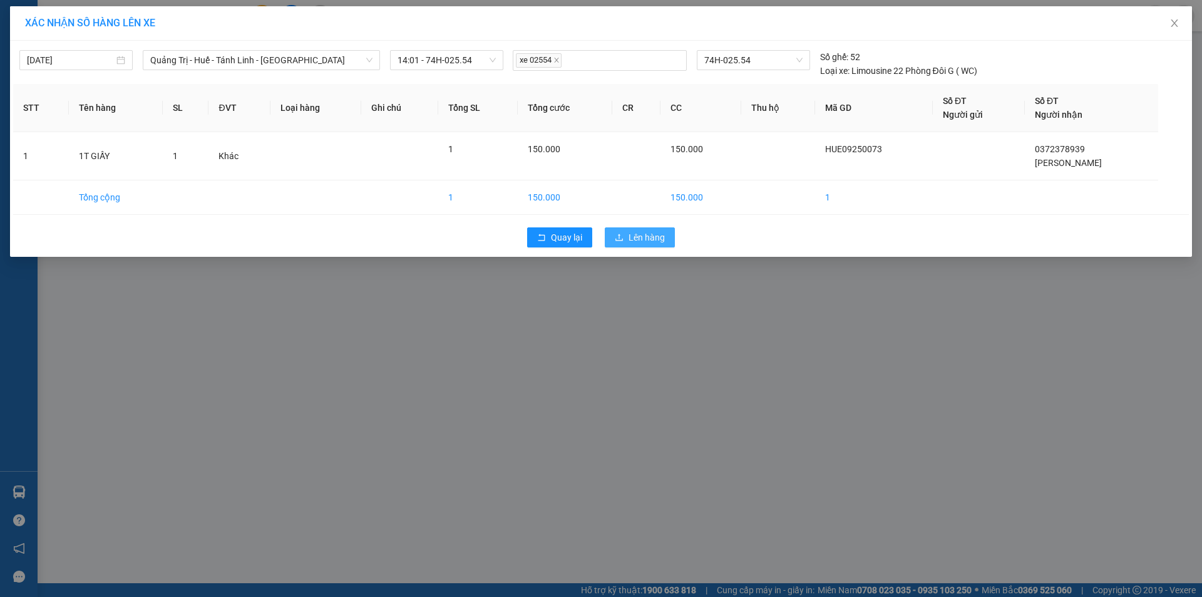
click at [646, 235] on span "Lên hàng" at bounding box center [647, 237] width 36 height 14
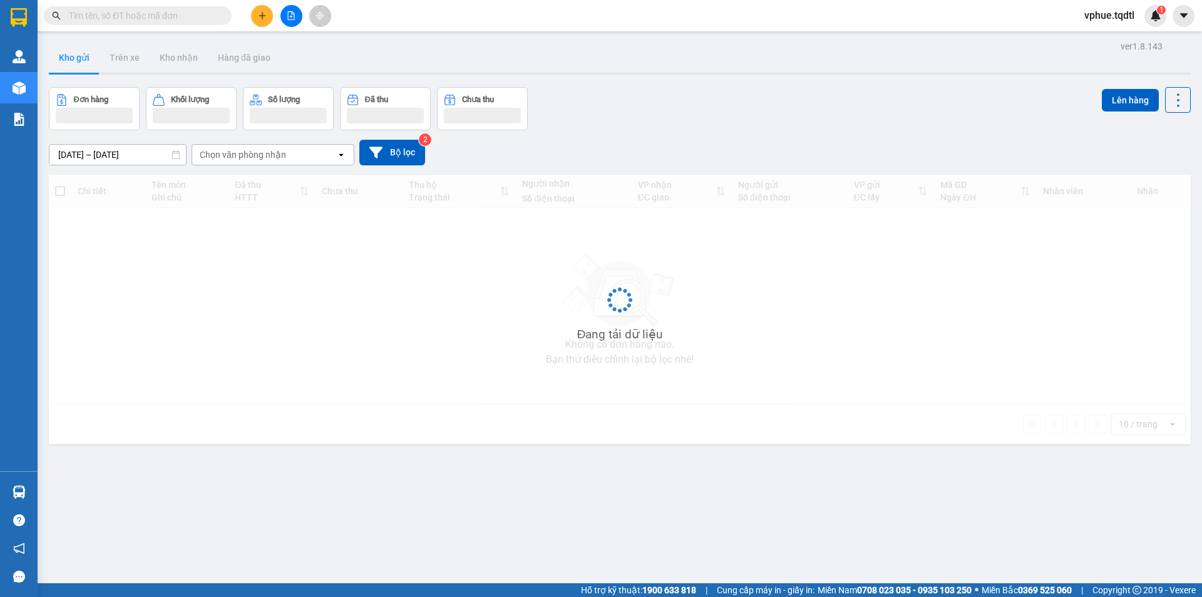
click at [192, 9] on input "text" at bounding box center [143, 16] width 148 height 14
click at [189, 27] on div "Kết quả tìm kiếm ( 0 ) Bộ lọc No Data vphue.tqdtl 1" at bounding box center [601, 15] width 1202 height 31
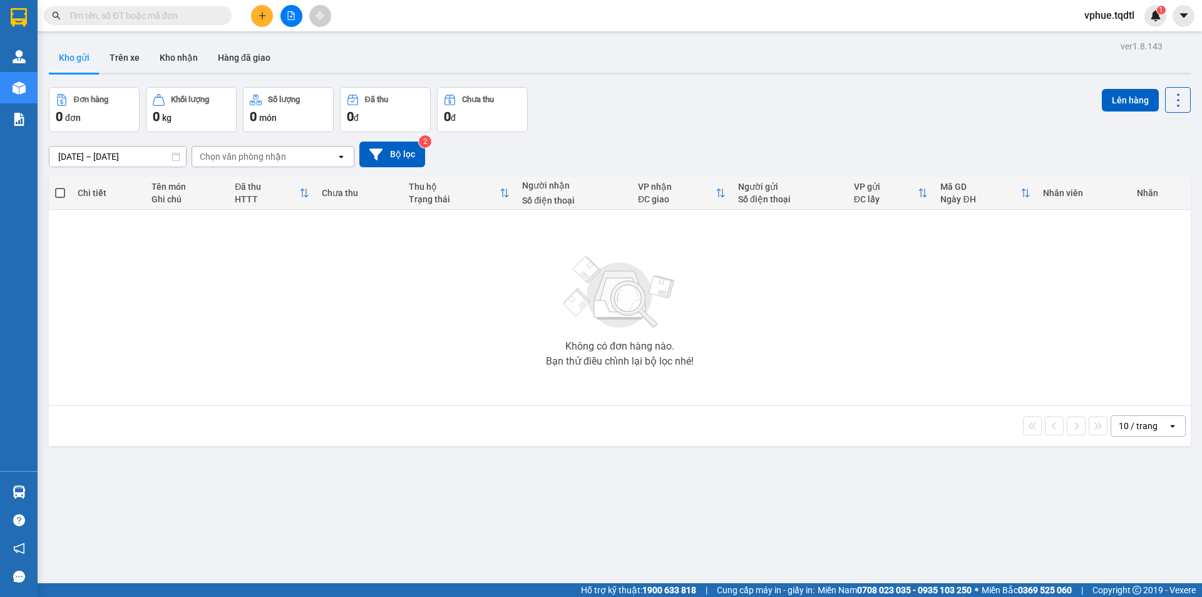
click at [200, 18] on input "text" at bounding box center [143, 16] width 148 height 14
paste input "0907090939"
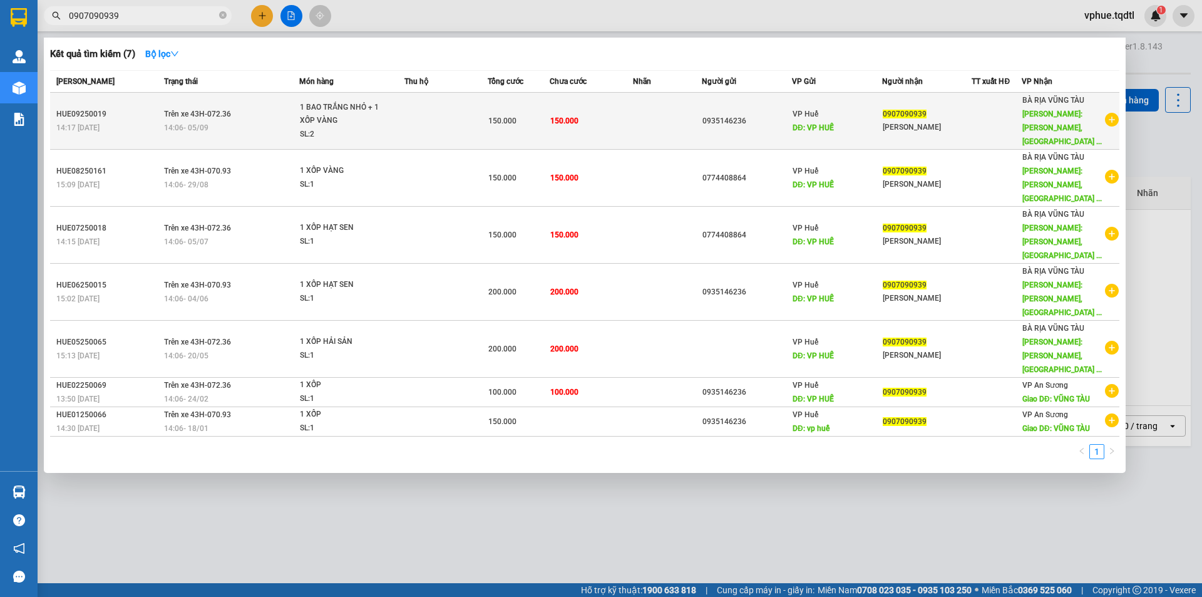
type input "0907090939"
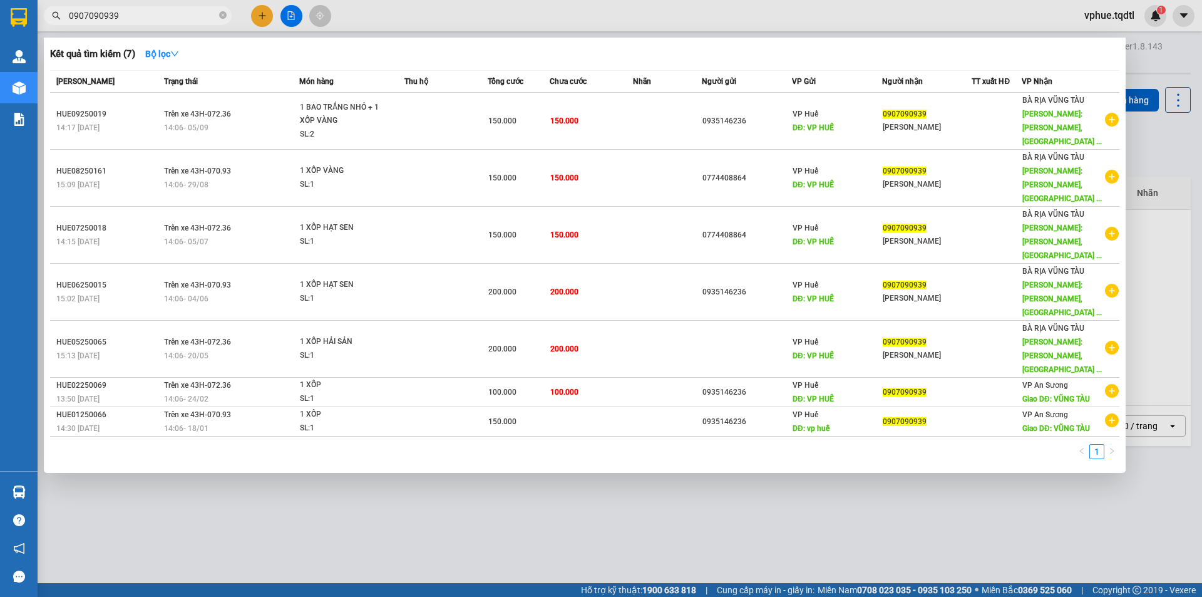
click at [289, 12] on div at bounding box center [601, 298] width 1202 height 597
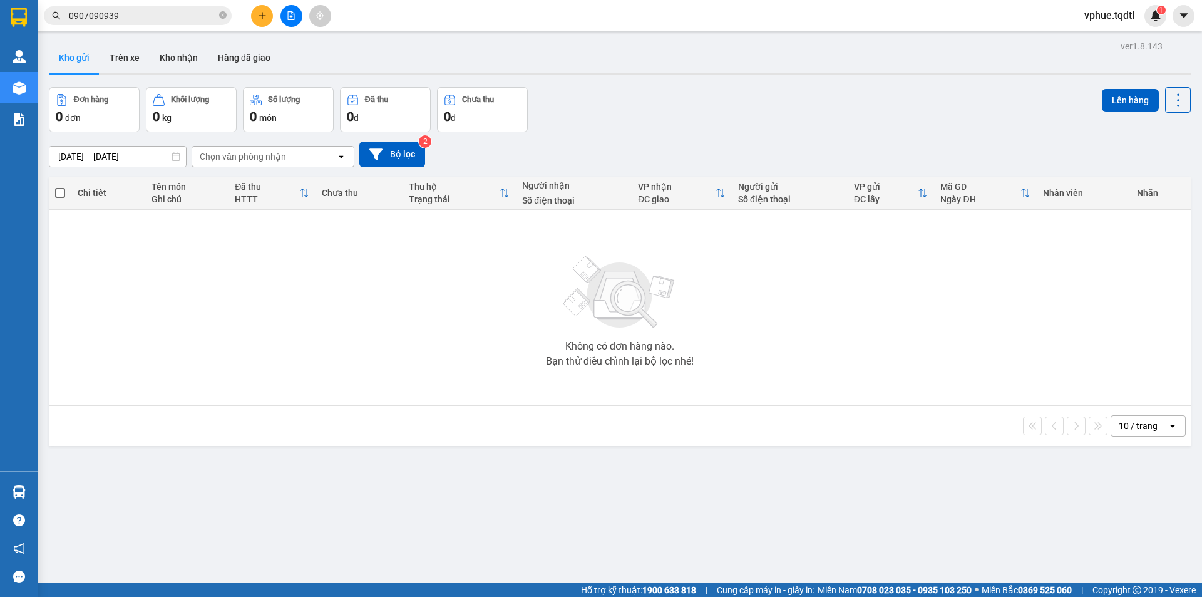
drag, startPoint x: 294, startPoint y: 23, endPoint x: 0, endPoint y: 64, distance: 297.1
click at [294, 23] on button at bounding box center [291, 16] width 22 height 22
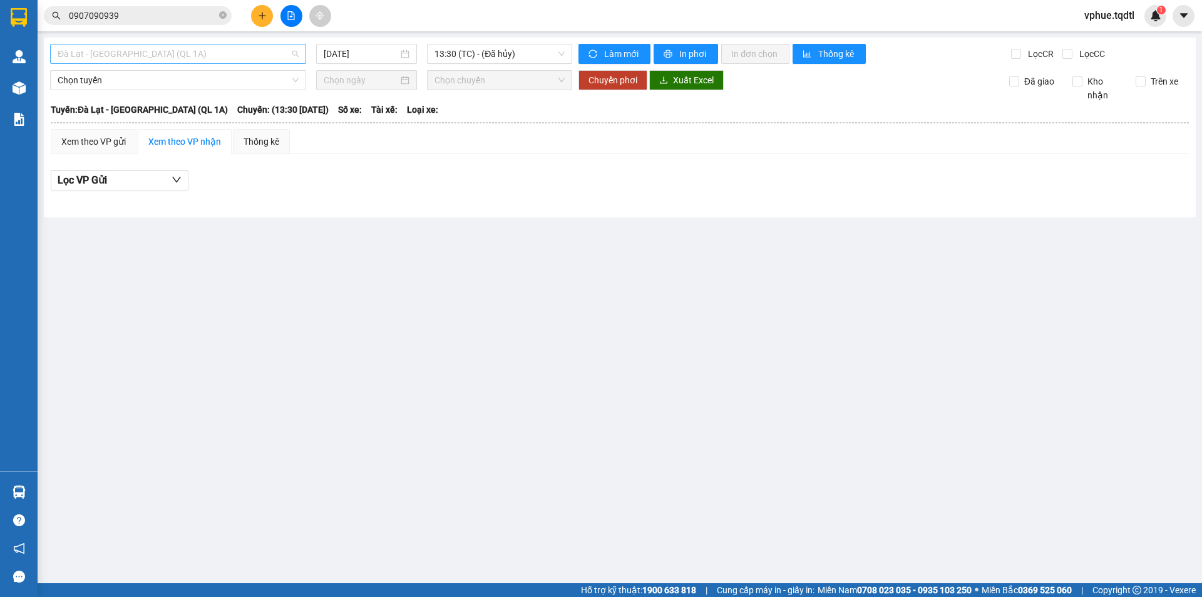
click at [249, 48] on span "Đà Lạt - [GEOGRAPHIC_DATA] (QL 1A)" at bounding box center [178, 53] width 241 height 19
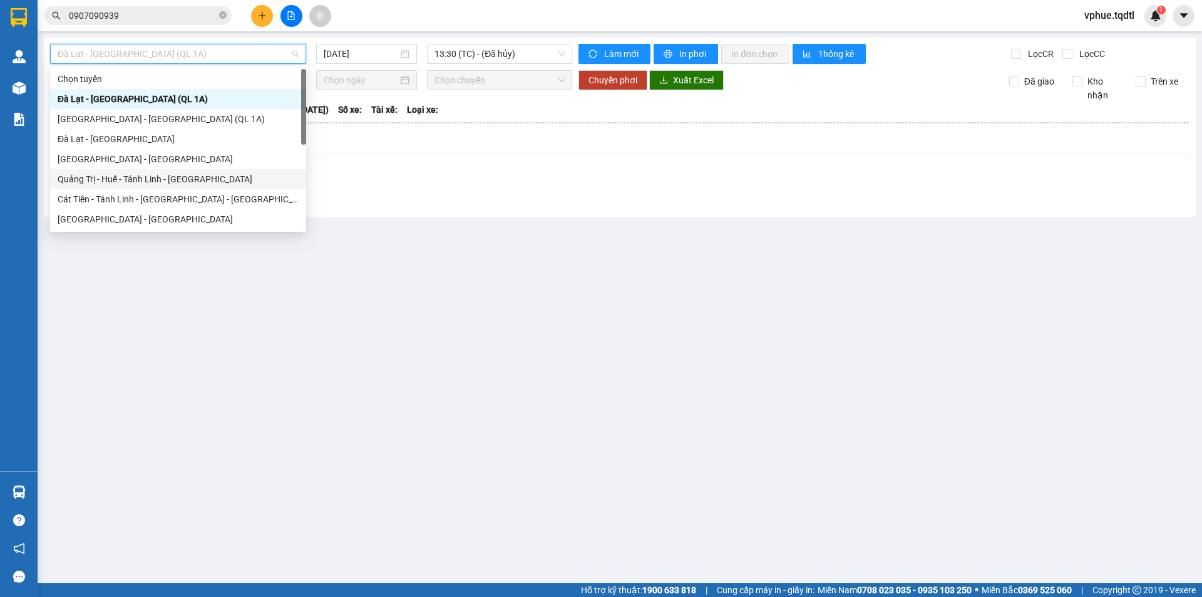
click at [213, 180] on div "Quảng Trị - Huế - Tánh Linh - [GEOGRAPHIC_DATA]" at bounding box center [178, 179] width 241 height 14
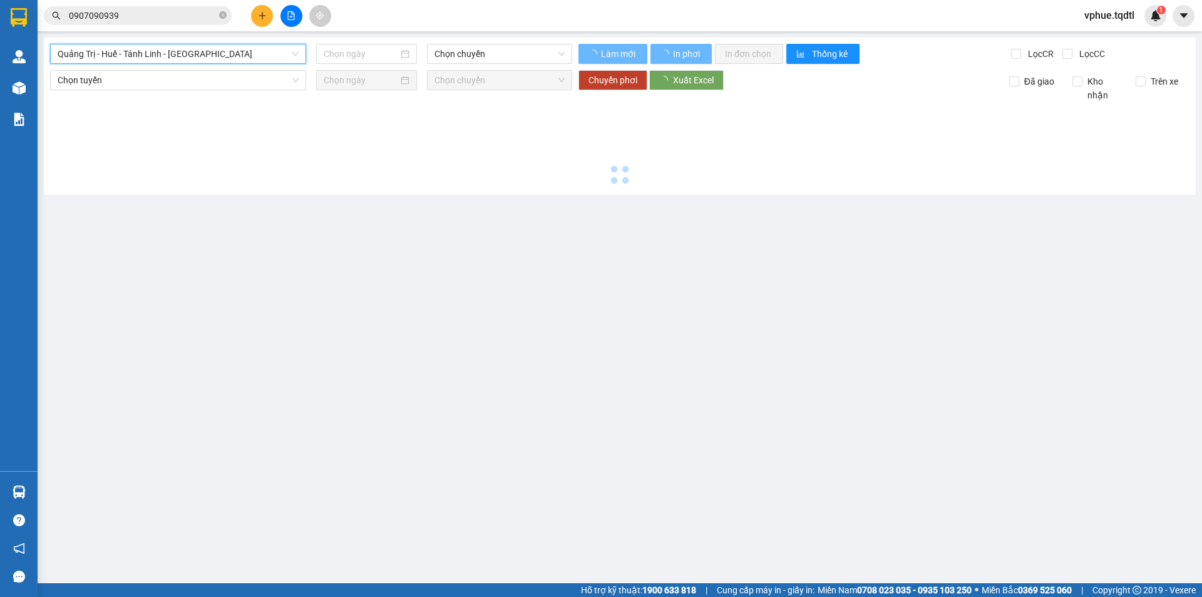
type input "[DATE]"
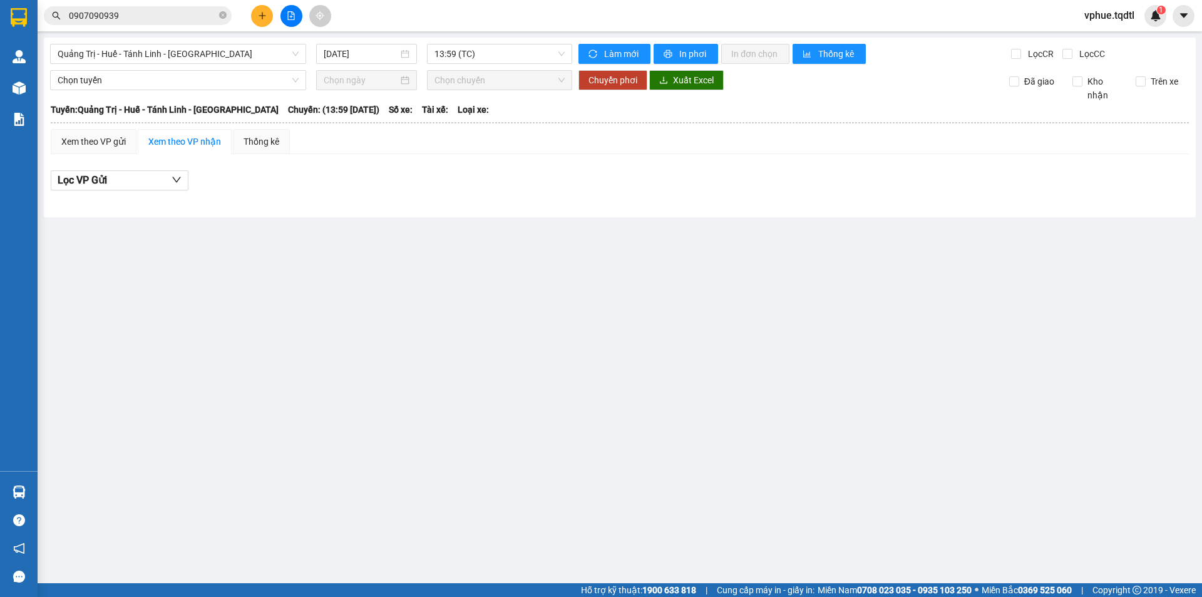
click at [255, 38] on div "[GEOGRAPHIC_DATA] - [GEOGRAPHIC_DATA] - [GEOGRAPHIC_DATA] - [GEOGRAPHIC_DATA] […" at bounding box center [620, 128] width 1152 height 180
click at [256, 47] on span "Quảng Trị - Huế - Tánh Linh - [GEOGRAPHIC_DATA]" at bounding box center [178, 53] width 241 height 19
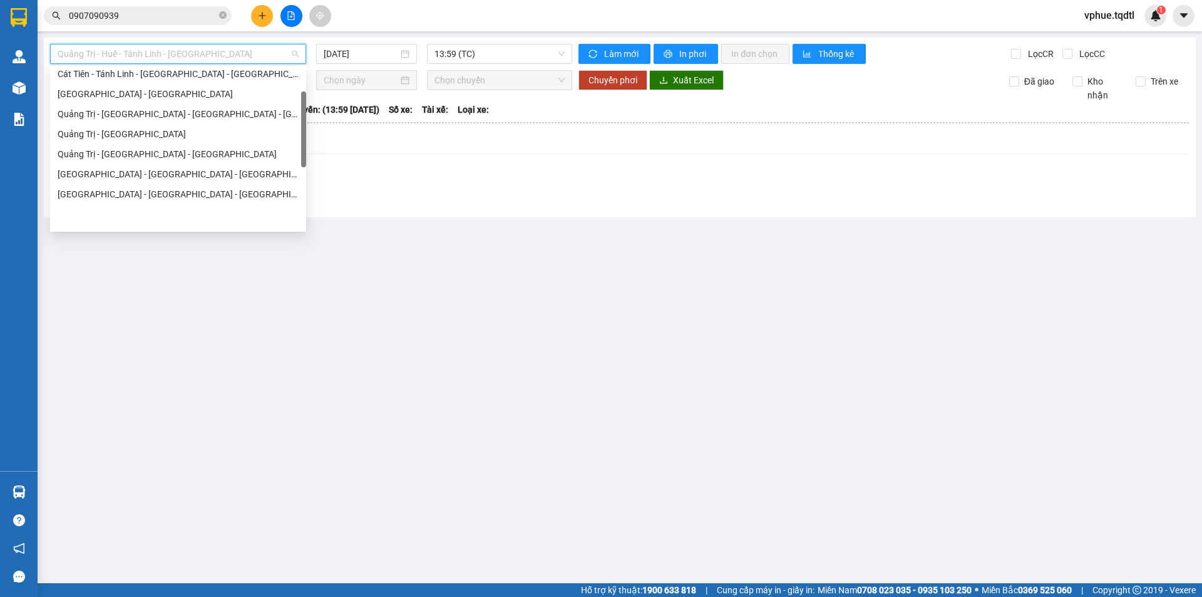
scroll to position [125, 0]
click at [237, 119] on div "Quảng Trị - [GEOGRAPHIC_DATA] - [GEOGRAPHIC_DATA] - [GEOGRAPHIC_DATA]" at bounding box center [178, 114] width 241 height 14
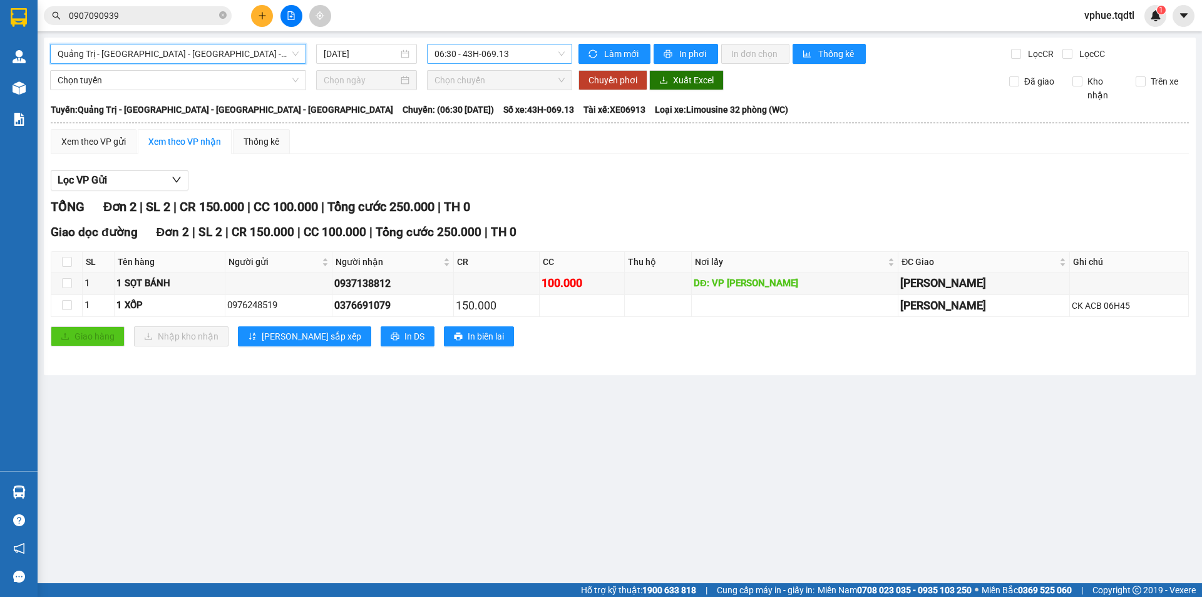
click at [510, 56] on span "06:30 - 43H-069.13" at bounding box center [499, 53] width 130 height 19
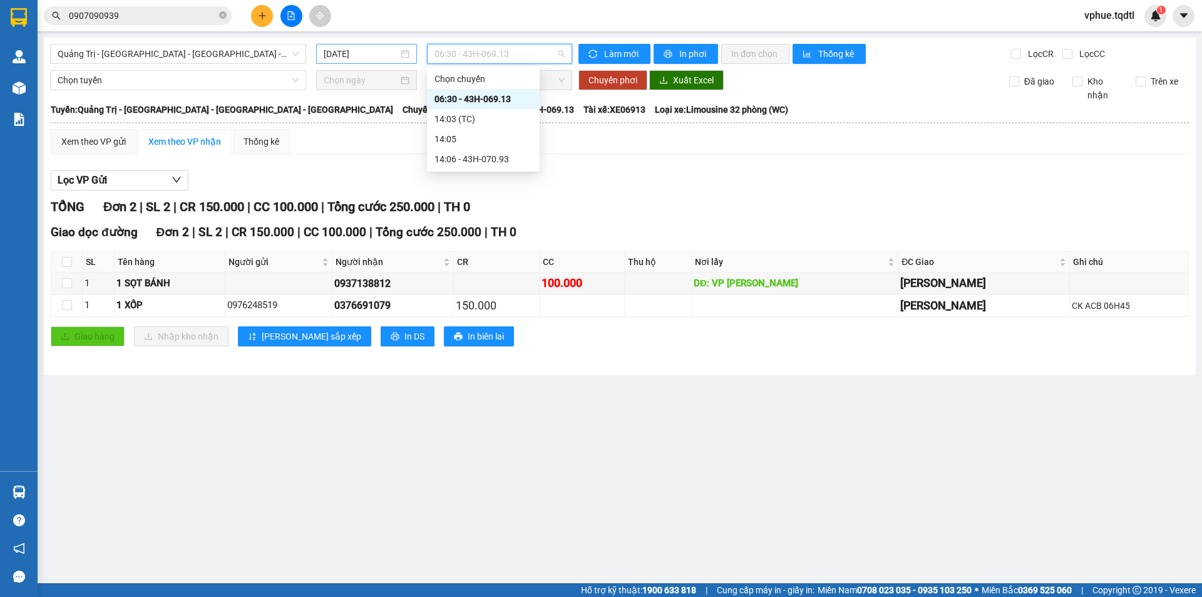
click at [352, 49] on input "[DATE]" at bounding box center [361, 54] width 74 height 14
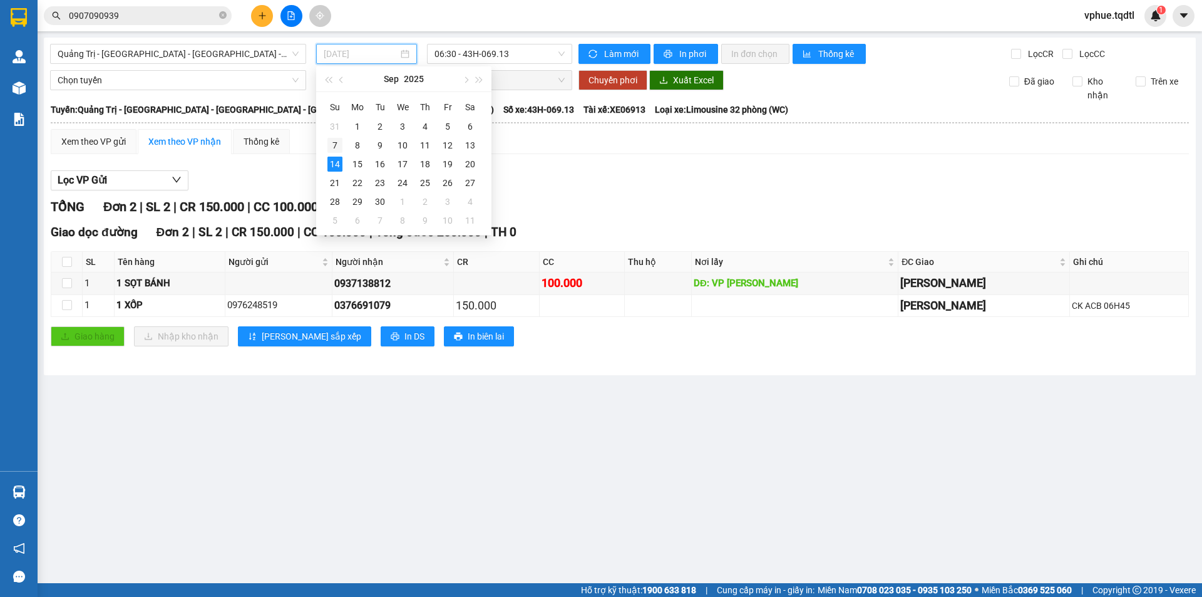
click at [341, 146] on div "7" at bounding box center [334, 145] width 15 height 15
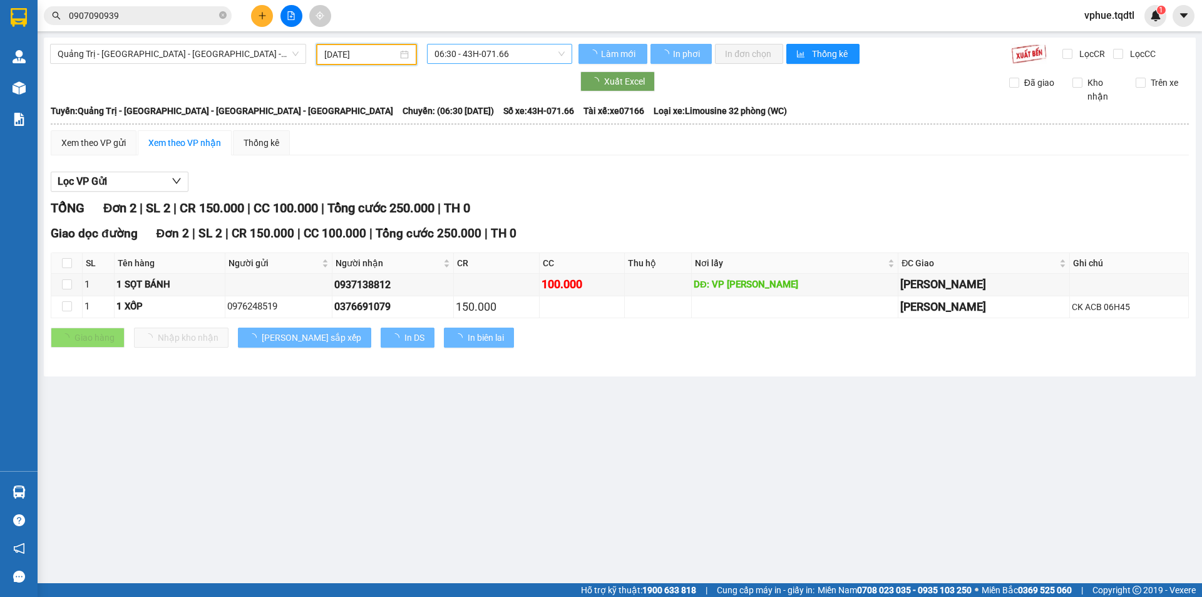
click at [488, 49] on span "06:30 - 43H-071.66" at bounding box center [499, 53] width 130 height 19
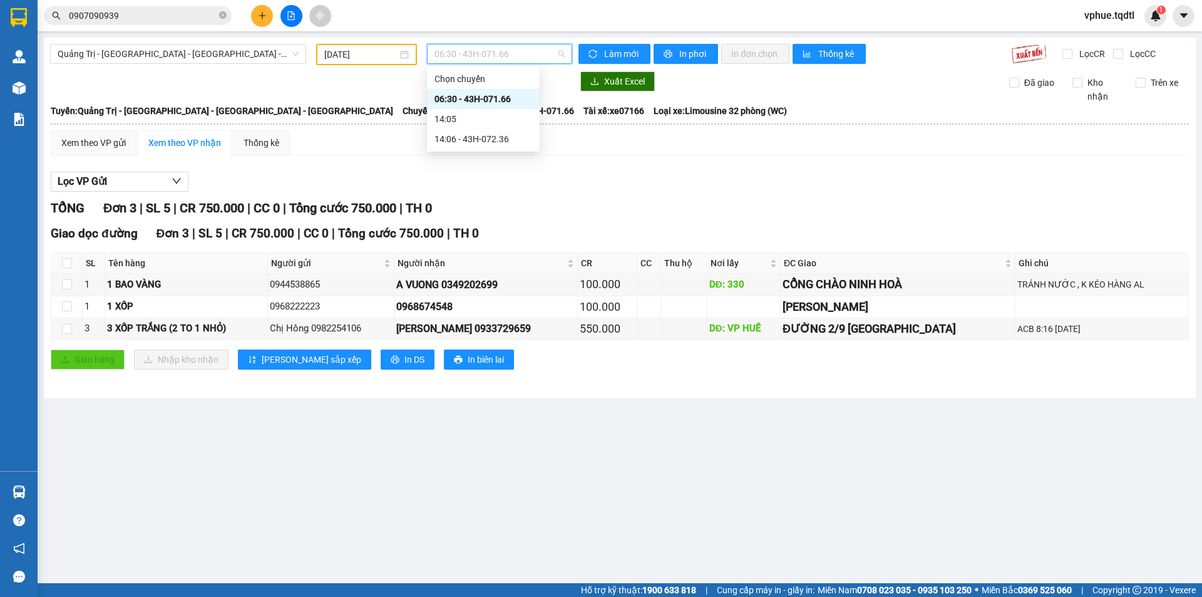
click at [488, 49] on span "06:30 - 43H-071.66" at bounding box center [499, 53] width 130 height 19
click at [115, 148] on div "Xem theo VP gửi" at bounding box center [93, 143] width 64 height 14
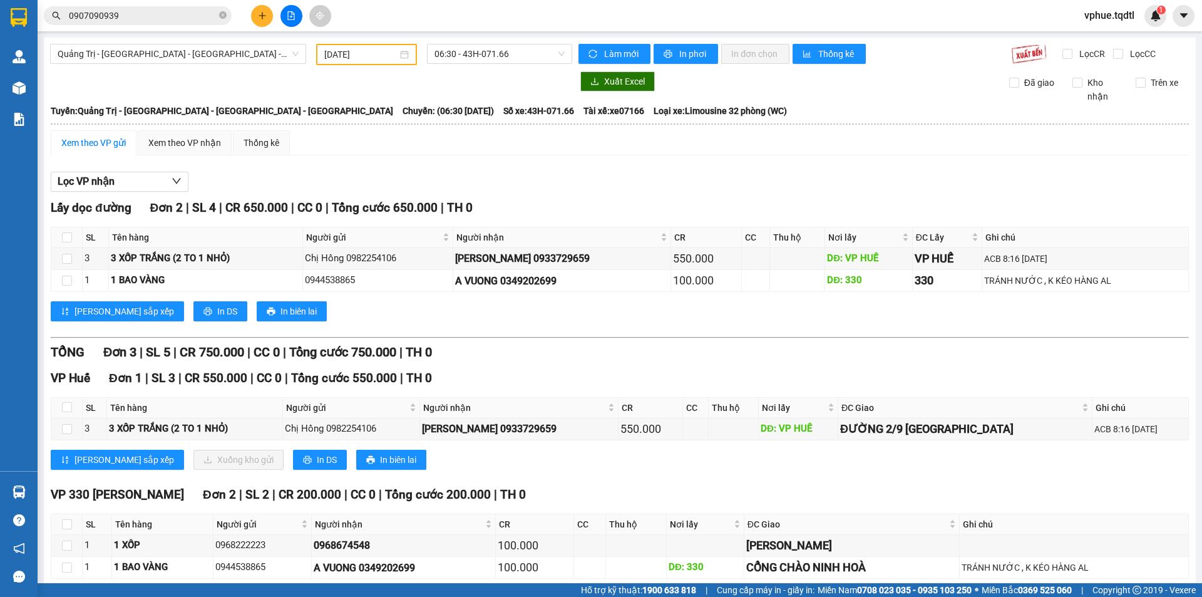
click at [543, 37] on main "[GEOGRAPHIC_DATA] - [GEOGRAPHIC_DATA] - [GEOGRAPHIC_DATA] - [GEOGRAPHIC_DATA] […" at bounding box center [601, 291] width 1202 height 583
click at [535, 50] on span "06:30 - 43H-071.66" at bounding box center [499, 53] width 130 height 19
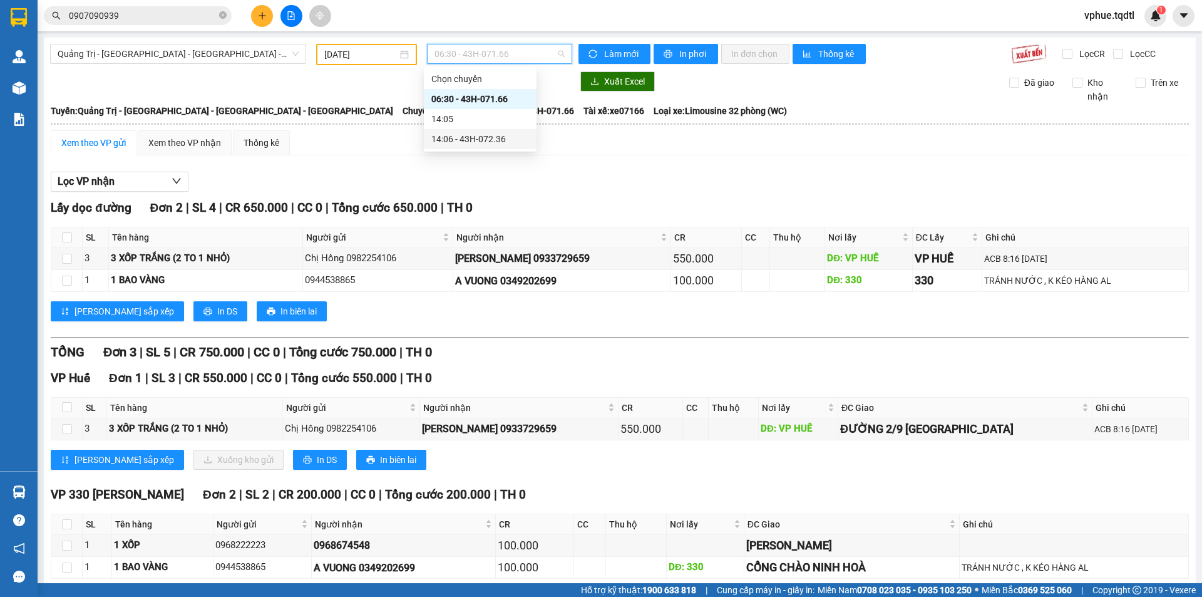
click at [509, 133] on div "14:06 - 43H-072.36" at bounding box center [480, 139] width 98 height 14
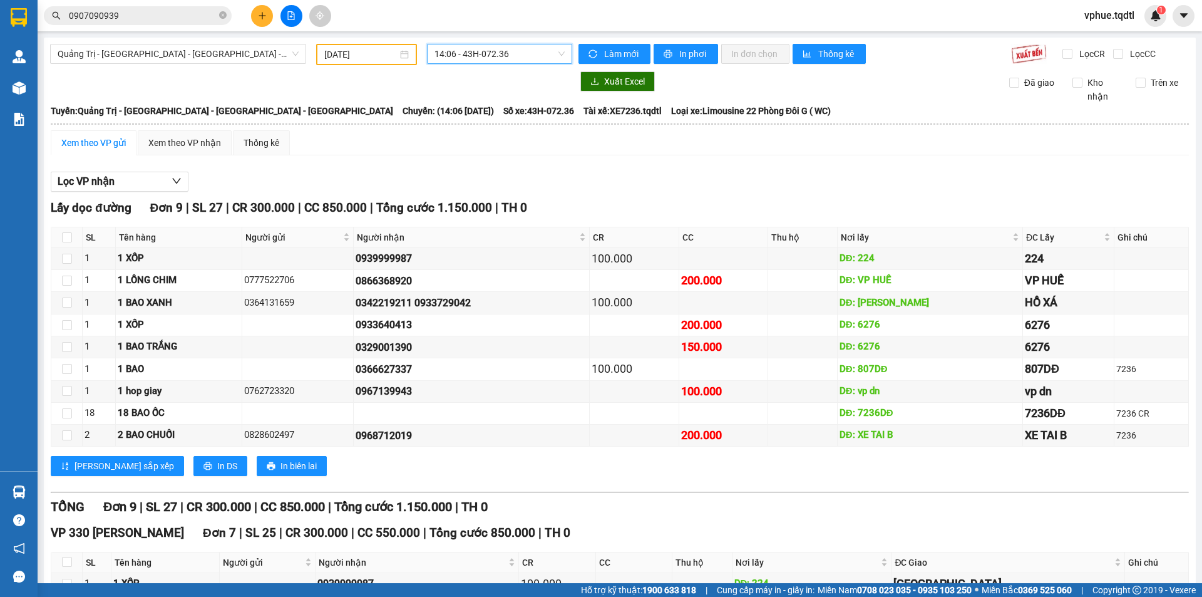
click at [520, 49] on span "14:06 - 43H-072.36" at bounding box center [499, 53] width 130 height 19
click at [348, 128] on th at bounding box center [619, 123] width 1139 height 11
click at [351, 53] on input "[DATE]" at bounding box center [360, 55] width 73 height 14
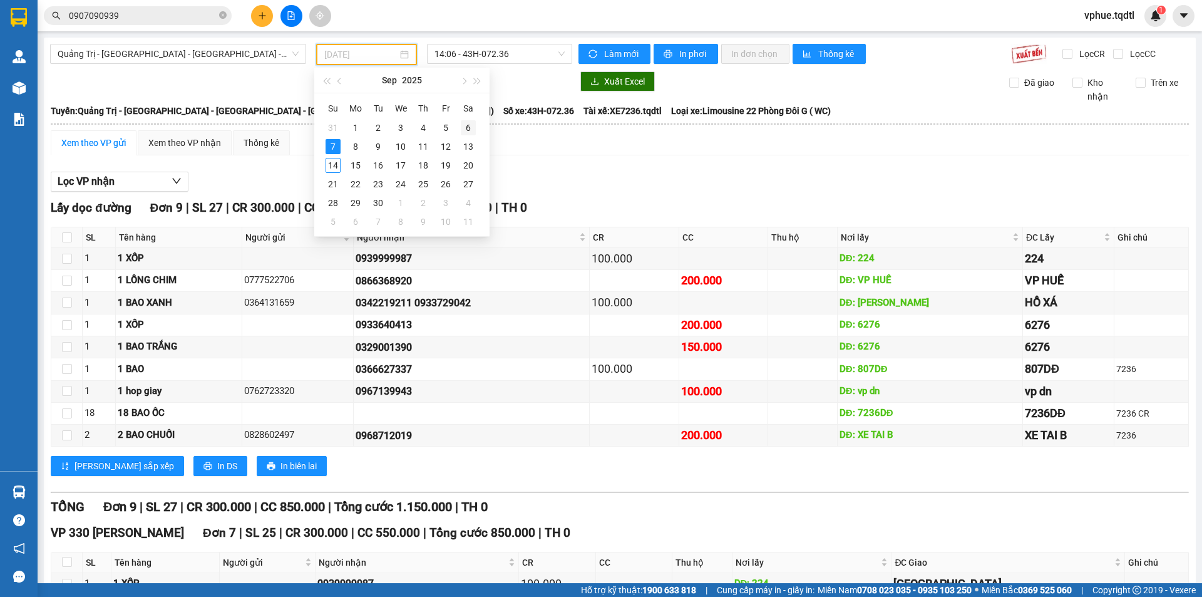
click at [470, 133] on div "6" at bounding box center [468, 127] width 15 height 15
type input "[DATE]"
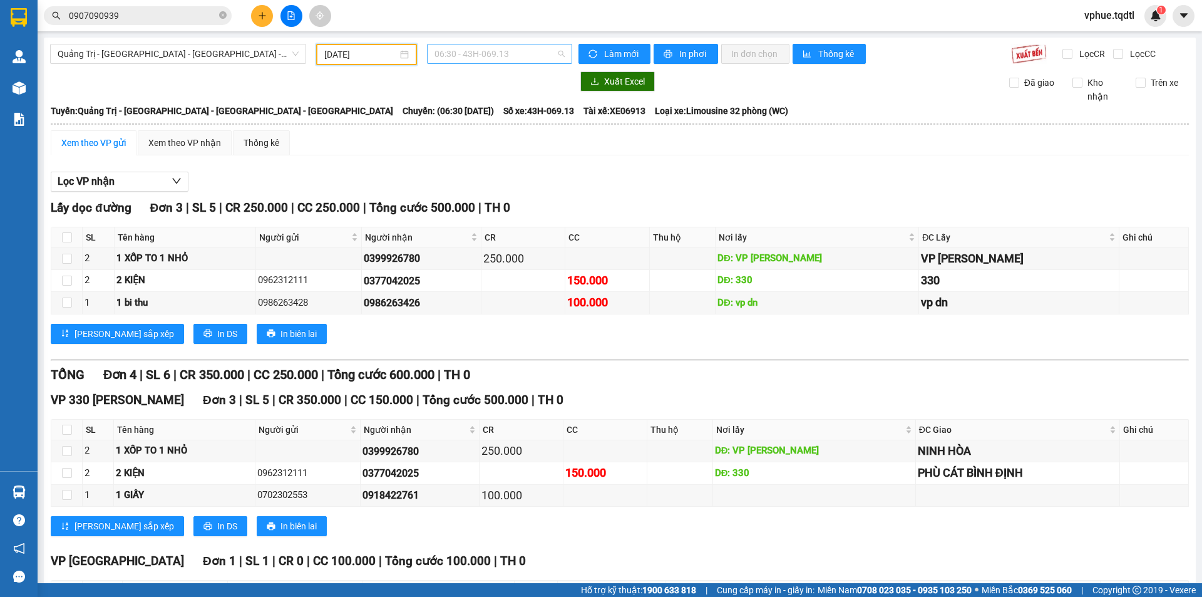
click at [463, 56] on span "06:30 - 43H-069.13" at bounding box center [499, 53] width 130 height 19
click at [475, 140] on div "14:06 - 43H-070.93" at bounding box center [480, 139] width 98 height 14
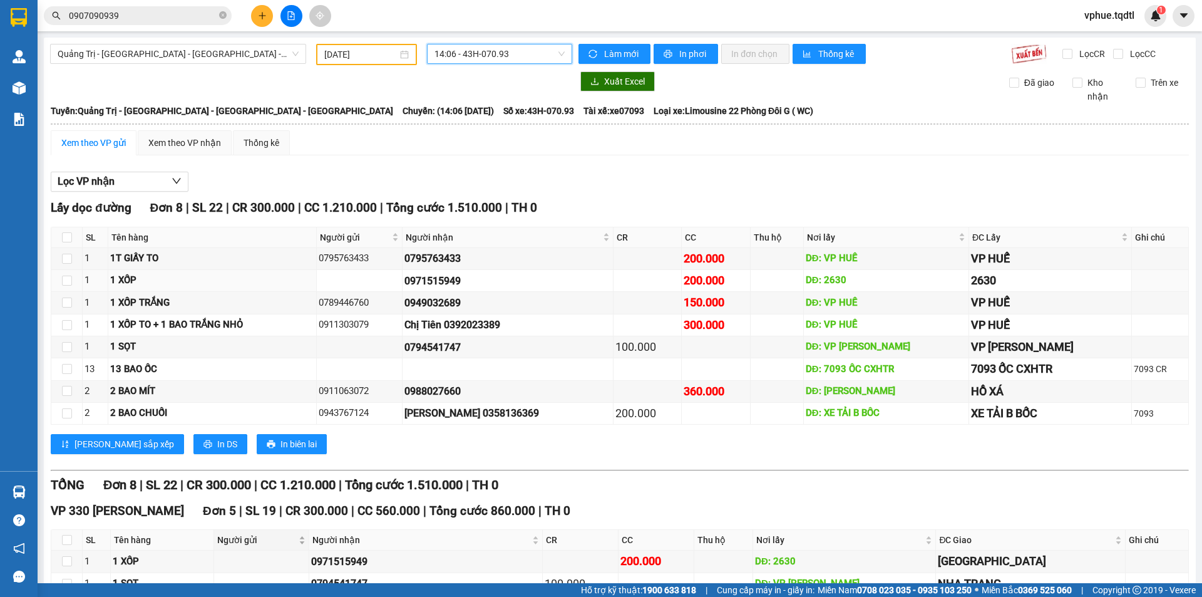
scroll to position [303, 0]
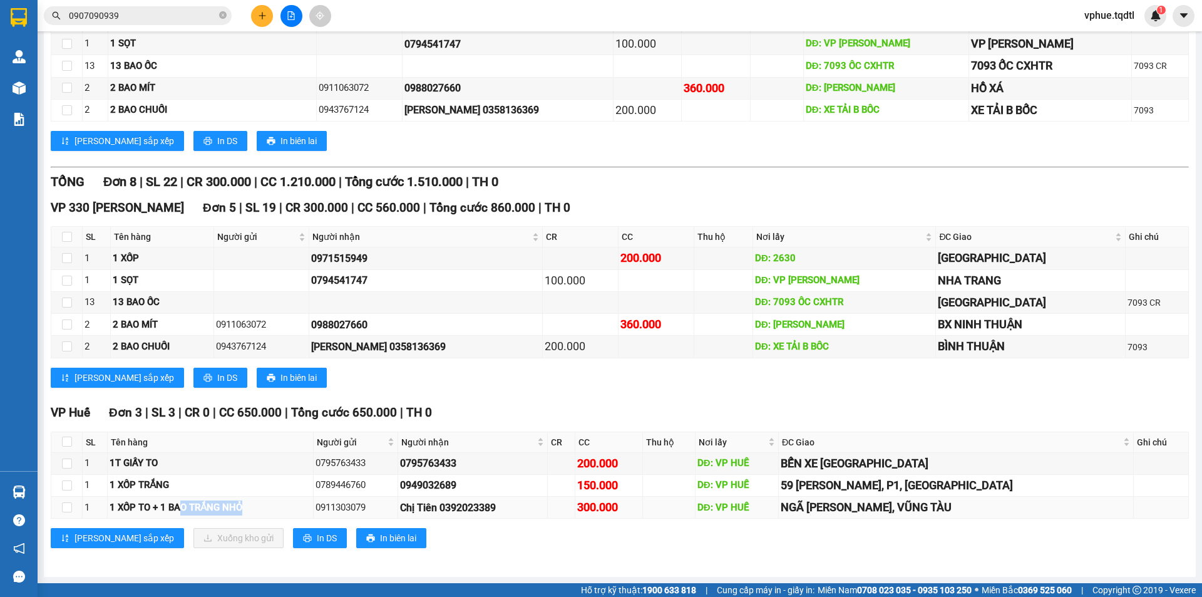
drag, startPoint x: 182, startPoint y: 511, endPoint x: 260, endPoint y: 504, distance: 79.2
click at [260, 504] on div "1 XỐP TO + 1 BAO TRẮNG NHỎ" at bounding box center [210, 507] width 201 height 15
click at [779, 516] on td "DĐ: VP HUẾ" at bounding box center [737, 507] width 83 height 22
click at [468, 483] on div "0949032689" at bounding box center [473, 485] width 146 height 16
click at [500, 510] on div "Chị Tiên 0392023389" at bounding box center [473, 508] width 146 height 16
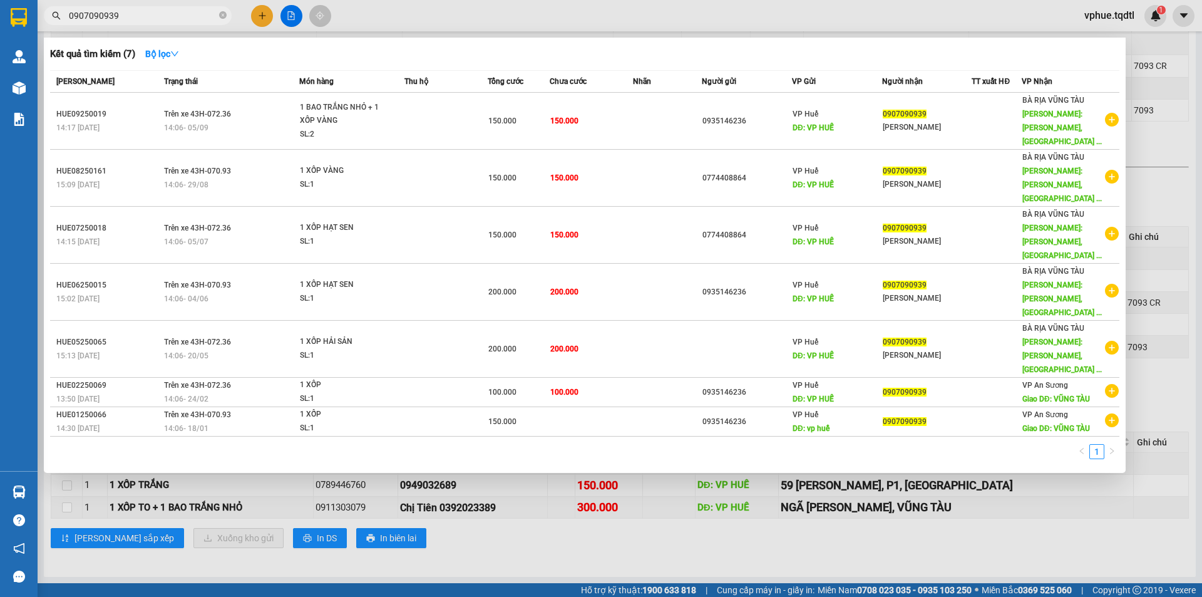
click at [170, 19] on input "0907090939" at bounding box center [143, 16] width 148 height 14
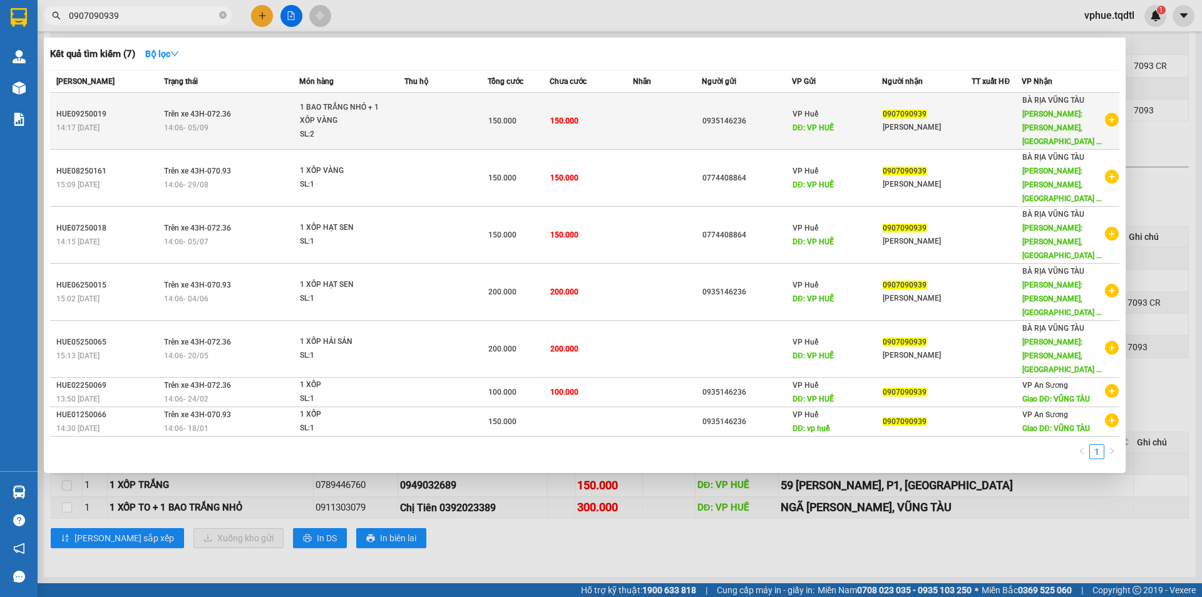
click at [747, 116] on div "0935146236" at bounding box center [746, 121] width 89 height 13
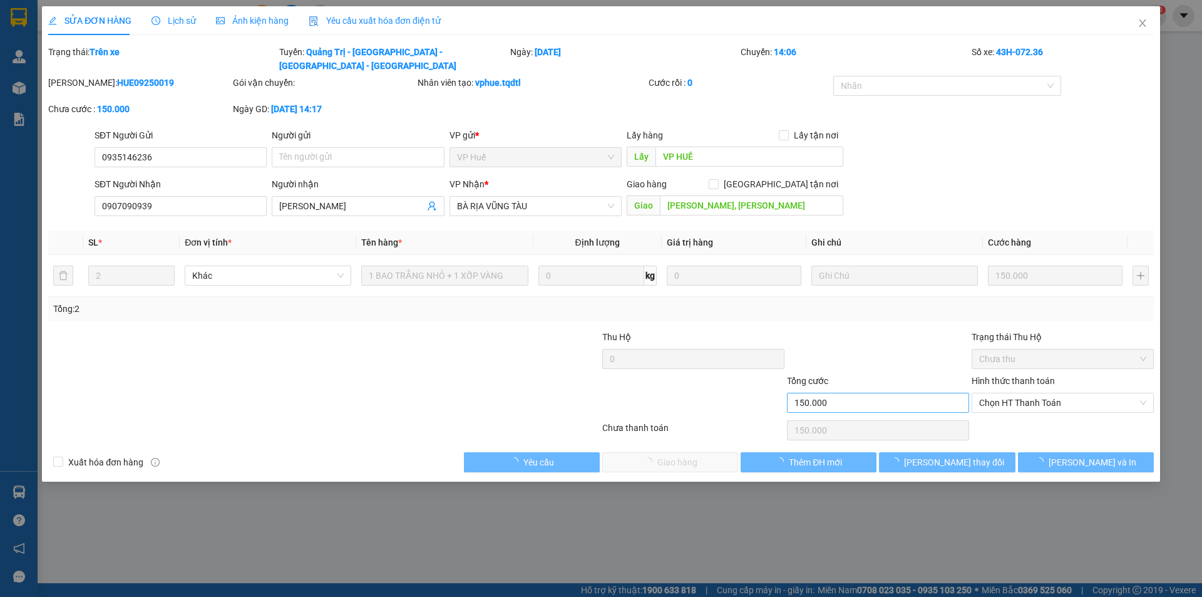
type input "0935146236"
type input "VP HUẾ"
type input "0907090939"
type input "[PERSON_NAME]"
type input "[PERSON_NAME], [PERSON_NAME]"
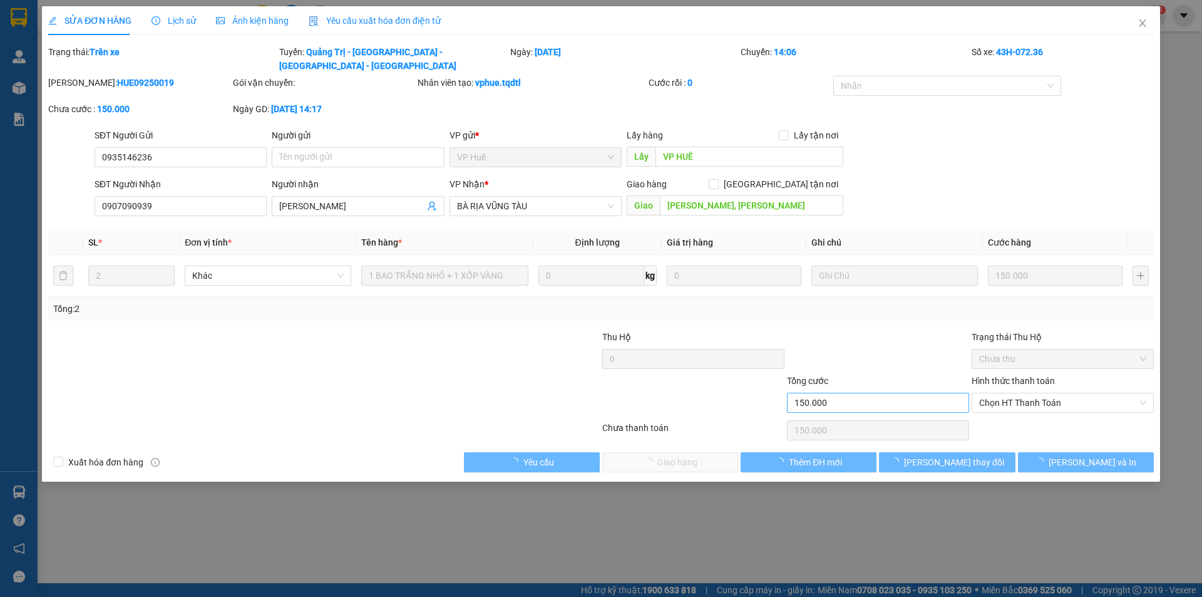
type input "150.000"
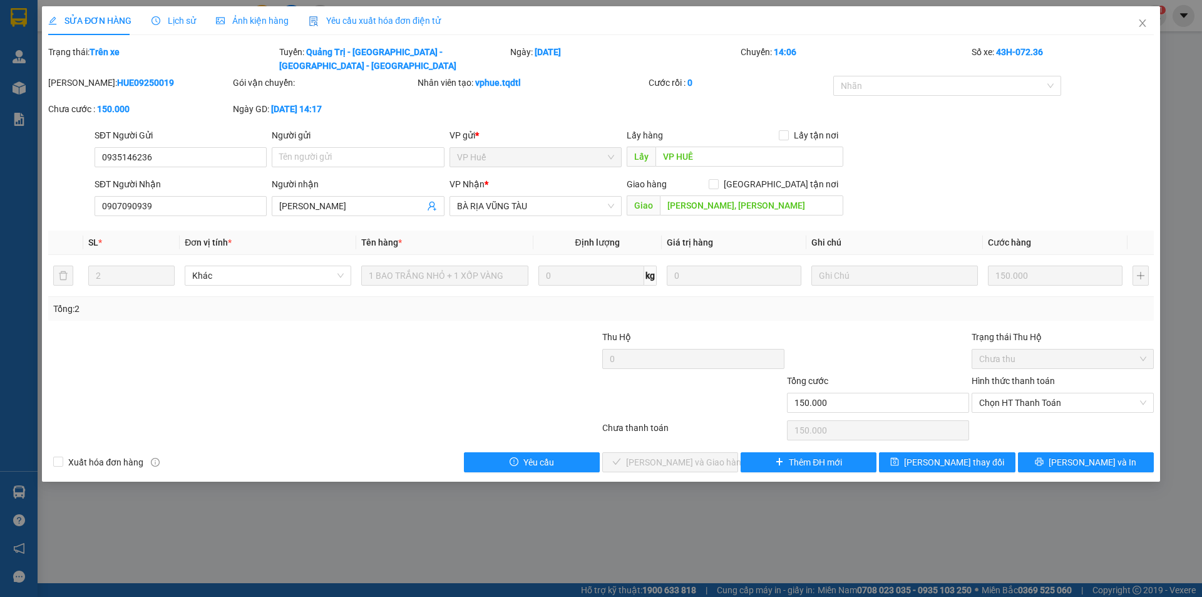
click at [358, 330] on div at bounding box center [231, 352] width 369 height 44
click at [282, 302] on div "Tổng: 2" at bounding box center [258, 309] width 411 height 14
click at [123, 78] on b "HUE09250019" at bounding box center [145, 83] width 57 height 10
copy b "HUE09250019"
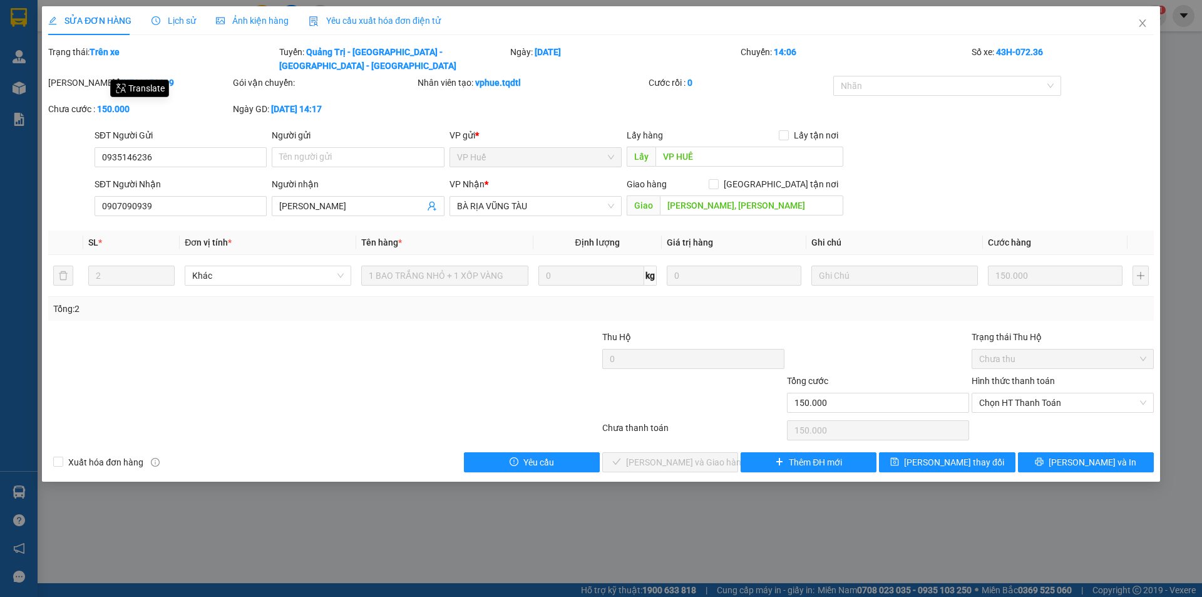
click at [314, 330] on div at bounding box center [231, 352] width 369 height 44
click at [292, 104] on b "[DATE] 14:17" at bounding box center [296, 109] width 51 height 10
drag, startPoint x: 281, startPoint y: 97, endPoint x: 308, endPoint y: 96, distance: 26.9
click at [308, 104] on b "[DATE] 14:17" at bounding box center [296, 109] width 51 height 10
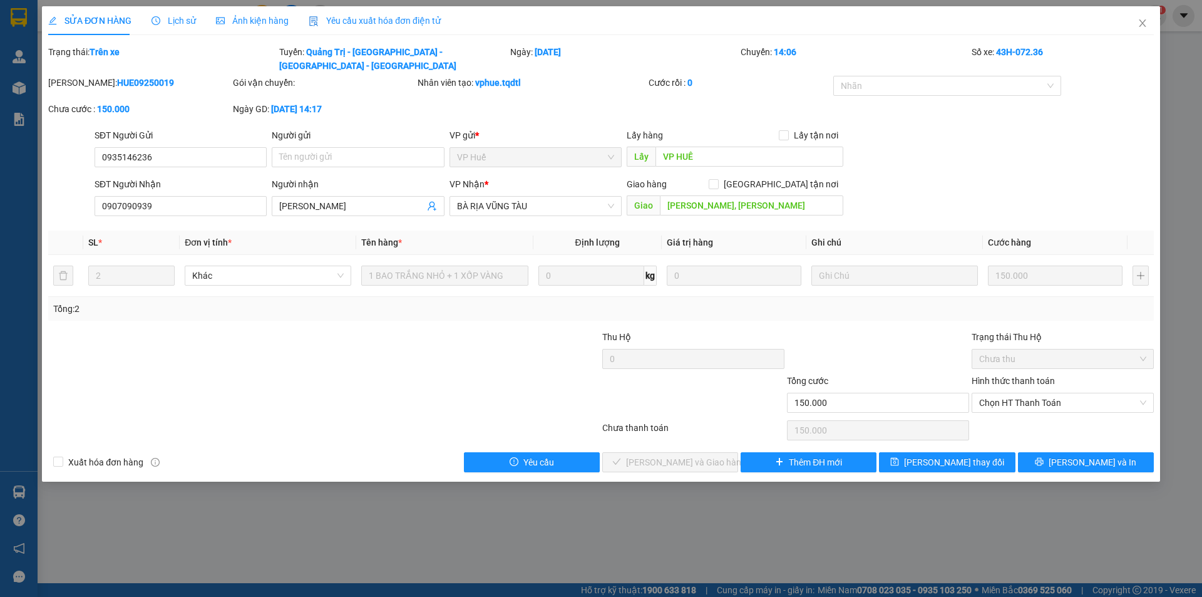
drag, startPoint x: 310, startPoint y: 96, endPoint x: 342, endPoint y: 99, distance: 32.0
click at [322, 104] on b "[DATE] 14:17" at bounding box center [296, 109] width 51 height 10
drag, startPoint x: 342, startPoint y: 99, endPoint x: 353, endPoint y: 100, distance: 11.3
click at [322, 104] on b "[DATE] 14:17" at bounding box center [296, 109] width 51 height 10
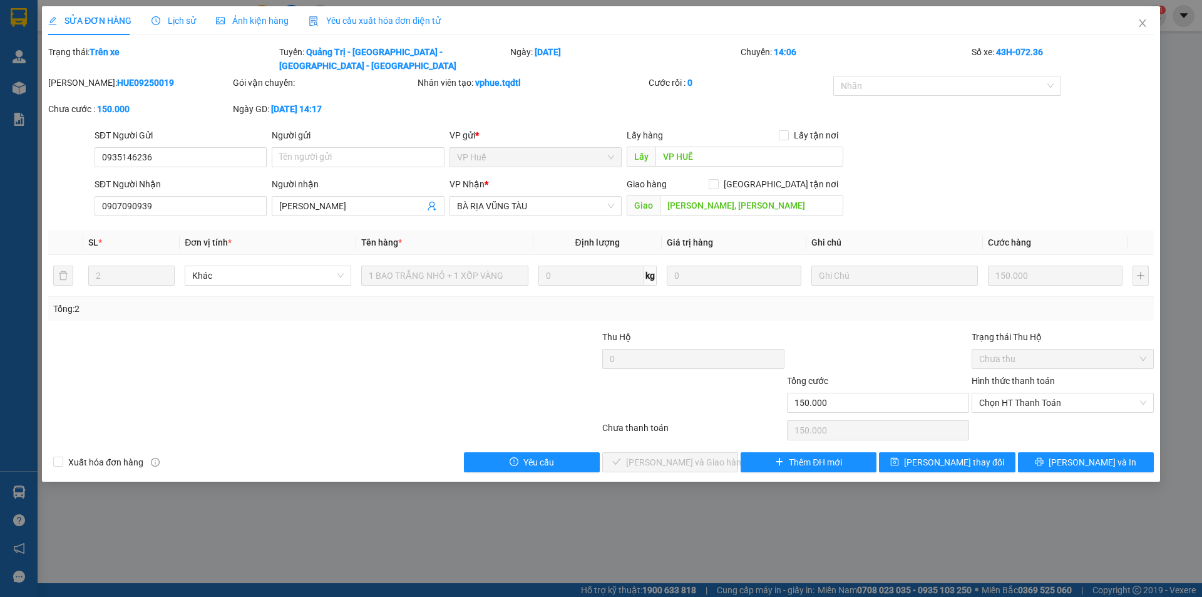
click at [322, 104] on b "[DATE] 14:17" at bounding box center [296, 109] width 51 height 10
click at [531, 108] on div "[PERSON_NAME]: HUE09250019 Gói vận chuyển: Nhân viên tạo: vphue.tqdtl Cước rồi …" at bounding box center [601, 102] width 1108 height 53
drag, startPoint x: 1017, startPoint y: 58, endPoint x: 1039, endPoint y: 56, distance: 21.4
click at [1039, 56] on div "Số xe: 43H-072.36" at bounding box center [1062, 59] width 185 height 28
click at [1039, 56] on b "43H-072.36" at bounding box center [1019, 52] width 47 height 10
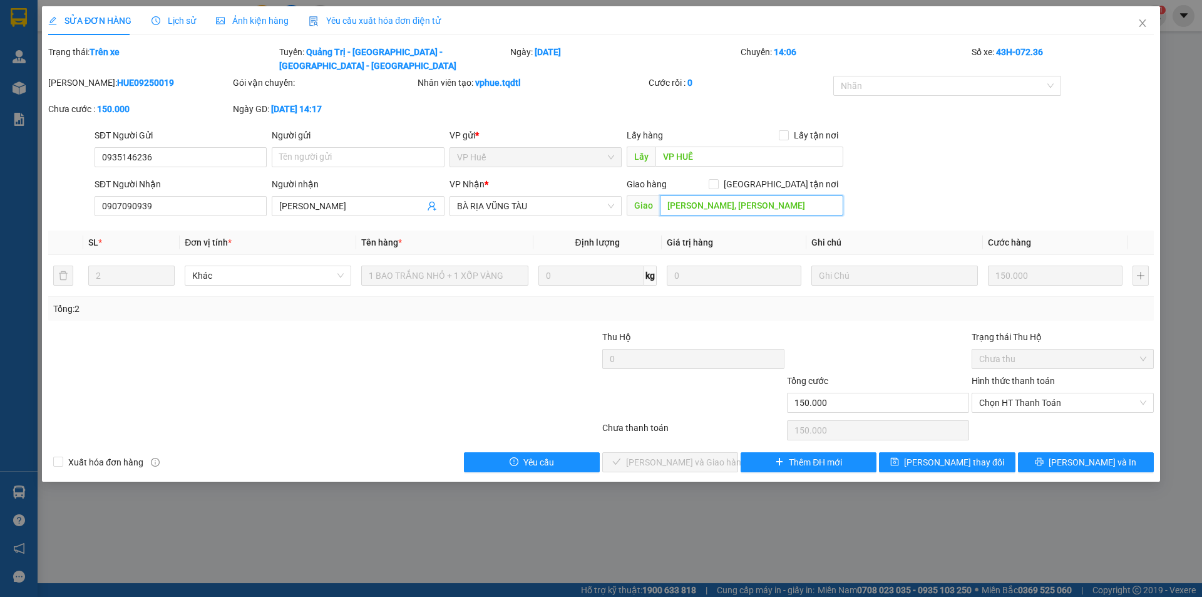
click at [747, 195] on input "[PERSON_NAME], [PERSON_NAME]" at bounding box center [751, 205] width 183 height 20
click at [760, 195] on input "[PERSON_NAME], [PERSON_NAME]" at bounding box center [751, 205] width 183 height 20
click at [932, 177] on div "SĐT Người Nhận 0907090939 Người nhận Anh Phuc VP Nhận * BÀ RỊA VŨNG TÀU Giao hà…" at bounding box center [624, 199] width 1064 height 44
click at [356, 374] on div at bounding box center [231, 396] width 369 height 44
click at [1147, 17] on span "Close" at bounding box center [1142, 23] width 35 height 35
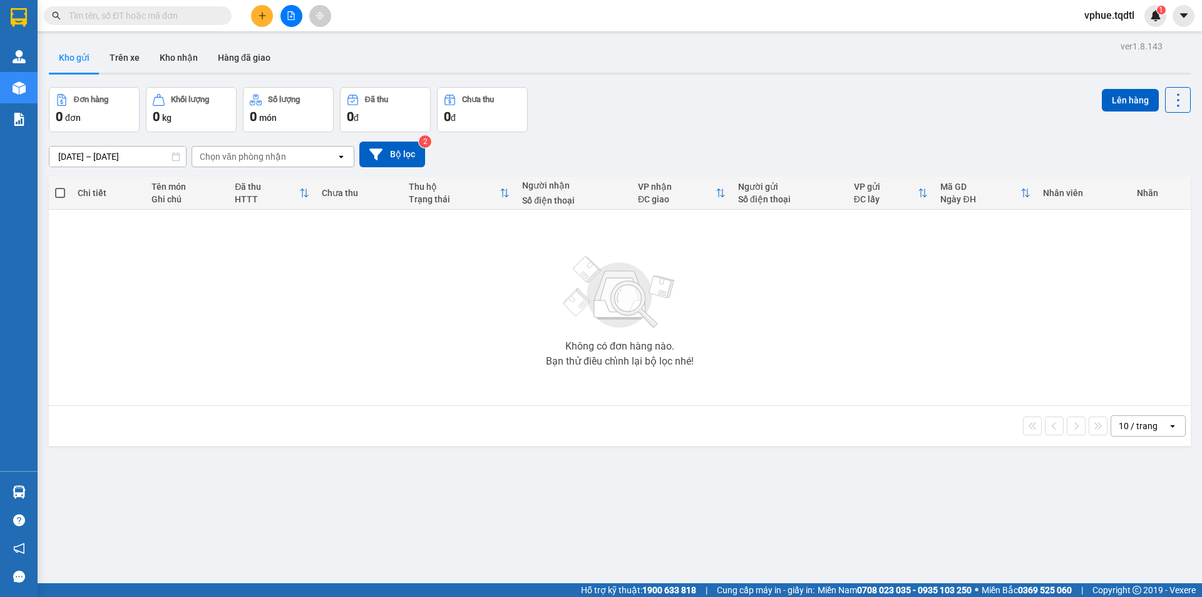
drag, startPoint x: 188, startPoint y: 8, endPoint x: 180, endPoint y: 19, distance: 13.5
click at [188, 8] on span at bounding box center [138, 15] width 188 height 19
click at [180, 19] on input "text" at bounding box center [143, 16] width 148 height 14
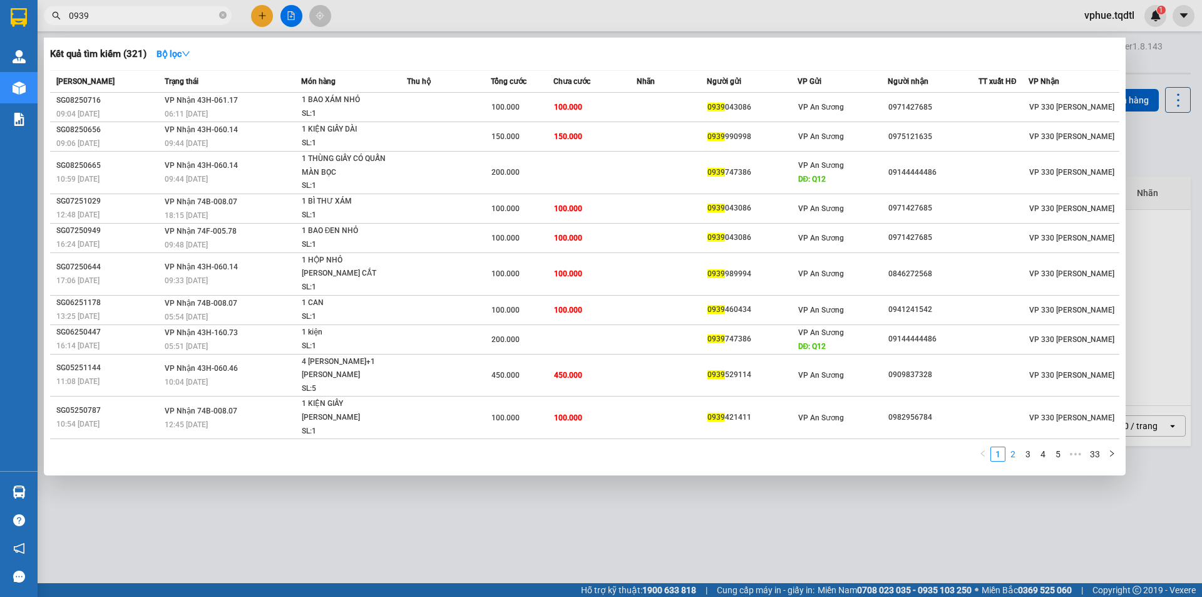
click at [1017, 447] on link "2" at bounding box center [1013, 454] width 14 height 14
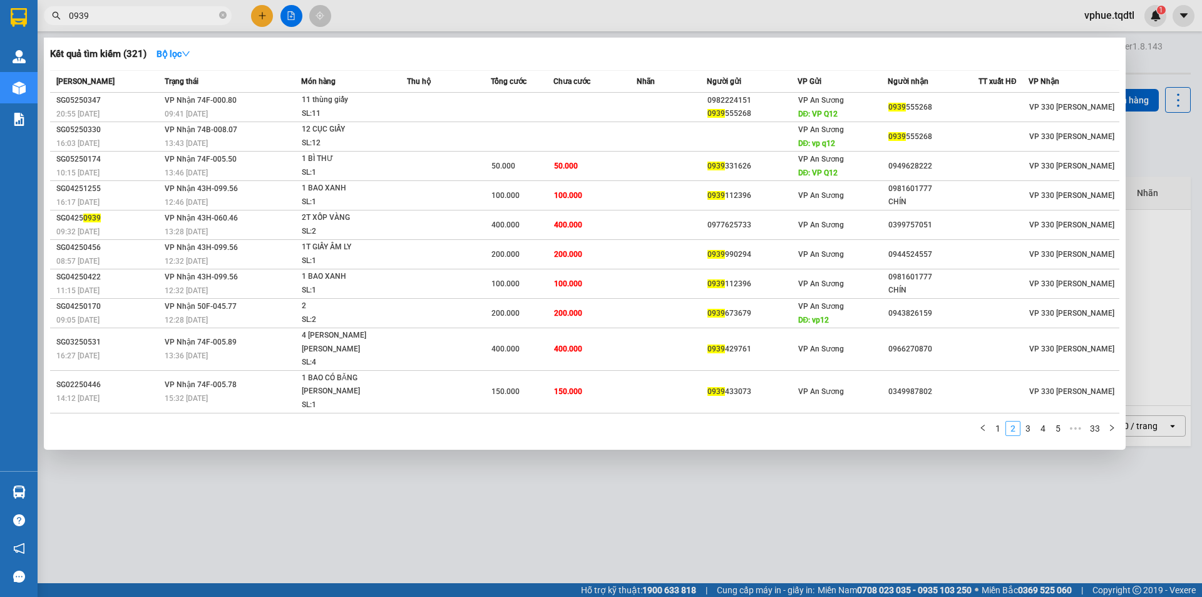
click at [1009, 421] on link "2" at bounding box center [1013, 428] width 14 height 14
click at [158, 21] on input "0939" at bounding box center [143, 16] width 148 height 14
type input "0"
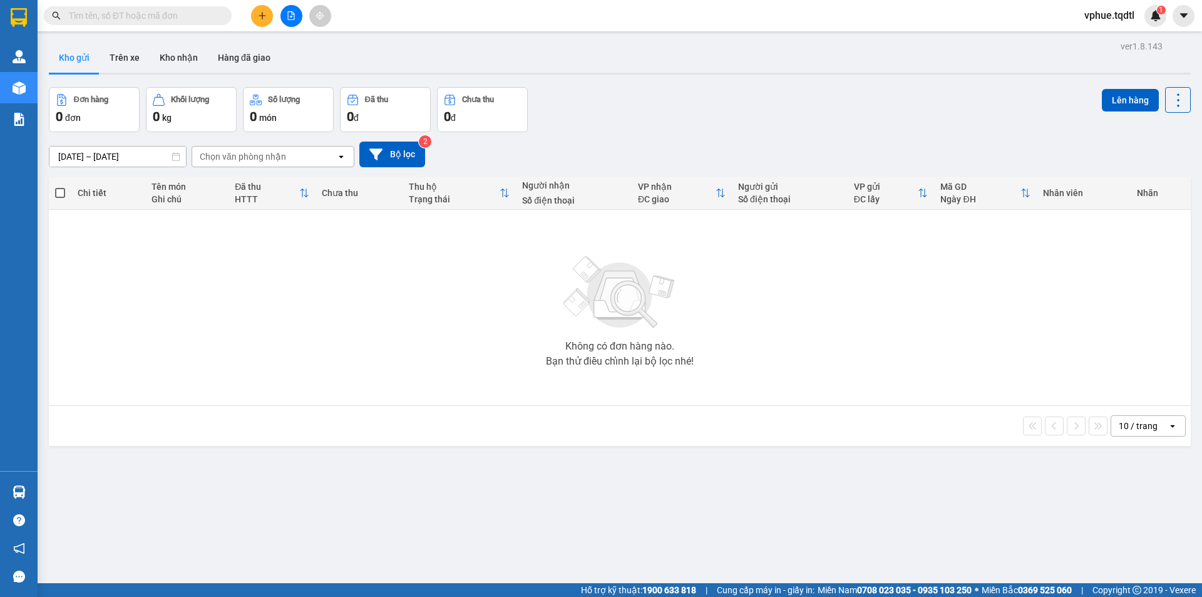
paste input "0907090939"
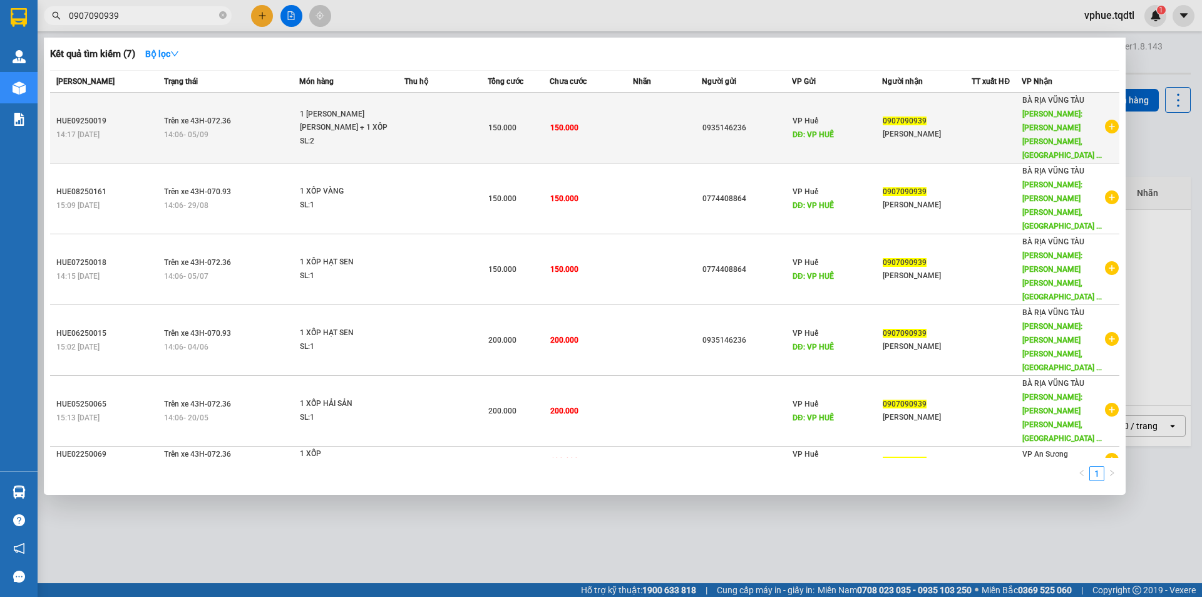
type input "0907090939"
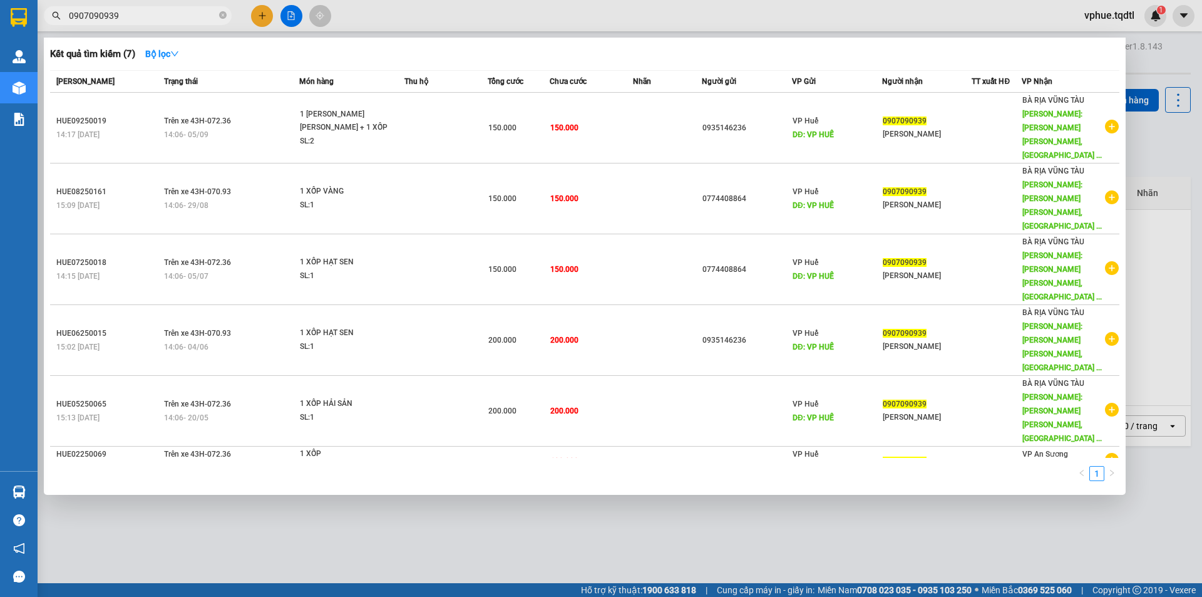
click at [937, 130] on td "0907090939 Anh Phuc" at bounding box center [927, 128] width 90 height 71
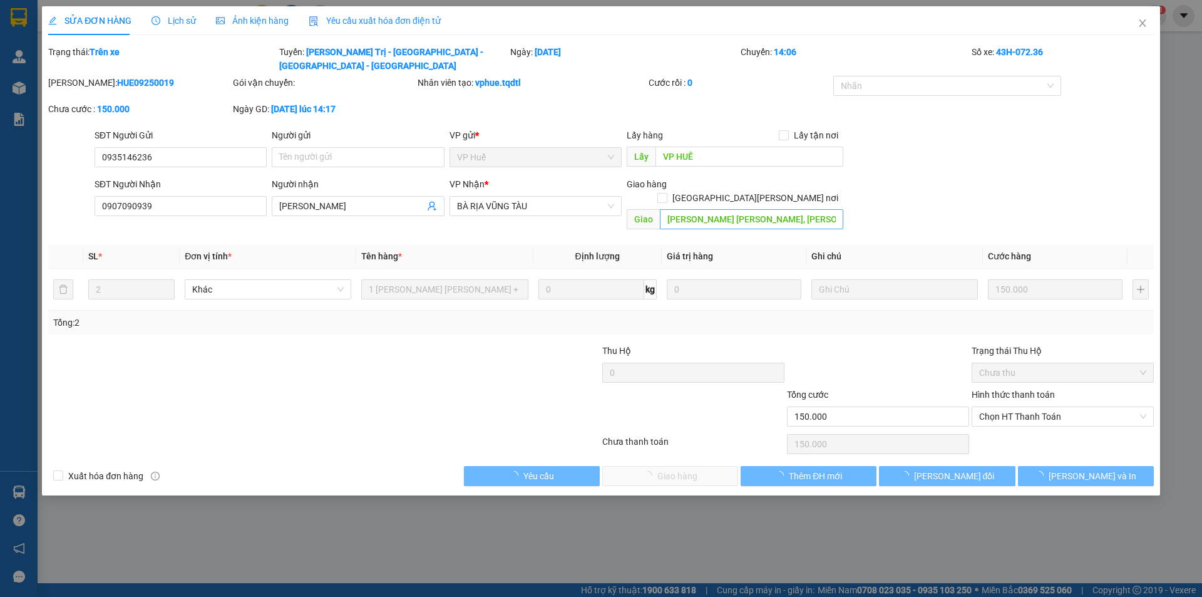
type input "0935146236"
type input "VP HUẾ"
type input "0907090939"
type input "[PERSON_NAME]"
type input "[PERSON_NAME], [PERSON_NAME]"
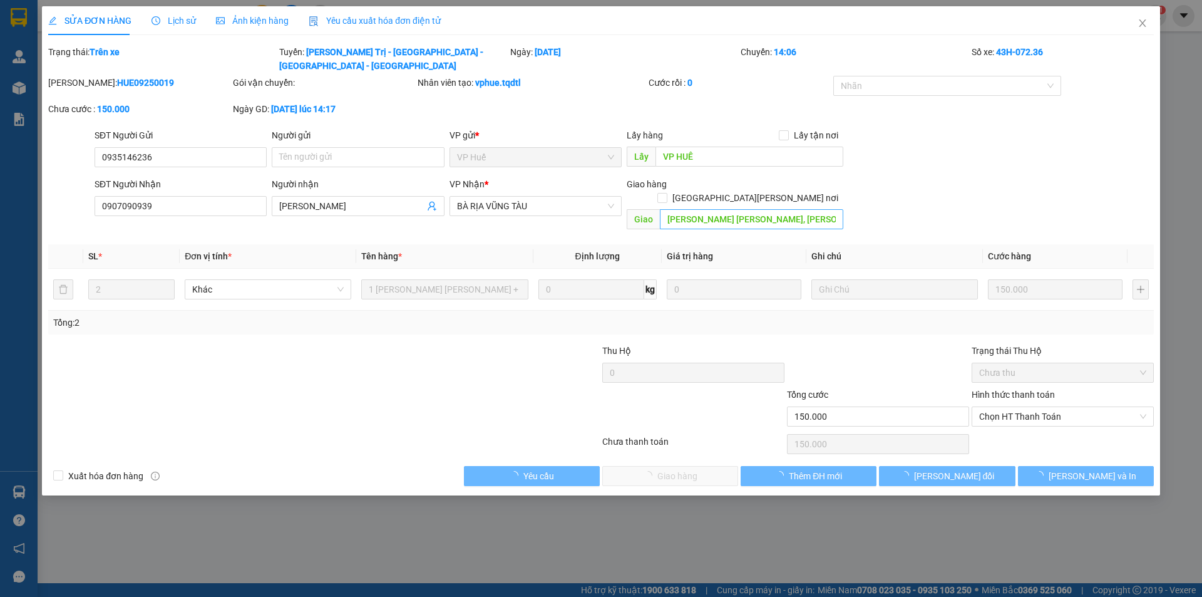
type input "150.000"
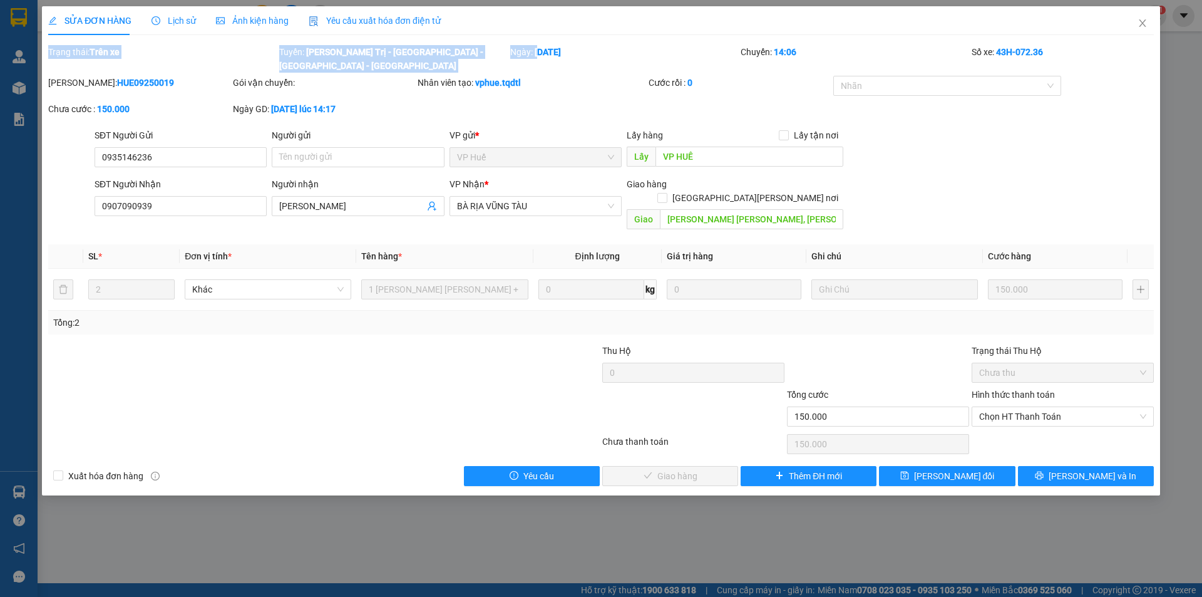
drag, startPoint x: 540, startPoint y: 51, endPoint x: 581, endPoint y: 35, distance: 44.2
click at [581, 35] on div "SỬA ĐƠN HÀNG Lịch sử Ảnh kiện hàng Yêu cầu xuất hóa đơn điện tử Total Paid Fee …" at bounding box center [601, 246] width 1106 height 480
click at [564, 76] on div "Nhân viên tạo: vphue.tqdtl" at bounding box center [532, 83] width 228 height 14
drag, startPoint x: 570, startPoint y: 60, endPoint x: 595, endPoint y: 59, distance: 25.0
click at [595, 59] on form "Total Paid Fee 0 Total UnPaid Fee 150.000 Cash Collection Total Fee Trạng thái:…" at bounding box center [601, 86] width 1106 height 83
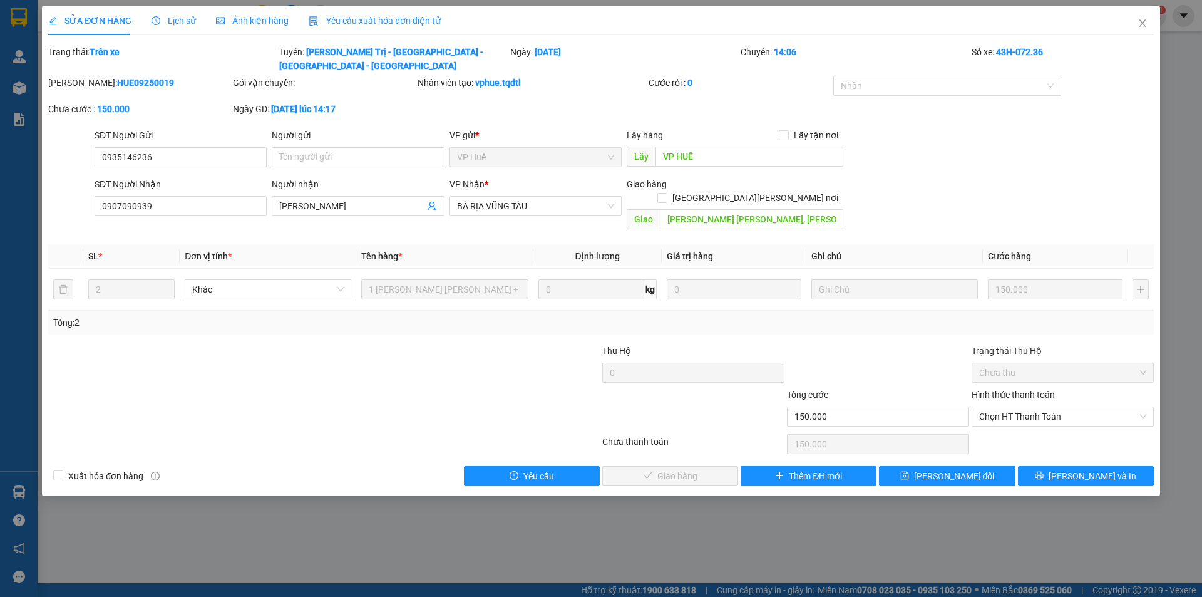
drag, startPoint x: 562, startPoint y: 53, endPoint x: 588, endPoint y: 54, distance: 26.9
click at [588, 54] on div "Ngày: 05/09/2025" at bounding box center [624, 59] width 231 height 28
drag, startPoint x: 535, startPoint y: 53, endPoint x: 575, endPoint y: 53, distance: 40.1
click at [561, 53] on b "[DATE]" at bounding box center [548, 52] width 26 height 10
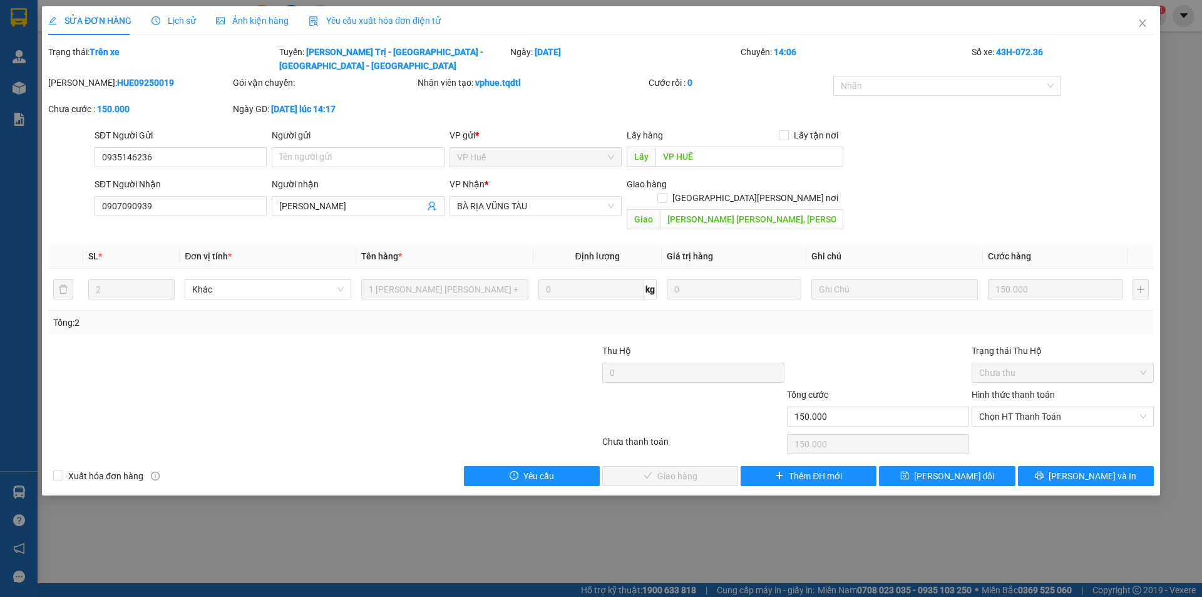
click at [561, 53] on b "[DATE]" at bounding box center [548, 52] width 26 height 10
click at [511, 78] on b "vphue.tqdtl" at bounding box center [498, 83] width 46 height 10
drag, startPoint x: 490, startPoint y: 73, endPoint x: 523, endPoint y: 73, distance: 33.8
click at [521, 78] on b "vphue.tqdtl" at bounding box center [498, 83] width 46 height 10
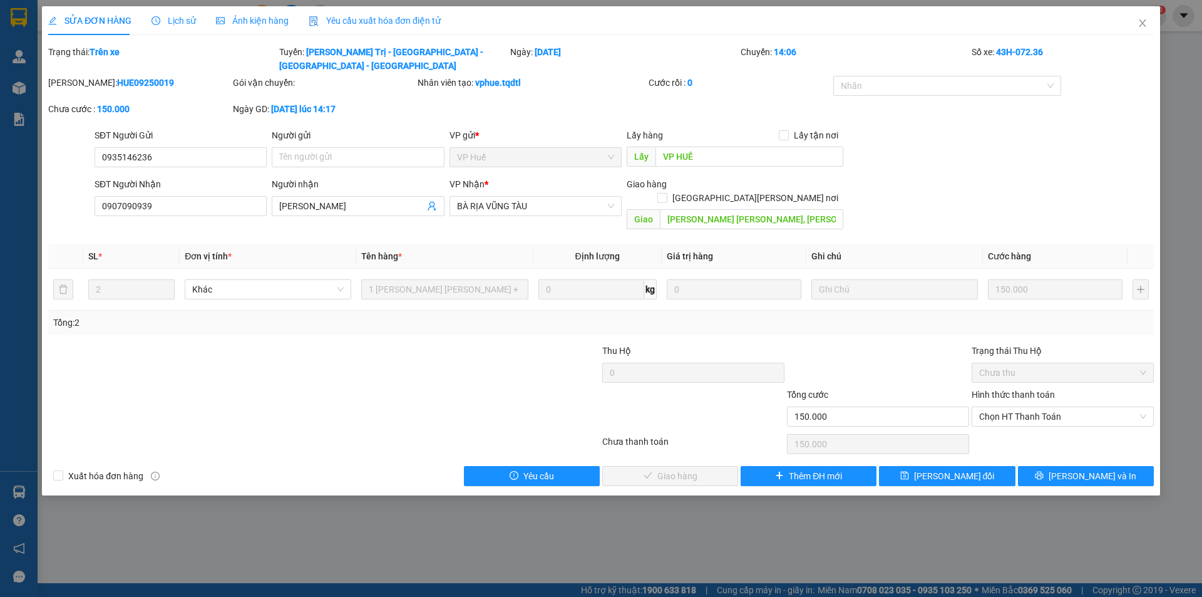
drag, startPoint x: 328, startPoint y: 92, endPoint x: 357, endPoint y: 98, distance: 30.0
click at [336, 104] on b "[DATE] 14:17" at bounding box center [303, 109] width 64 height 10
click at [538, 52] on b "[DATE]" at bounding box center [548, 52] width 26 height 10
drag, startPoint x: 538, startPoint y: 52, endPoint x: 582, endPoint y: 41, distance: 45.7
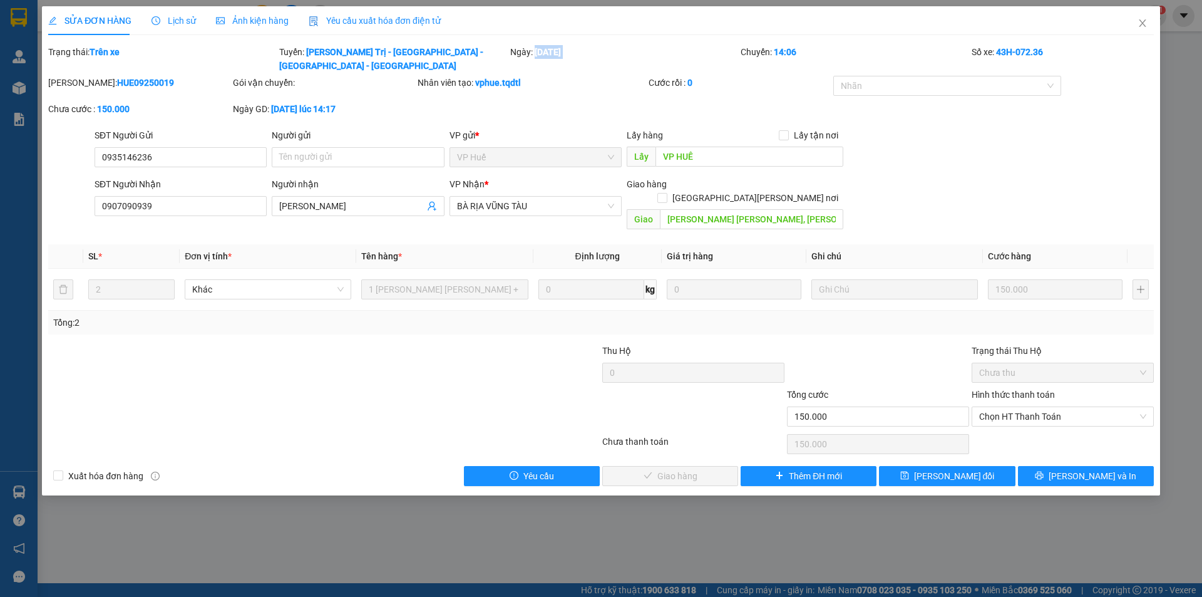
click at [582, 41] on div "SỬA ĐƠN HÀNG Lịch sử Ảnh kiện hàng Yêu cầu xuất hóa đơn điện tử Total Paid Fee …" at bounding box center [601, 246] width 1106 height 480
click at [561, 56] on b "[DATE]" at bounding box center [548, 52] width 26 height 10
drag, startPoint x: 551, startPoint y: 49, endPoint x: 559, endPoint y: 49, distance: 8.1
click at [559, 49] on div "Ngày: 05/09/2025" at bounding box center [624, 59] width 231 height 28
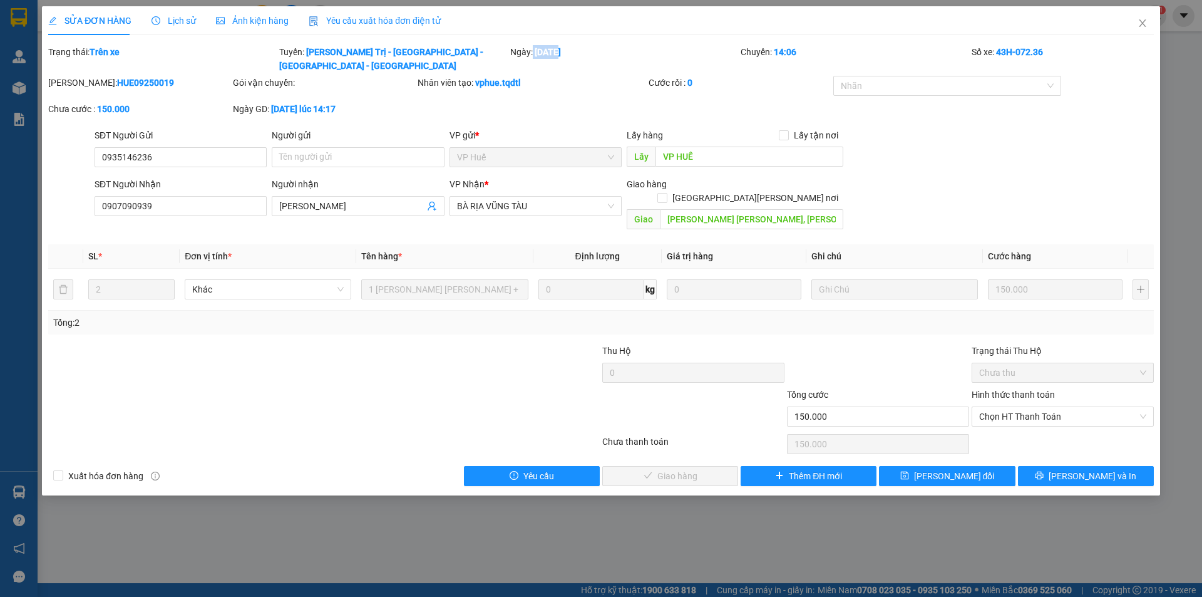
click at [559, 49] on b "[DATE]" at bounding box center [548, 52] width 26 height 10
click at [190, 352] on div at bounding box center [231, 366] width 369 height 44
drag, startPoint x: 259, startPoint y: 84, endPoint x: 284, endPoint y: 82, distance: 25.7
click at [284, 82] on div "Gói vận chuyển:" at bounding box center [324, 89] width 185 height 26
drag, startPoint x: 285, startPoint y: 100, endPoint x: 366, endPoint y: 88, distance: 82.3
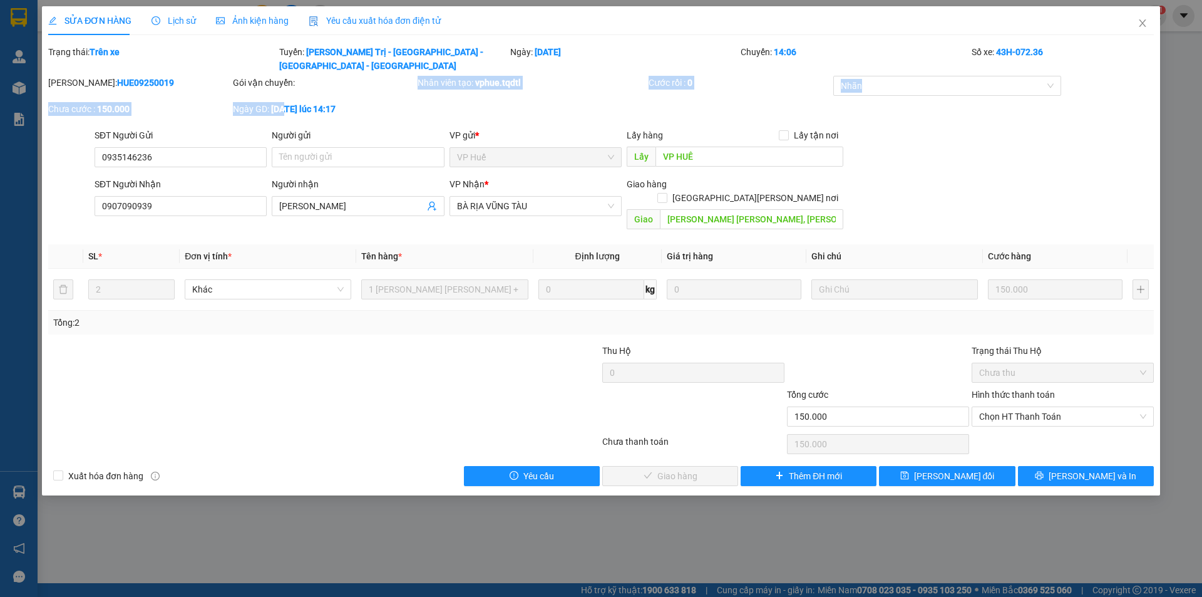
click at [366, 88] on div "[PERSON_NAME]: HUE09250019 Gói vận chuyển: Nhân viên tạo: vphue.tqdtl Cước rồi …" at bounding box center [601, 102] width 1108 height 53
click at [336, 104] on b "[DATE] 14:17" at bounding box center [303, 109] width 64 height 10
drag, startPoint x: 272, startPoint y: 92, endPoint x: 328, endPoint y: 91, distance: 55.7
click at [328, 104] on b "[DATE] 14:17" at bounding box center [303, 109] width 64 height 10
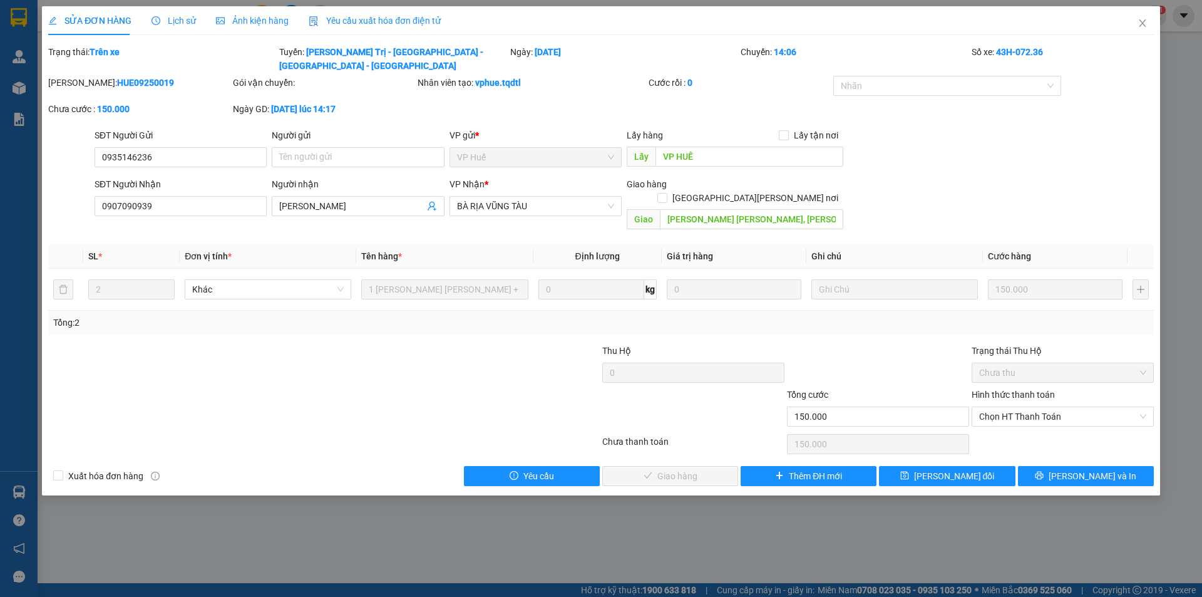
click at [336, 104] on b "[DATE] 14:17" at bounding box center [303, 109] width 64 height 10
drag, startPoint x: 354, startPoint y: 93, endPoint x: 272, endPoint y: 95, distance: 82.6
click at [272, 102] on div "Ngày GD: 05-09-2025 lúc 14:17" at bounding box center [324, 109] width 182 height 14
drag, startPoint x: 272, startPoint y: 95, endPoint x: 322, endPoint y: 101, distance: 50.5
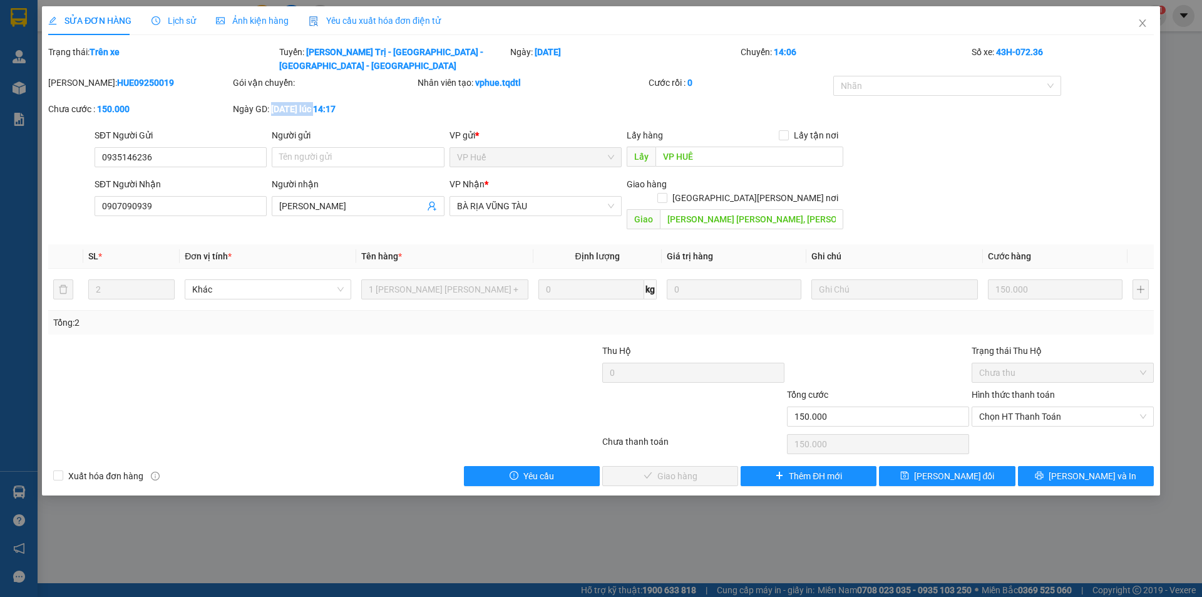
click at [322, 102] on div "Ngày GD: 05-09-2025 lúc 14:17" at bounding box center [324, 109] width 182 height 14
click at [336, 104] on b "[DATE] 14:17" at bounding box center [303, 109] width 64 height 10
click at [378, 388] on div at bounding box center [231, 410] width 369 height 44
click at [417, 78] on div "[PERSON_NAME]: HUE09250019 Gói vận chuyển: Nhân viên tạo: vphue.tqdtl Cước rồi …" at bounding box center [601, 102] width 1108 height 53
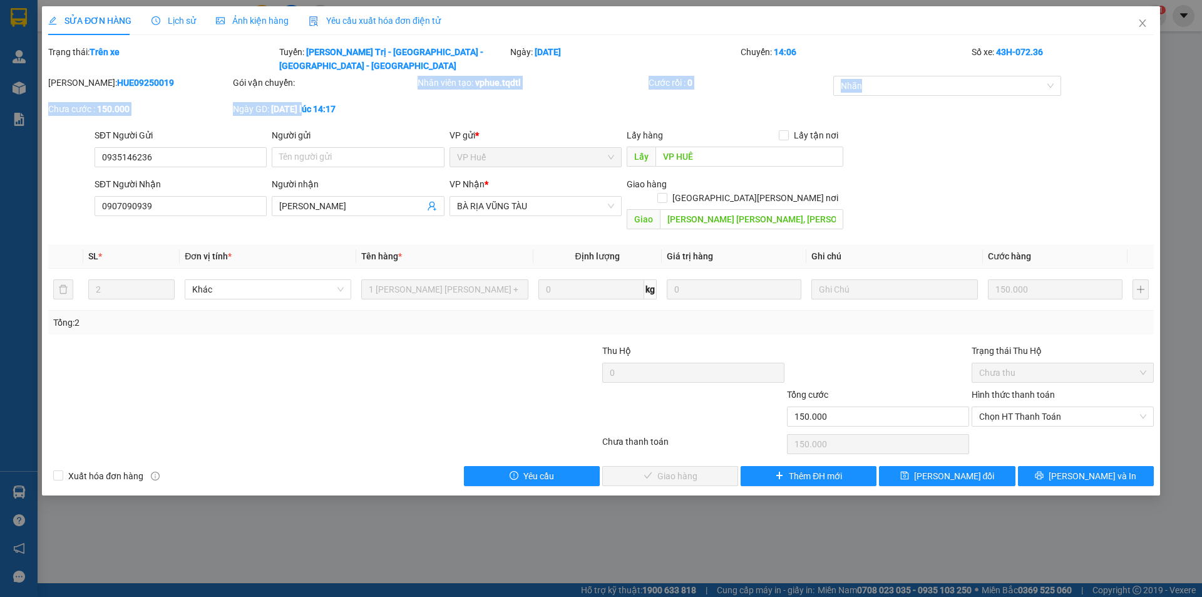
drag, startPoint x: 309, startPoint y: 89, endPoint x: 345, endPoint y: 86, distance: 35.8
click at [345, 86] on div "[PERSON_NAME]: HUE09250019 Gói vận chuyển: Nhân viên tạo: vphue.tqdtl Cước rồi …" at bounding box center [601, 102] width 1108 height 53
click at [336, 104] on b "[DATE] 14:17" at bounding box center [303, 109] width 64 height 10
click at [182, 16] on span "Lịch sử" at bounding box center [173, 21] width 44 height 10
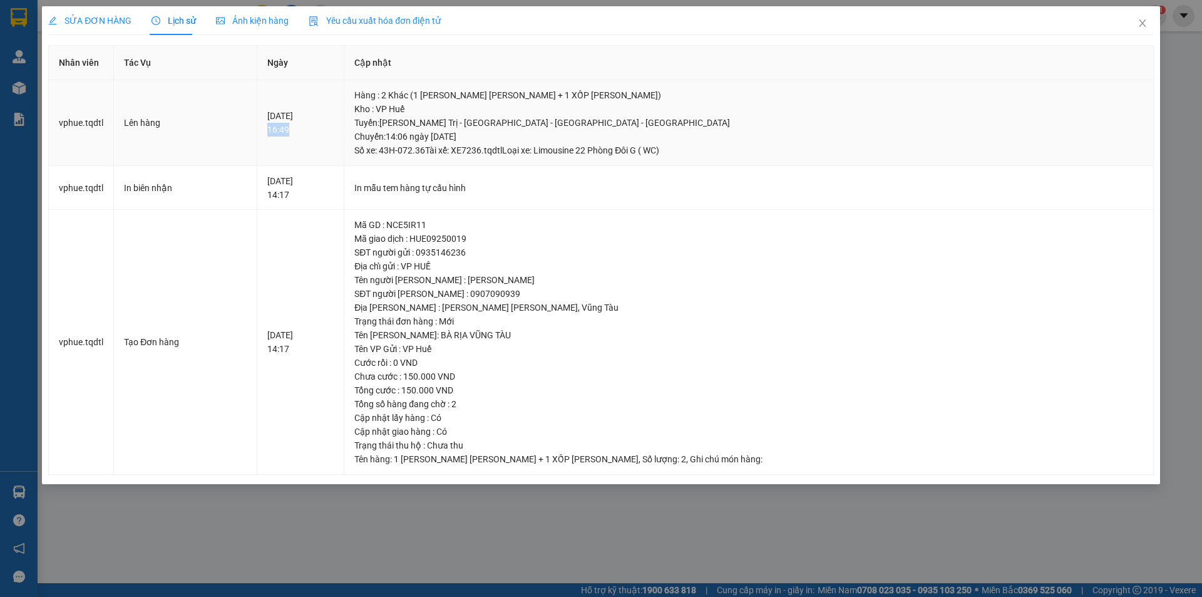
drag, startPoint x: 290, startPoint y: 127, endPoint x: 317, endPoint y: 125, distance: 27.0
click at [317, 125] on td "05-09-2025 16:49" at bounding box center [301, 123] width 88 height 86
click at [306, 131] on div "05-09-2025 16:49" at bounding box center [300, 123] width 67 height 28
drag, startPoint x: 295, startPoint y: 132, endPoint x: 311, endPoint y: 131, distance: 15.7
click at [311, 131] on div "05-09-2025 16:49" at bounding box center [300, 123] width 67 height 28
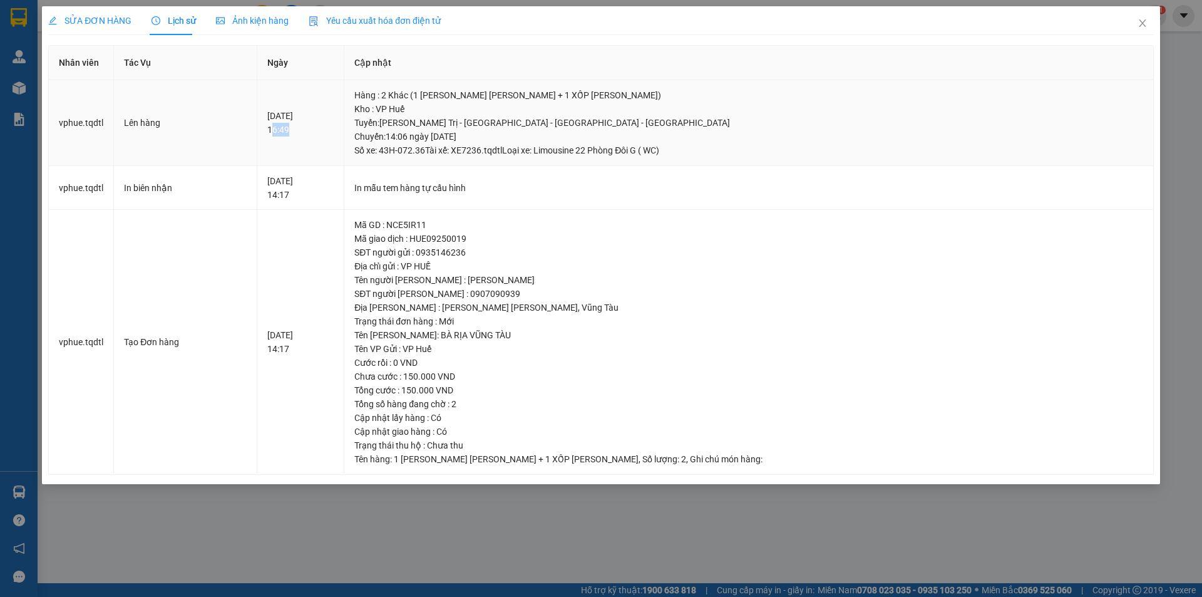
click at [311, 131] on div "05-09-2025 16:49" at bounding box center [300, 123] width 67 height 28
click at [500, 187] on div "In mẫu tem hàng tự cấu hình" at bounding box center [748, 188] width 788 height 14
click at [493, 193] on div "In mẫu tem hàng tự cấu hình" at bounding box center [748, 188] width 788 height 14
click at [451, 240] on div "Mã giao dịch : HUE09250019" at bounding box center [748, 239] width 788 height 14
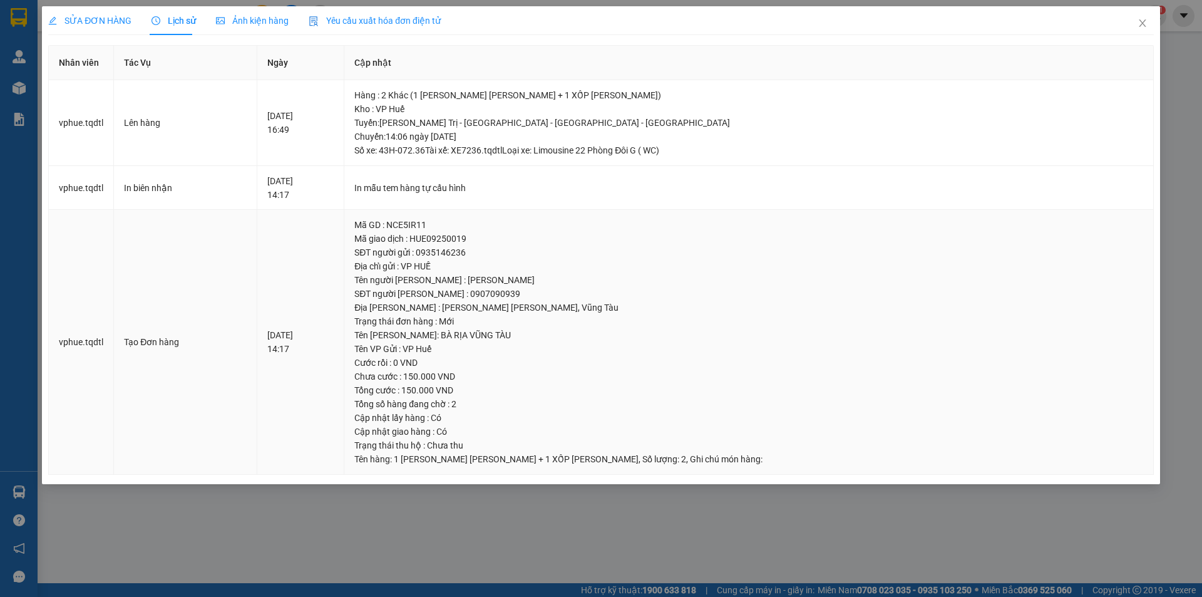
click at [454, 251] on div "SĐT người gửi : 0935146236" at bounding box center [748, 252] width 788 height 14
click at [518, 195] on td "In mẫu tem hàng tự cấu hình" at bounding box center [748, 188] width 809 height 44
drag, startPoint x: 502, startPoint y: 187, endPoint x: 529, endPoint y: 178, distance: 28.1
click at [529, 178] on td "In mẫu tem hàng tự cấu hình" at bounding box center [748, 188] width 809 height 44
click at [0, 0] on div "Translate" at bounding box center [0, 0] width 0 height 0
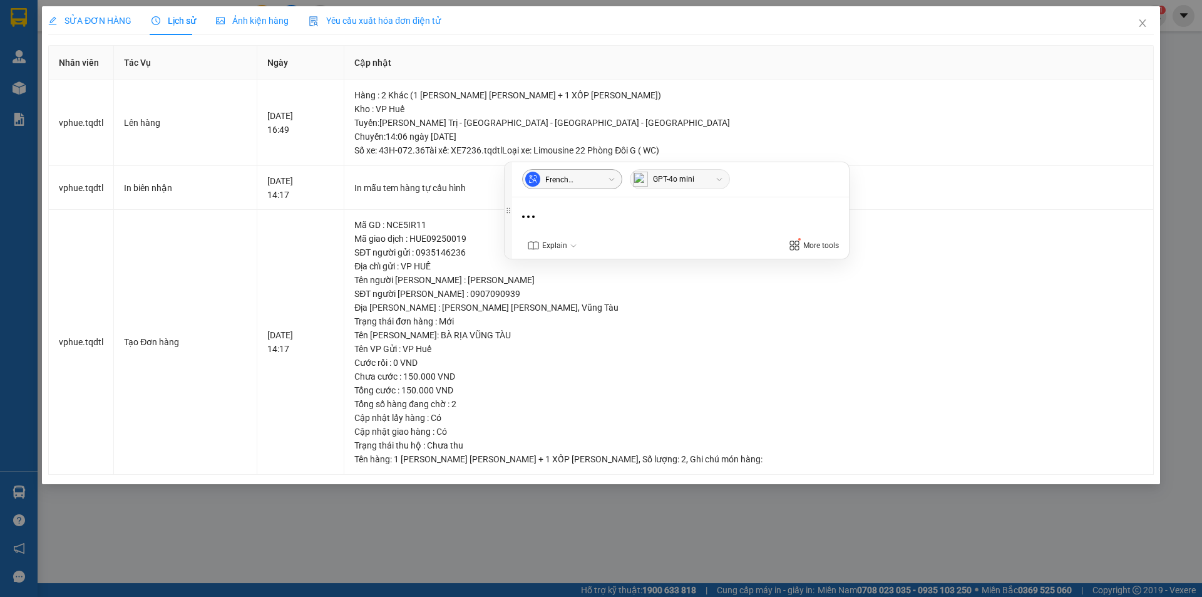
click at [528, 182] on icon at bounding box center [533, 179] width 10 height 10
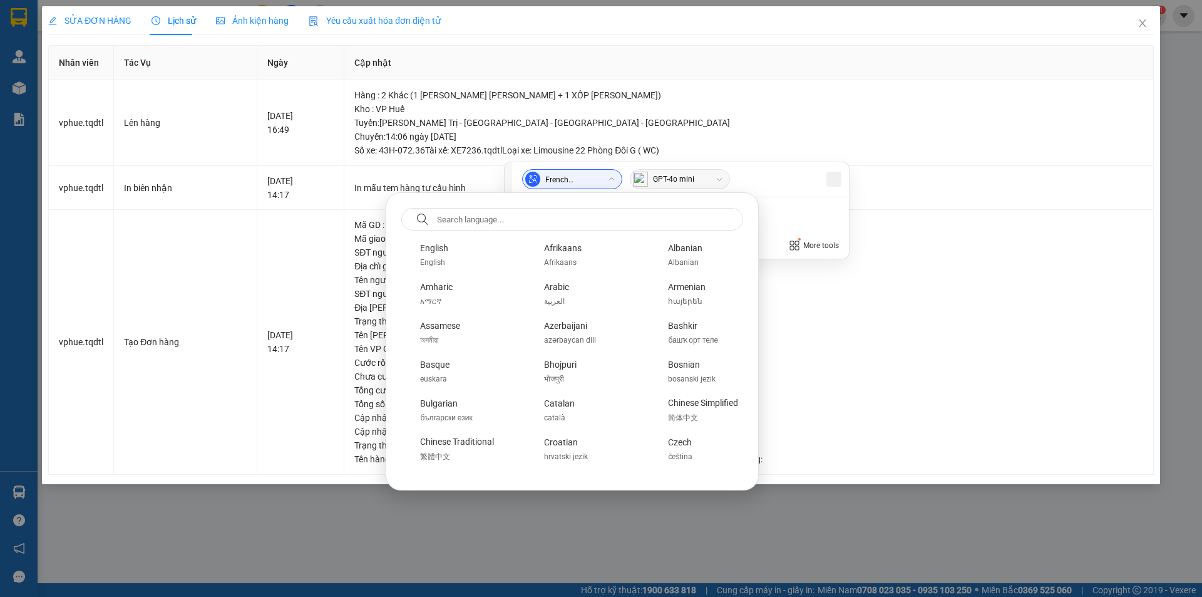
click at [829, 175] on img at bounding box center [834, 179] width 10 height 10
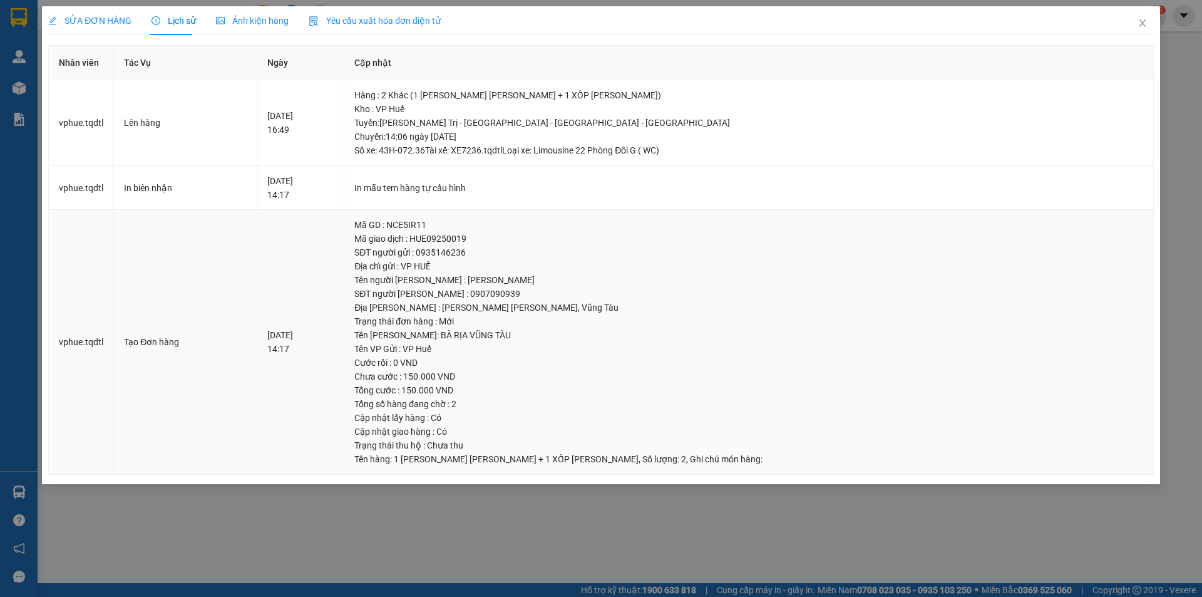
click at [555, 223] on div "Mã GD : NCE5IR11" at bounding box center [748, 225] width 788 height 14
drag, startPoint x: 468, startPoint y: 244, endPoint x: 483, endPoint y: 250, distance: 16.9
click at [483, 249] on td "Mã GD : NCE5IR11 Mã giao dịch : HUE09250019 SĐT người gửi : 0935146236 Địa chỉ …" at bounding box center [748, 342] width 809 height 265
click at [483, 250] on div "SĐT người gửi : 0935146236" at bounding box center [748, 252] width 788 height 14
click at [478, 282] on div "Tên người nhận : Anh Phuc" at bounding box center [748, 280] width 788 height 14
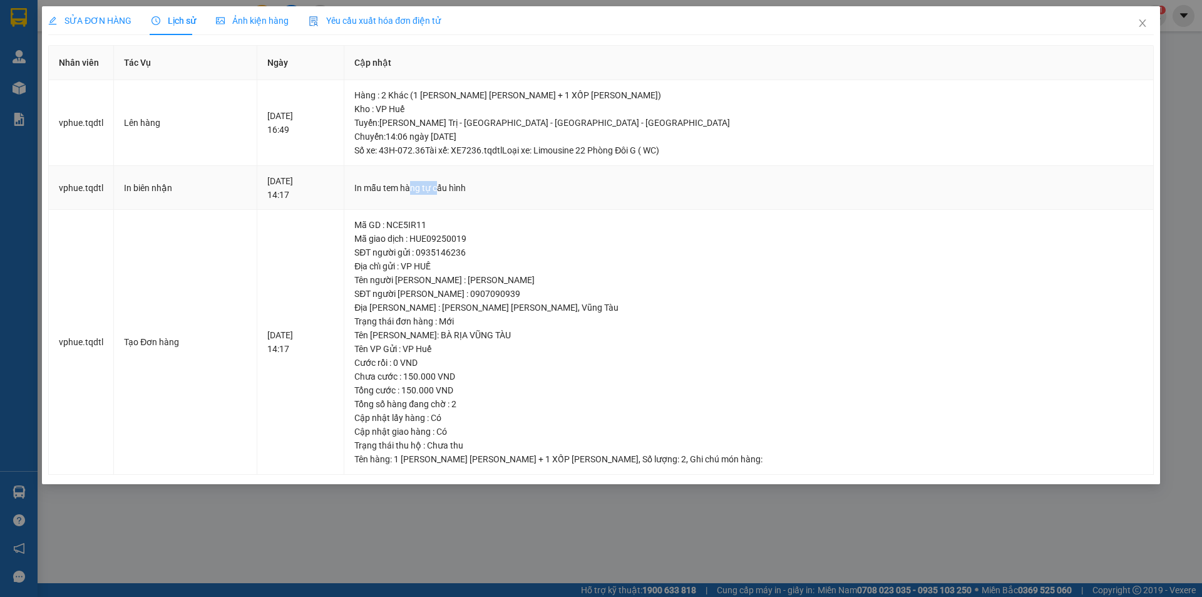
drag, startPoint x: 513, startPoint y: 188, endPoint x: 525, endPoint y: 190, distance: 12.0
click at [525, 190] on div "In mẫu tem hàng tự cấu hình" at bounding box center [748, 188] width 788 height 14
click at [93, 21] on span "SỬA ĐƠN HÀNG" at bounding box center [89, 21] width 83 height 10
